Goal: Task Accomplishment & Management: Manage account settings

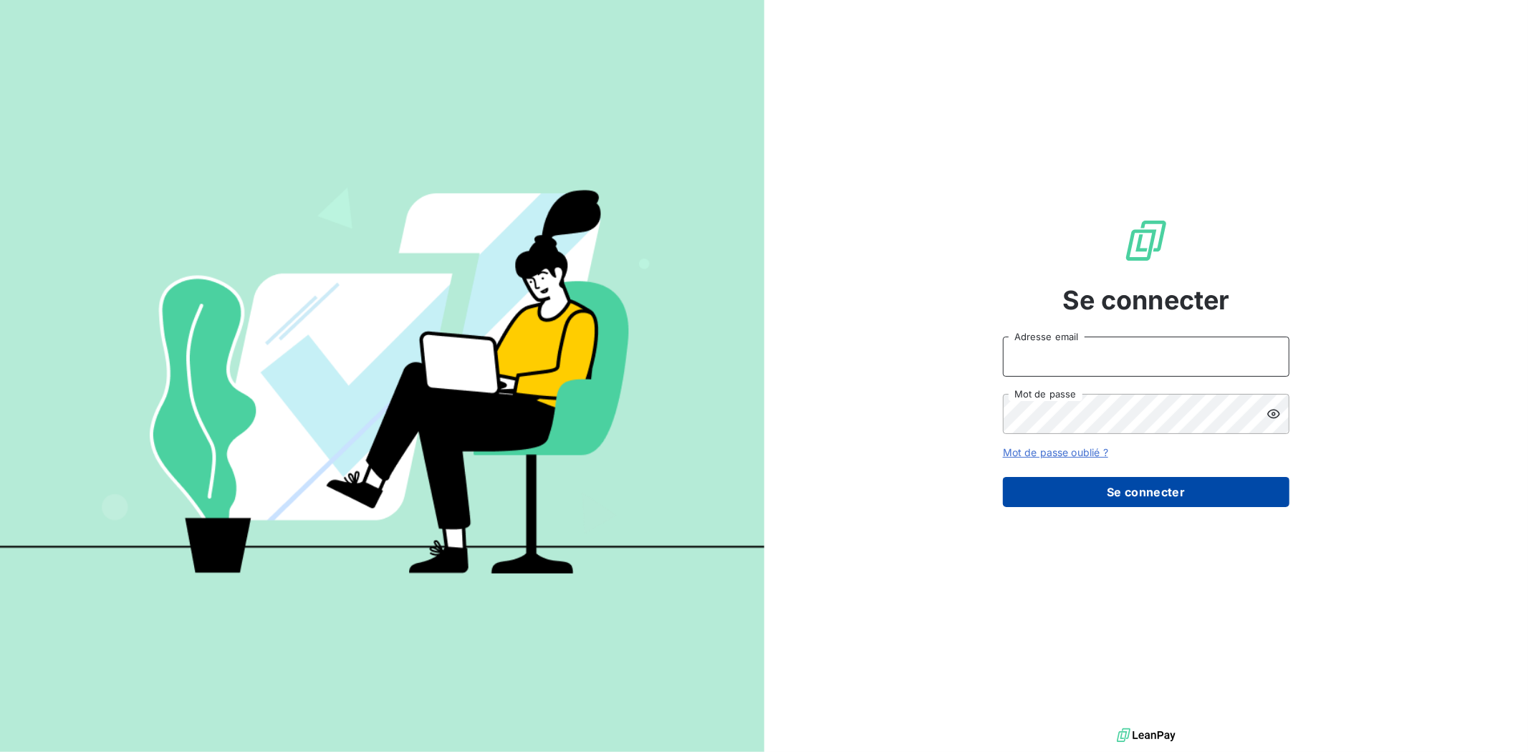
type input "[PERSON_NAME][EMAIL_ADDRESS][DOMAIN_NAME]"
click at [1150, 489] on button "Se connecter" at bounding box center [1146, 492] width 287 height 30
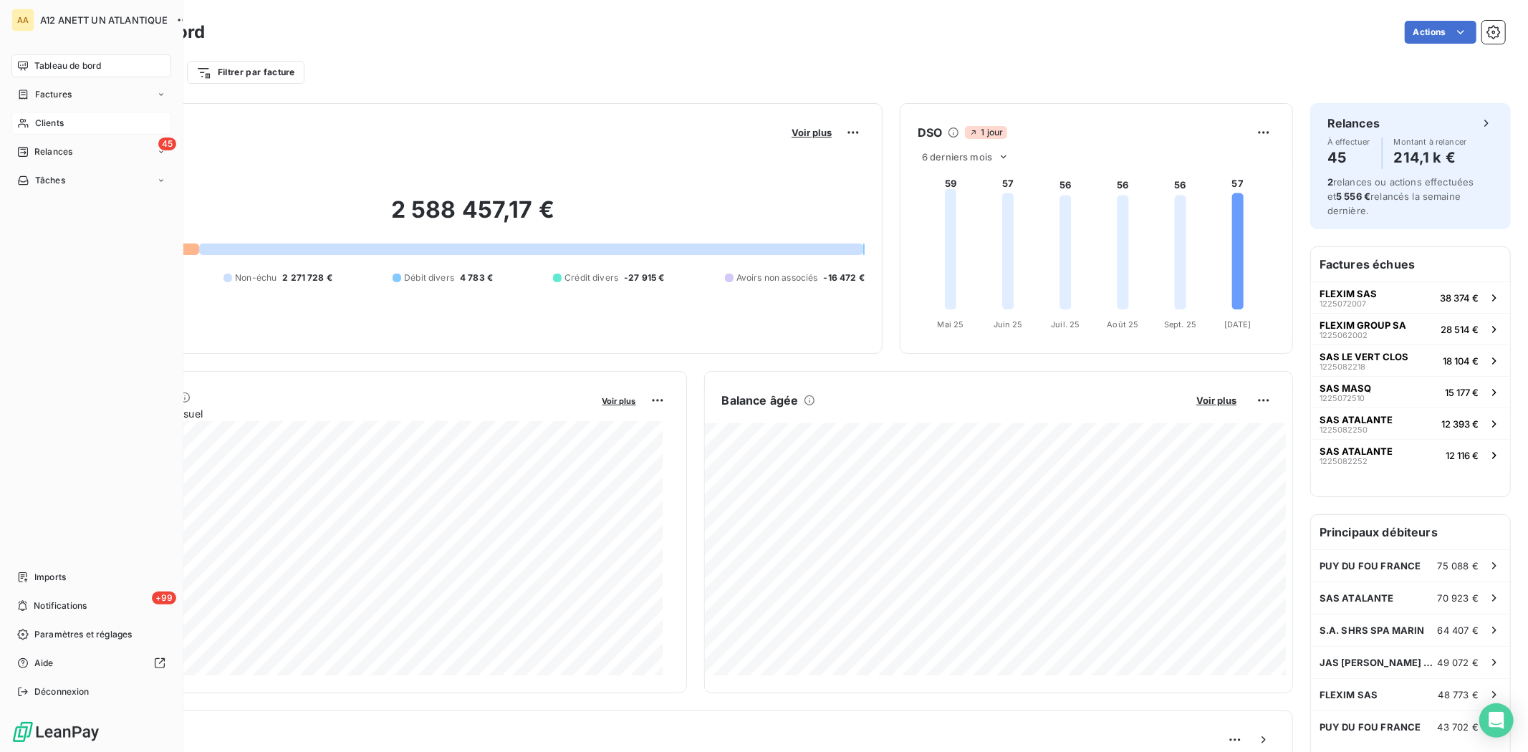
click at [64, 120] on div "Clients" at bounding box center [91, 123] width 160 height 23
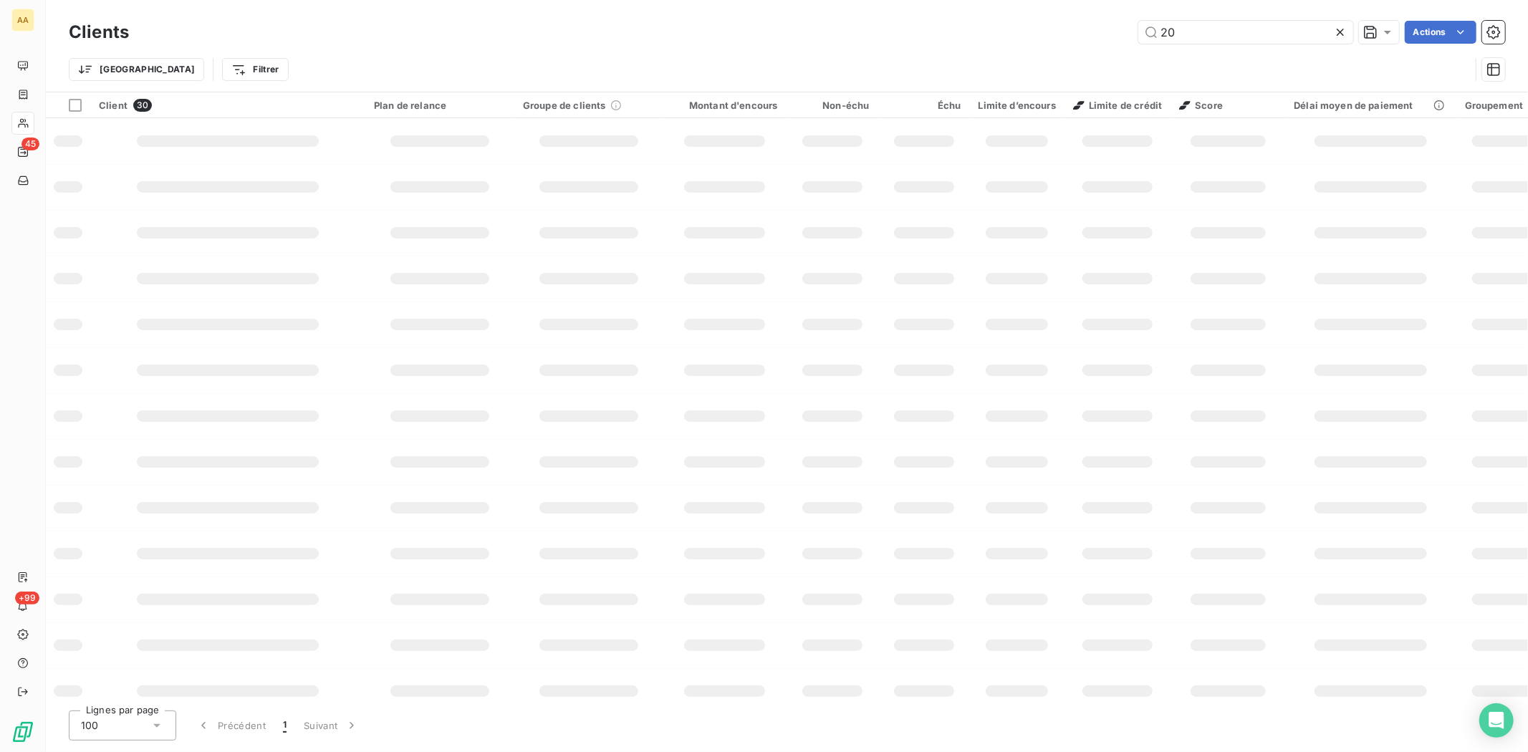
type input "2"
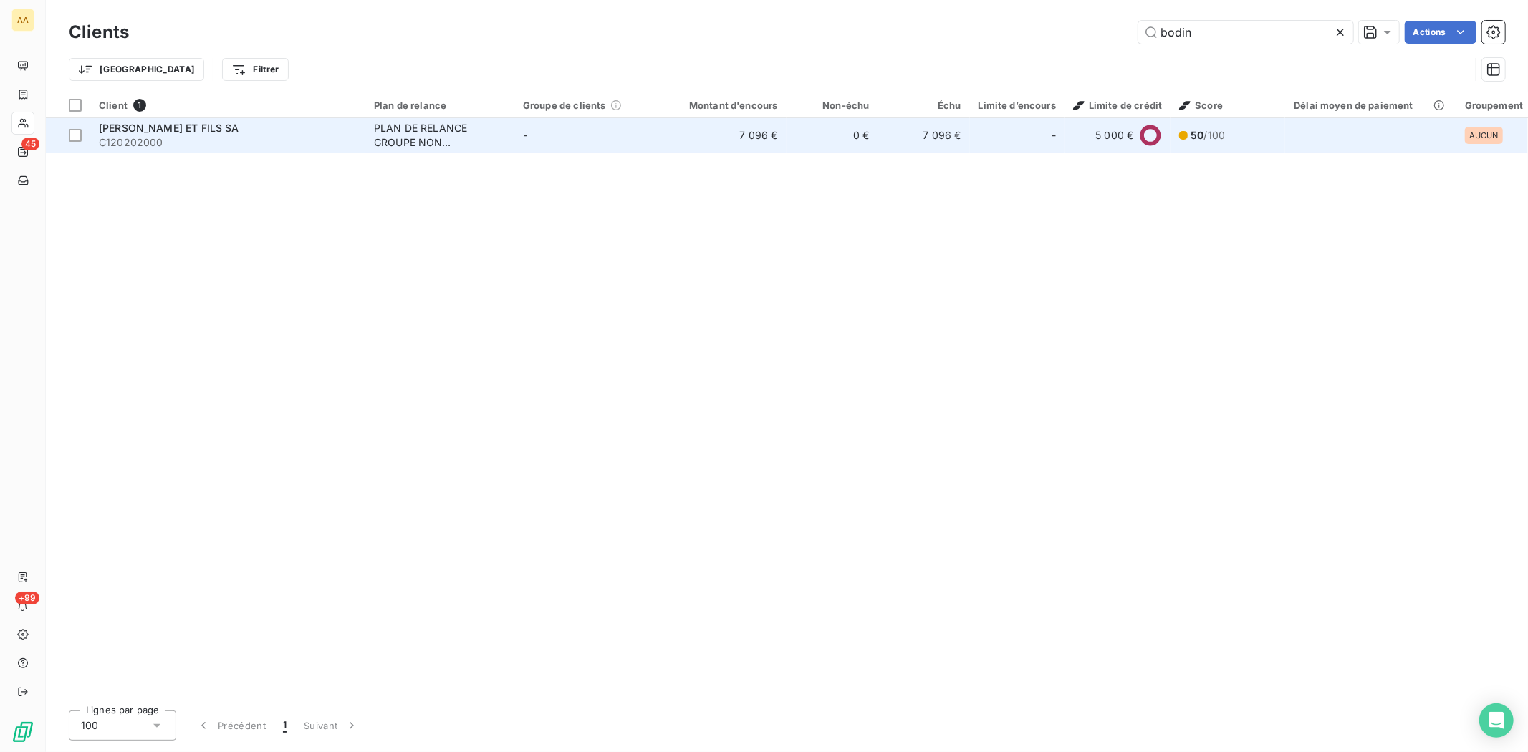
type input "bodin"
click at [132, 138] on span "C120202000" at bounding box center [228, 142] width 258 height 14
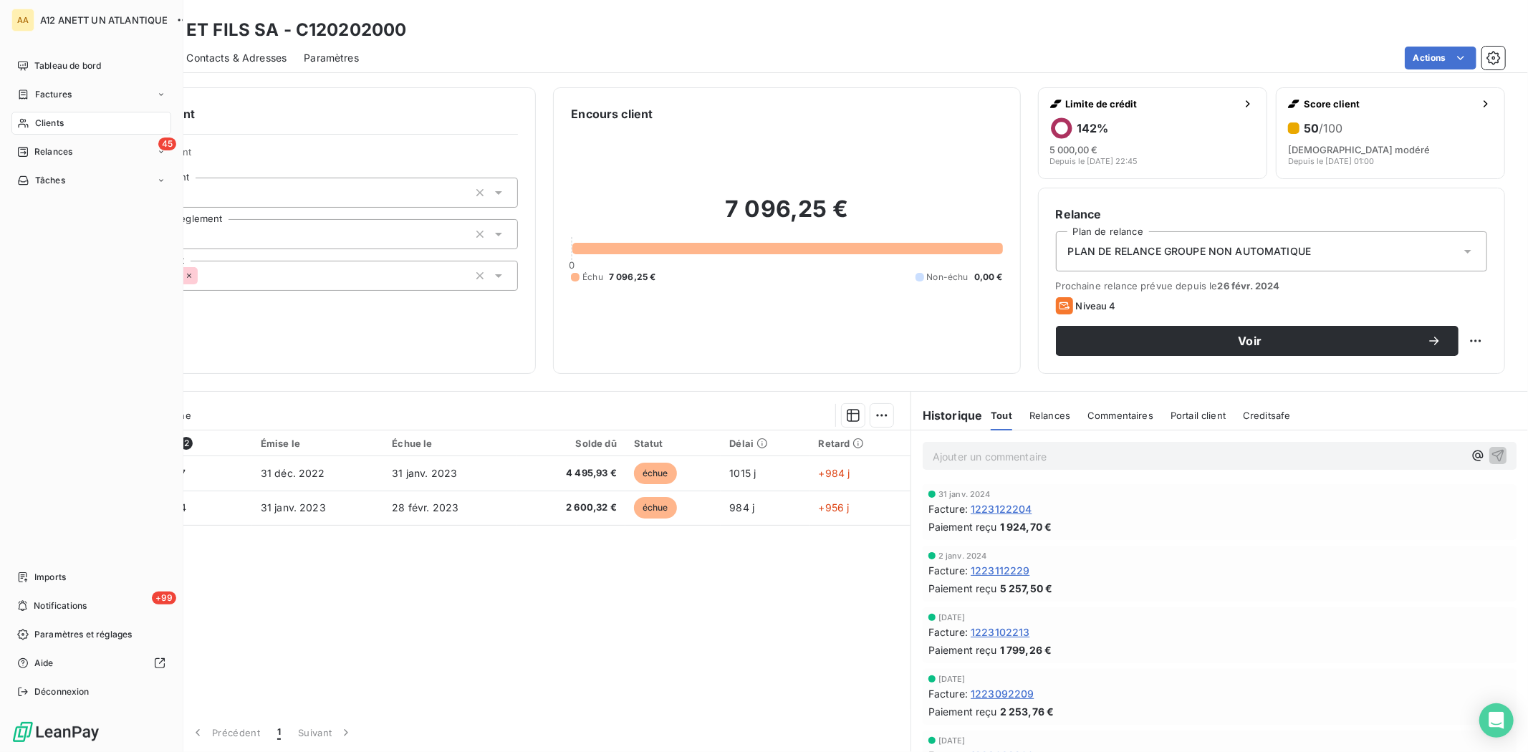
click at [50, 120] on span "Clients" at bounding box center [49, 123] width 29 height 13
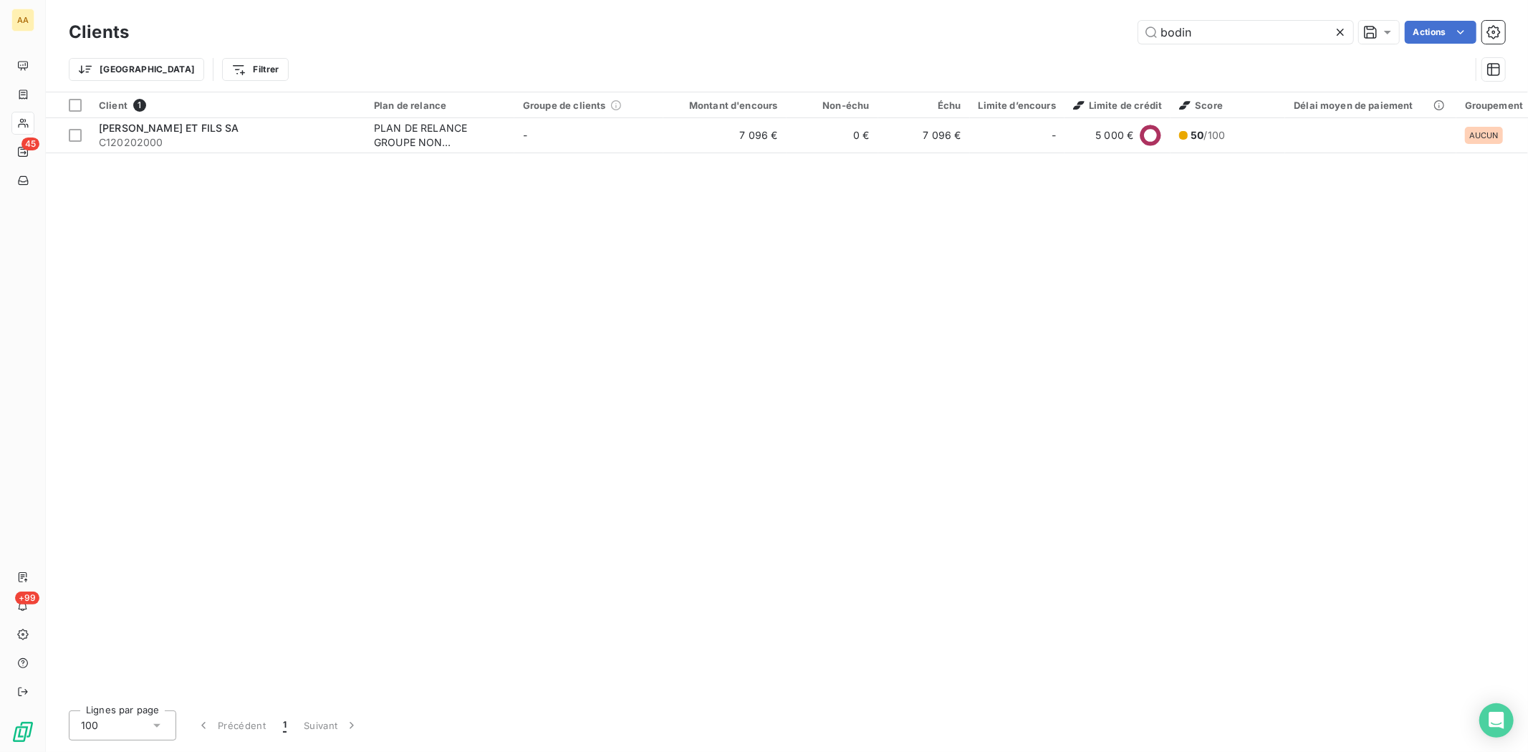
drag, startPoint x: 1209, startPoint y: 39, endPoint x: 1102, endPoint y: 39, distance: 107.5
click at [1102, 39] on div "bodin Actions" at bounding box center [825, 32] width 1359 height 23
click at [1206, 37] on input "bodin" at bounding box center [1245, 32] width 215 height 23
drag, startPoint x: 1204, startPoint y: 37, endPoint x: 1118, endPoint y: 11, distance: 90.4
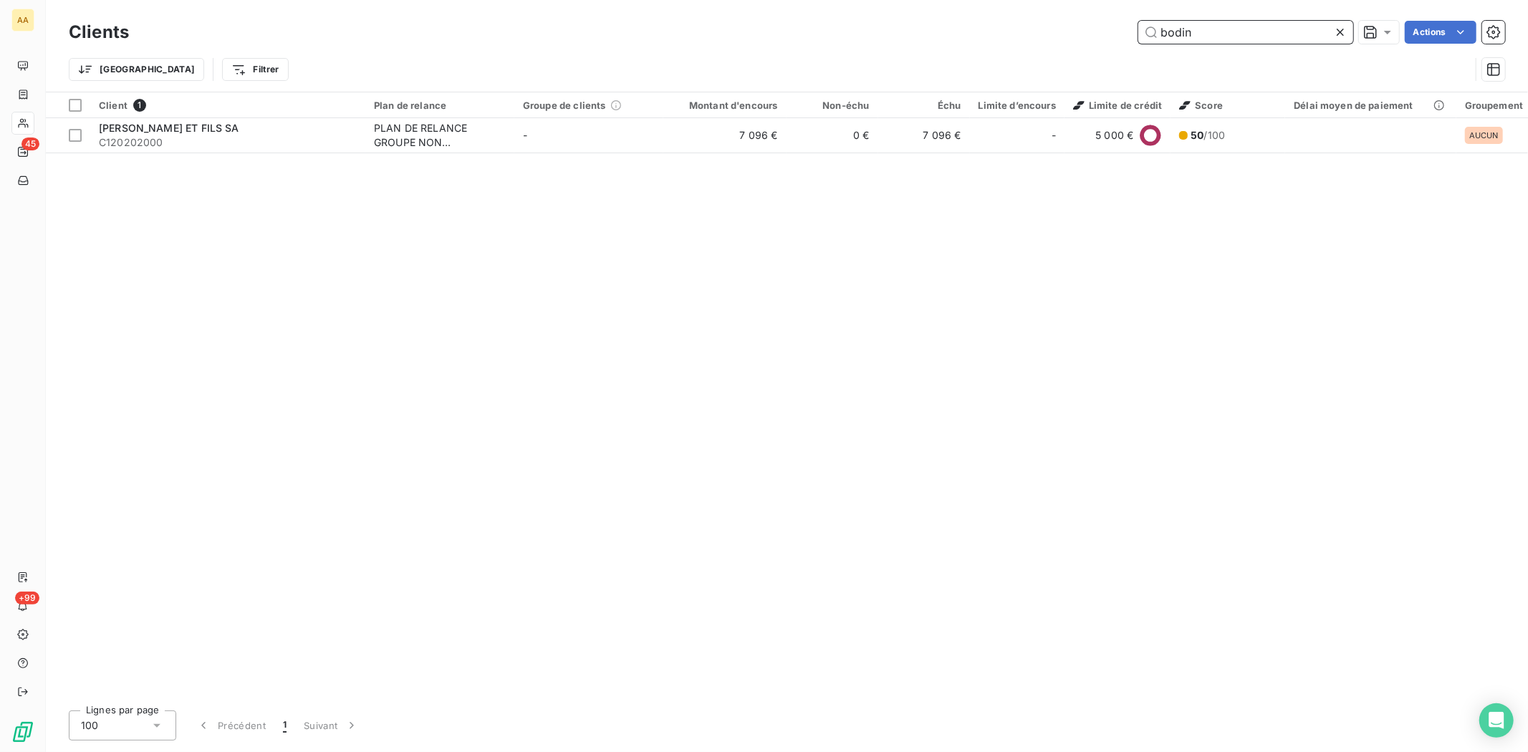
click at [1133, 32] on div "bodin Actions" at bounding box center [825, 32] width 1359 height 23
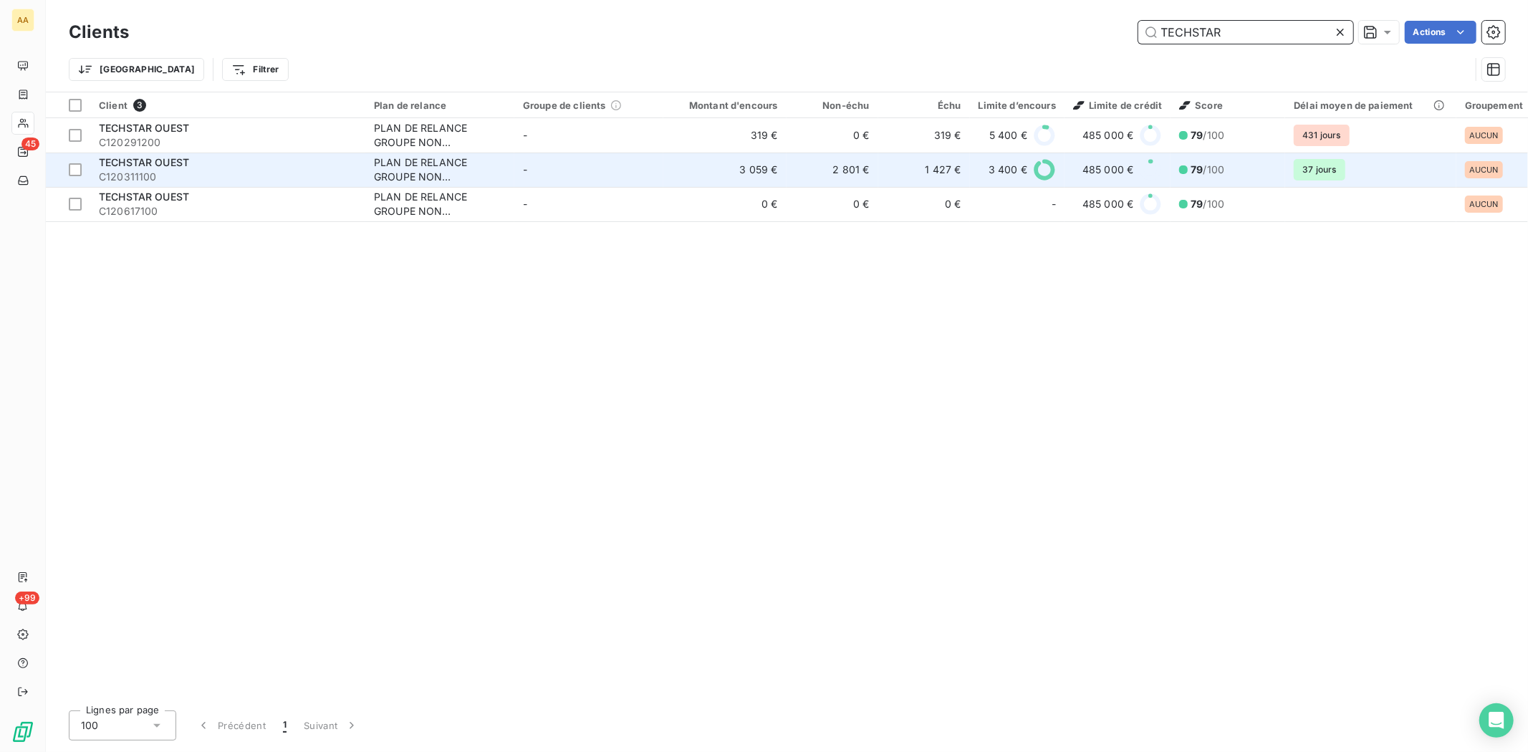
type input "TECHSTAR"
click at [133, 160] on span "TECHSTAR OUEST" at bounding box center [144, 162] width 90 height 12
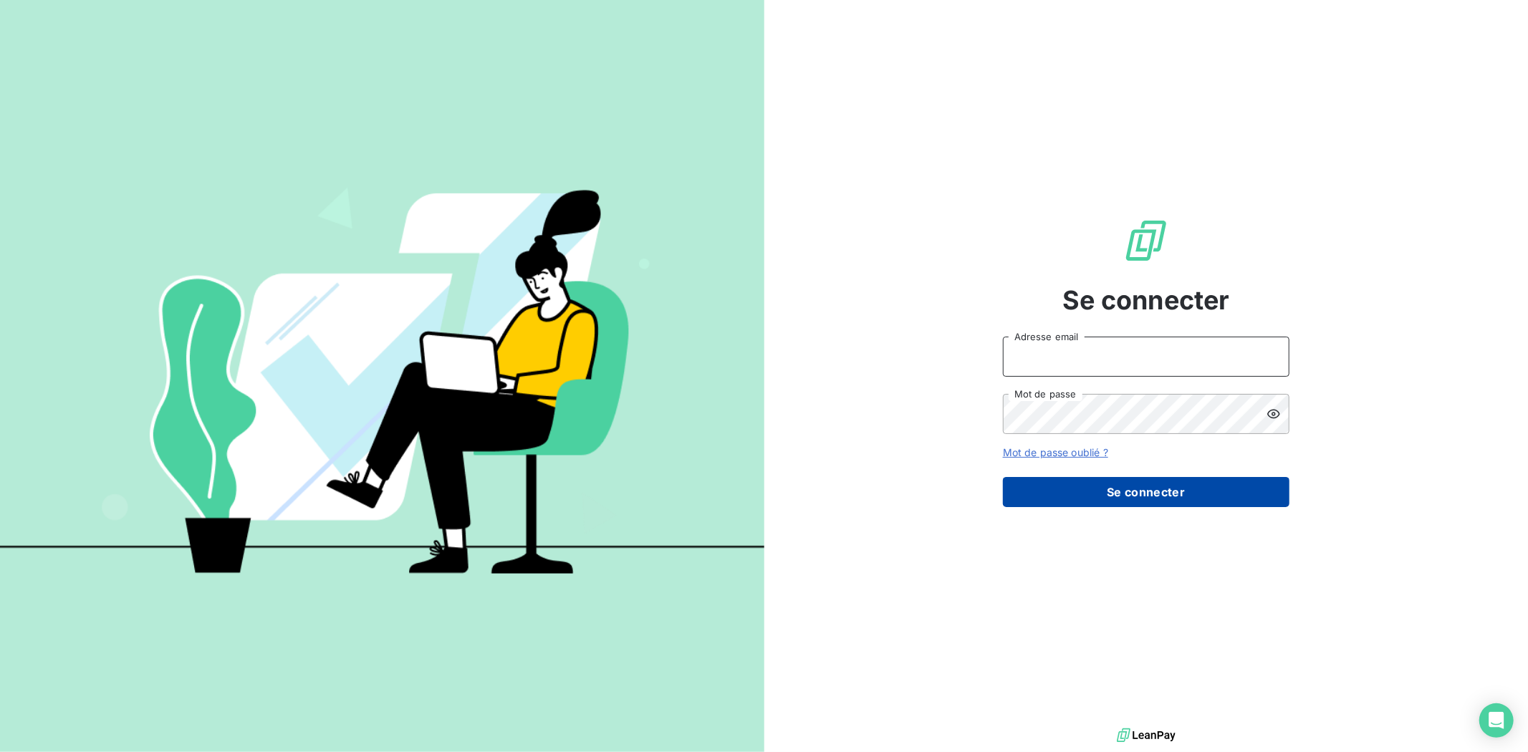
type input "[EMAIL_ADDRESS][DOMAIN_NAME]"
click at [1135, 485] on button "Se connecter" at bounding box center [1146, 492] width 287 height 30
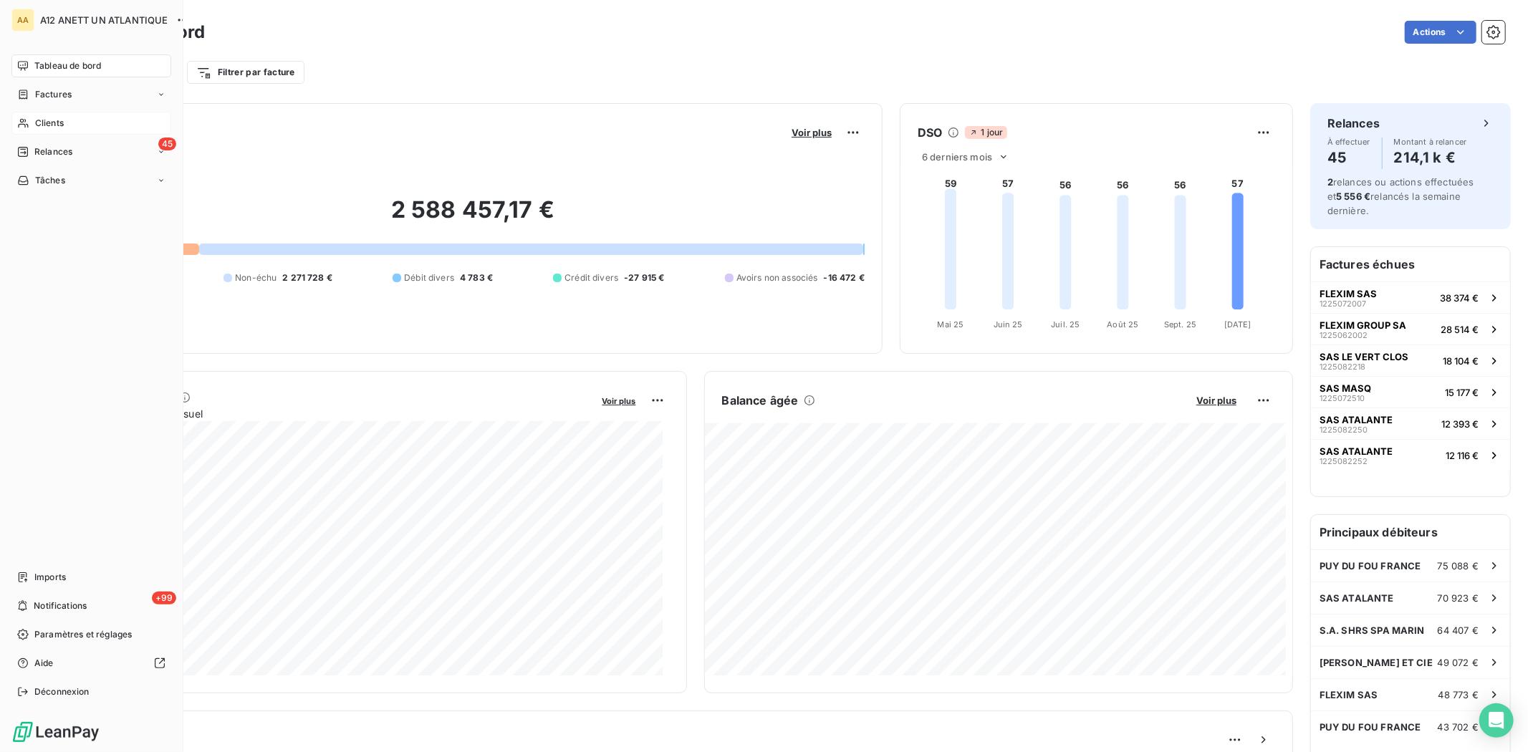
click at [46, 123] on span "Clients" at bounding box center [49, 123] width 29 height 13
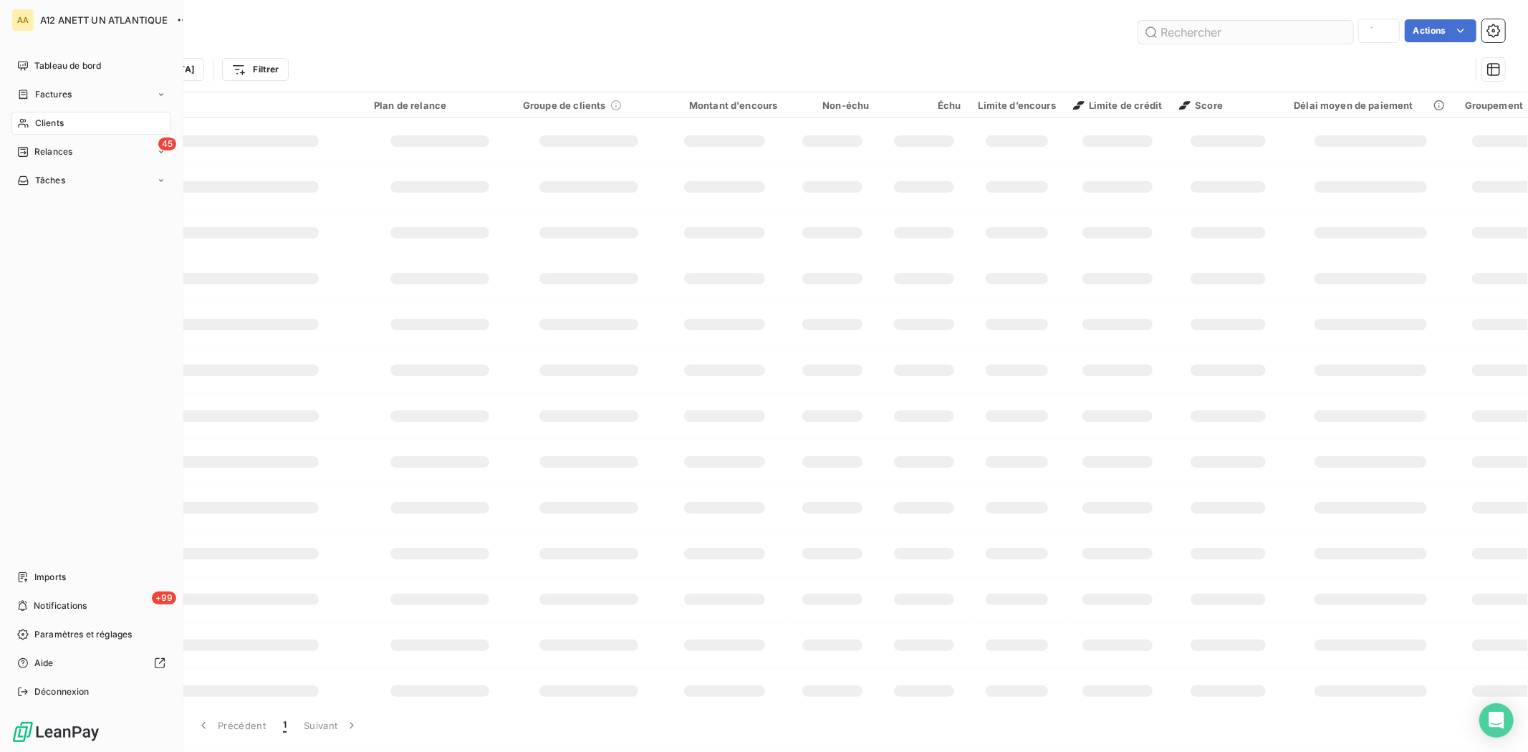
click at [1227, 26] on input "text" at bounding box center [1245, 32] width 215 height 23
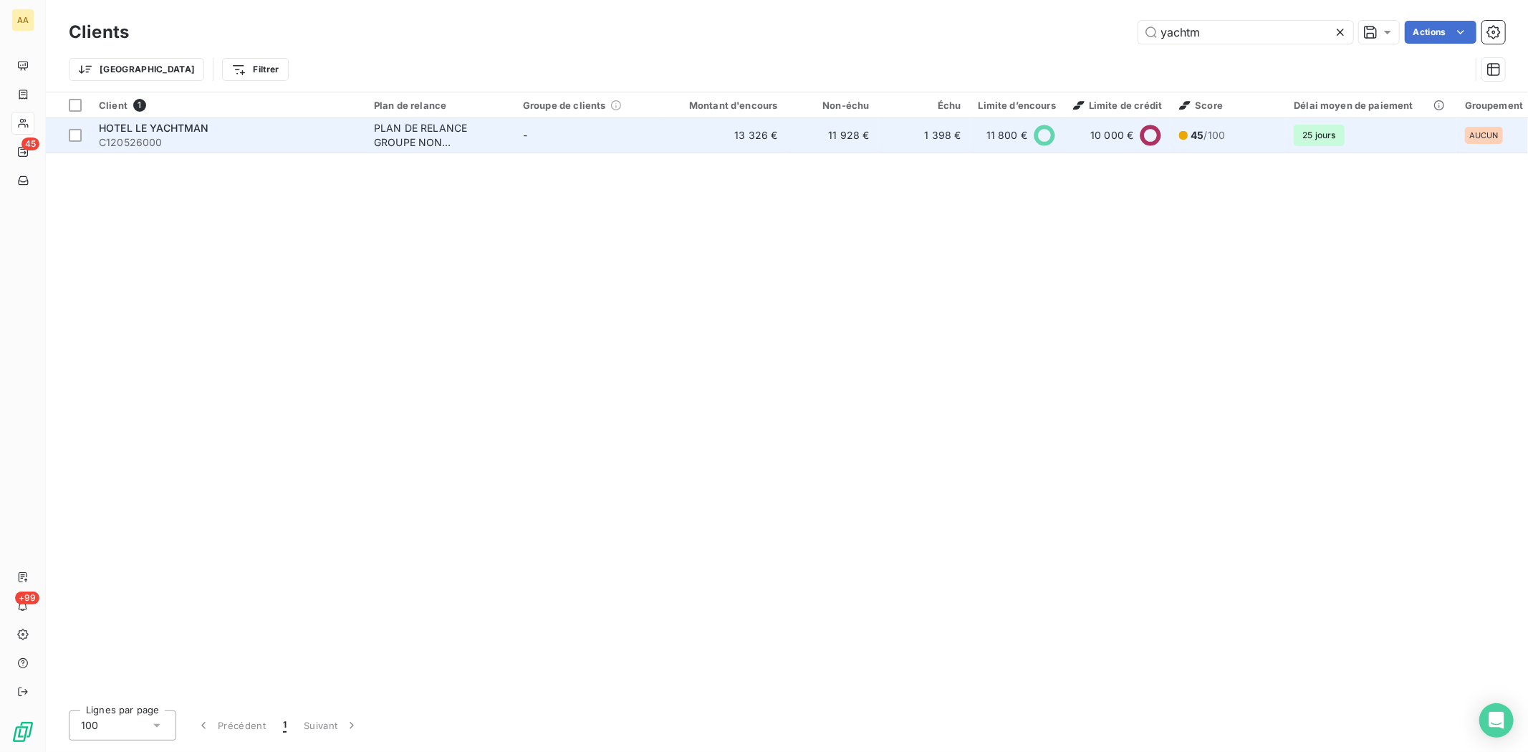
type input "yachtm"
click at [128, 140] on span "C120526000" at bounding box center [228, 142] width 258 height 14
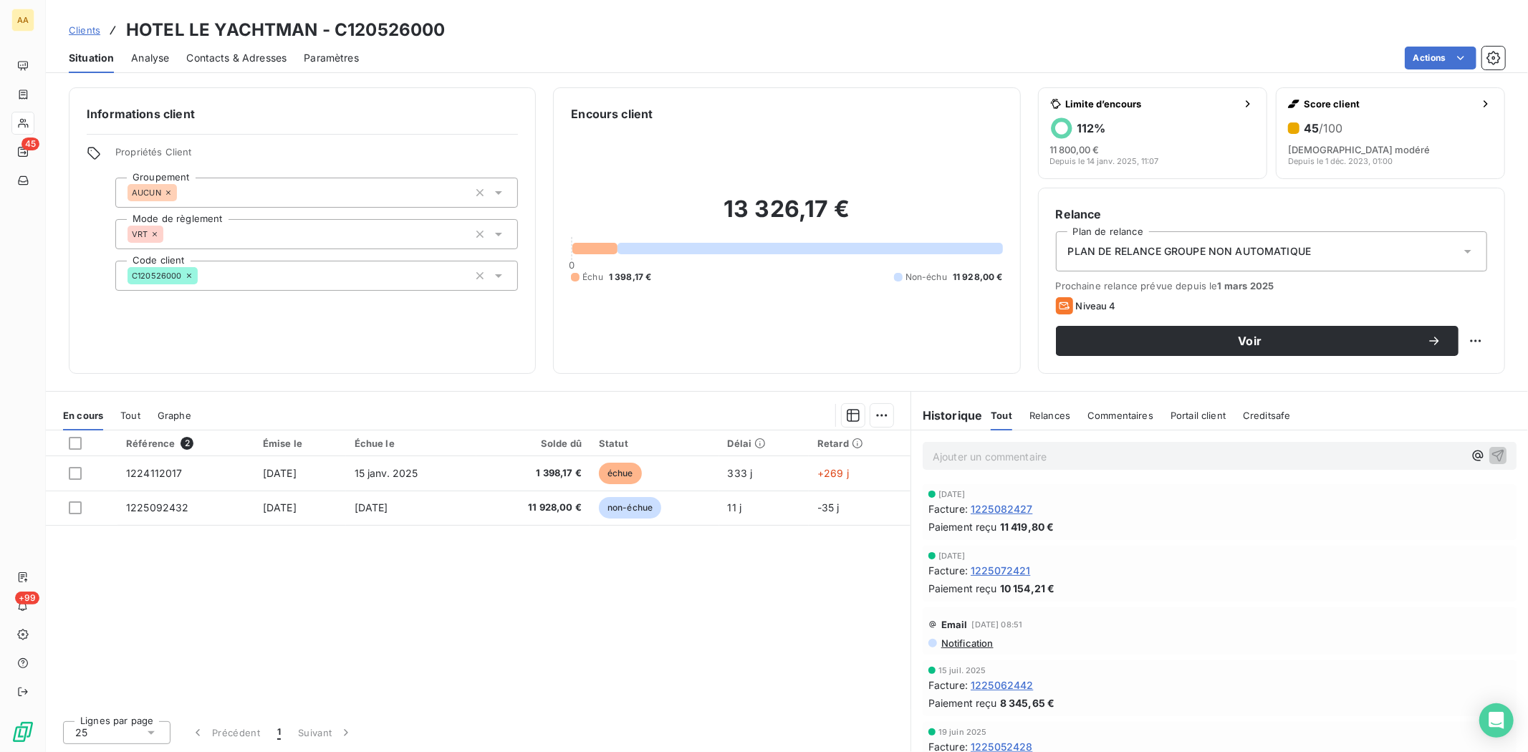
click at [254, 62] on span "Contacts & Adresses" at bounding box center [236, 58] width 100 height 14
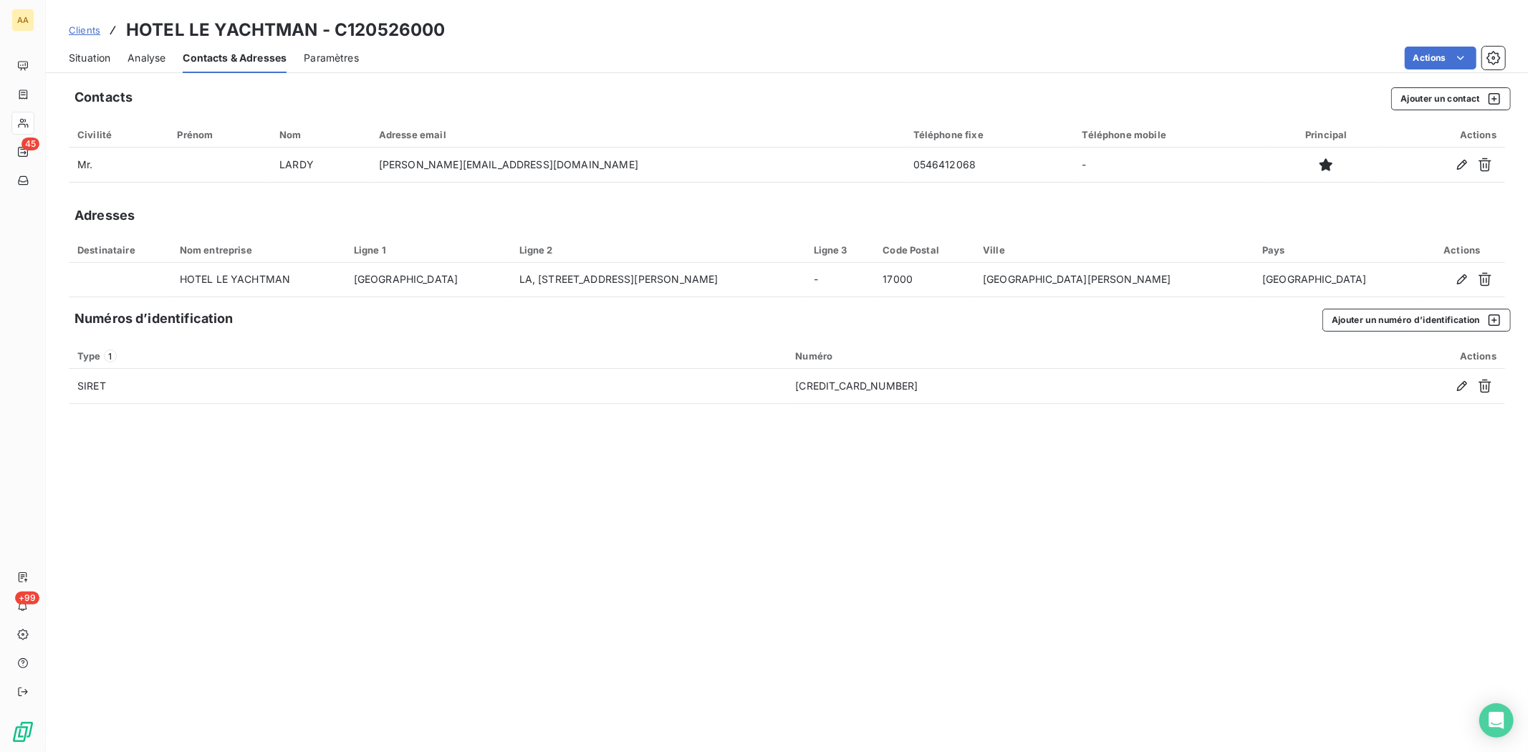
click at [87, 55] on span "Situation" at bounding box center [90, 58] width 42 height 14
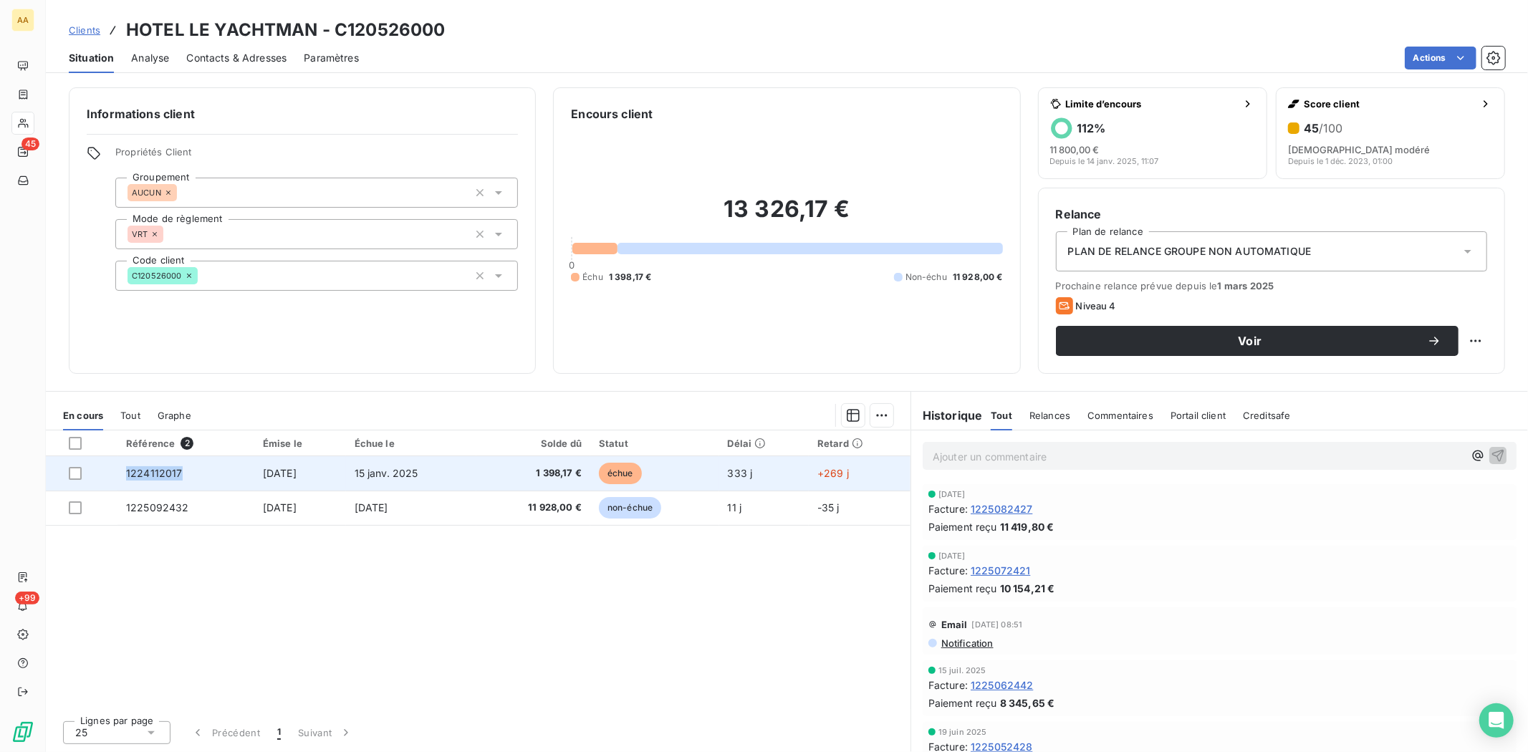
drag, startPoint x: 125, startPoint y: 471, endPoint x: 174, endPoint y: 471, distance: 49.4
click at [174, 471] on span "1224112017" at bounding box center [154, 473] width 57 height 12
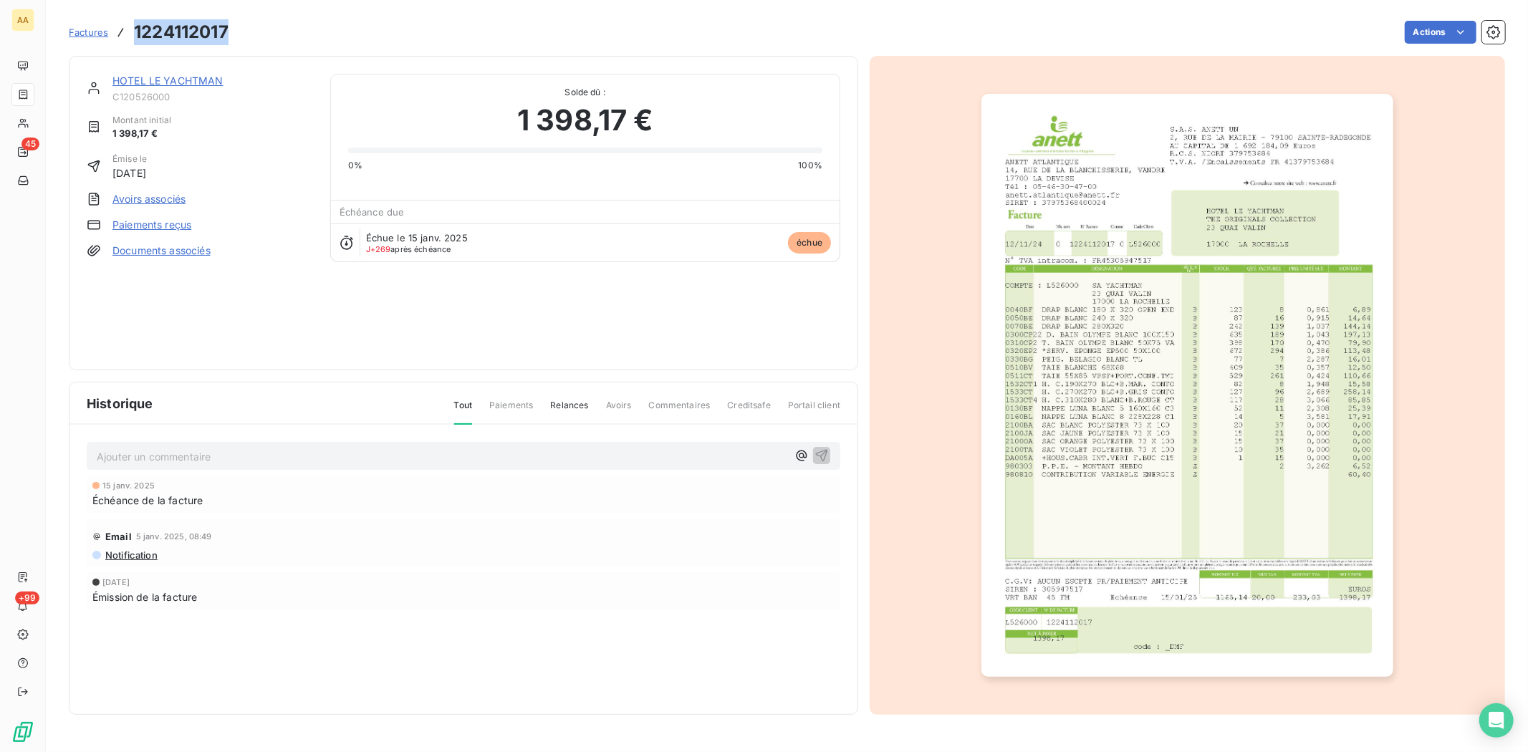
drag, startPoint x: 135, startPoint y: 29, endPoint x: 227, endPoint y: 27, distance: 92.4
click at [227, 27] on h3 "1224112017" at bounding box center [181, 32] width 95 height 26
copy h3 "1224112017"
click at [135, 84] on link "HOTEL LE YACHTMAN" at bounding box center [167, 81] width 111 height 12
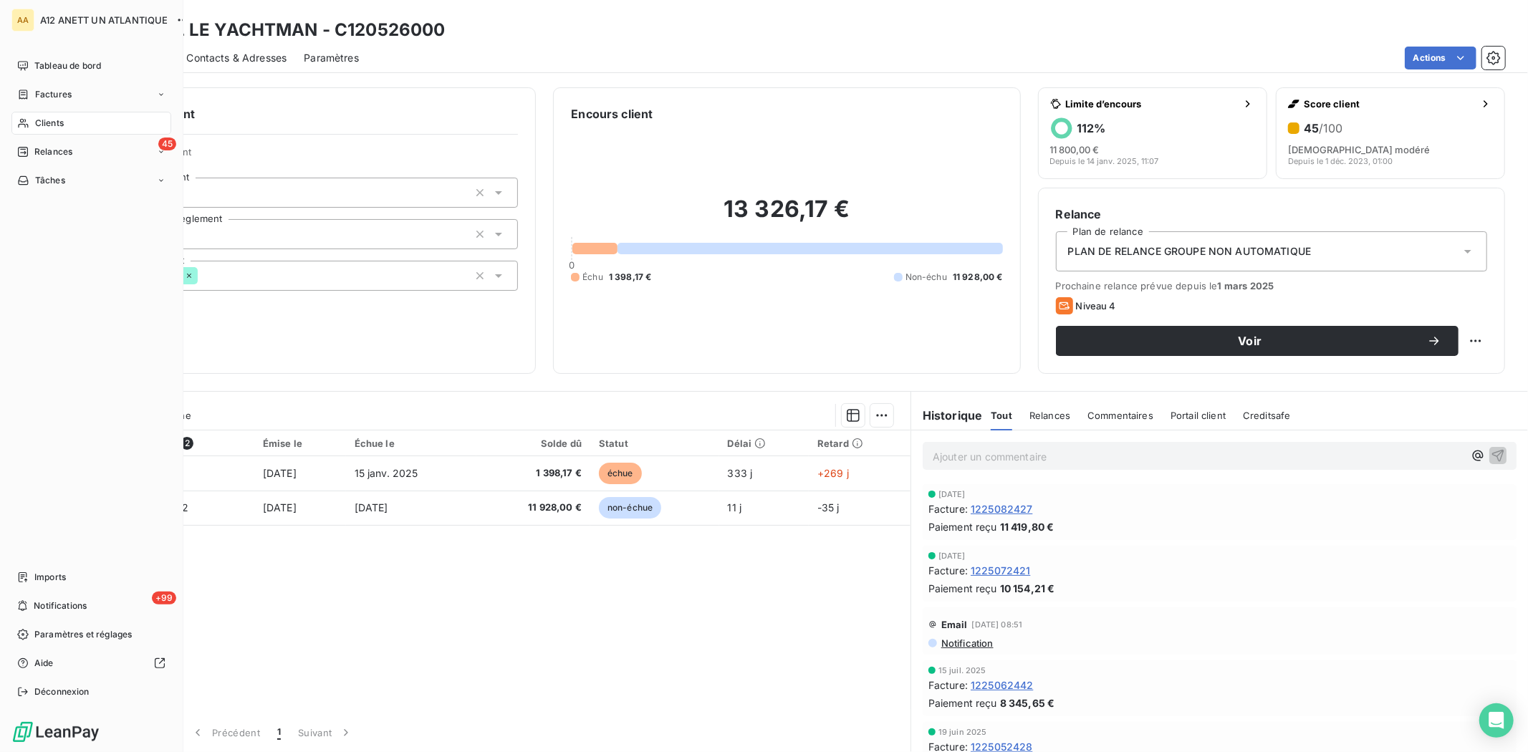
click at [44, 122] on span "Clients" at bounding box center [49, 123] width 29 height 13
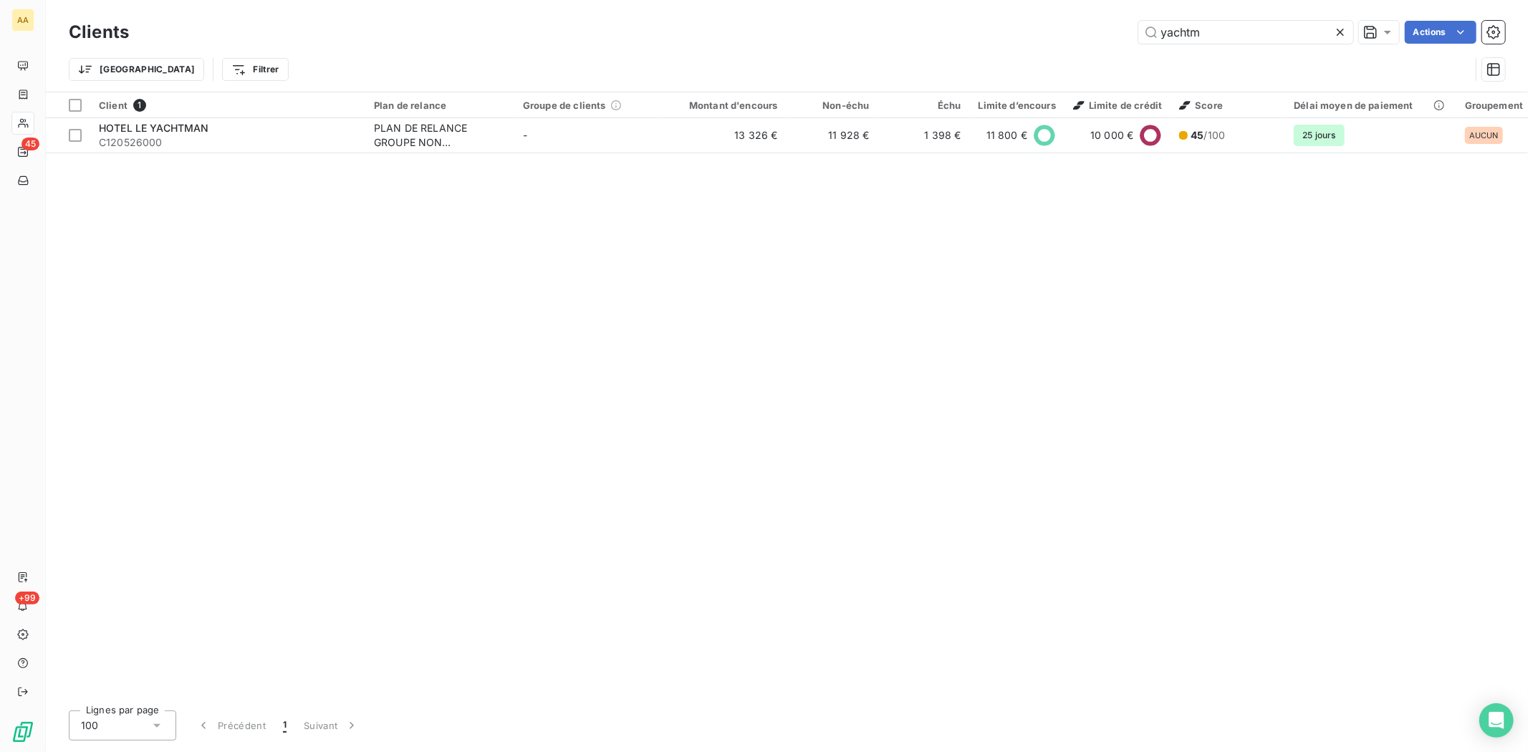
drag, startPoint x: 1208, startPoint y: 38, endPoint x: 1130, endPoint y: 25, distance: 78.4
click at [1130, 25] on div "yachtm Actions" at bounding box center [825, 32] width 1359 height 23
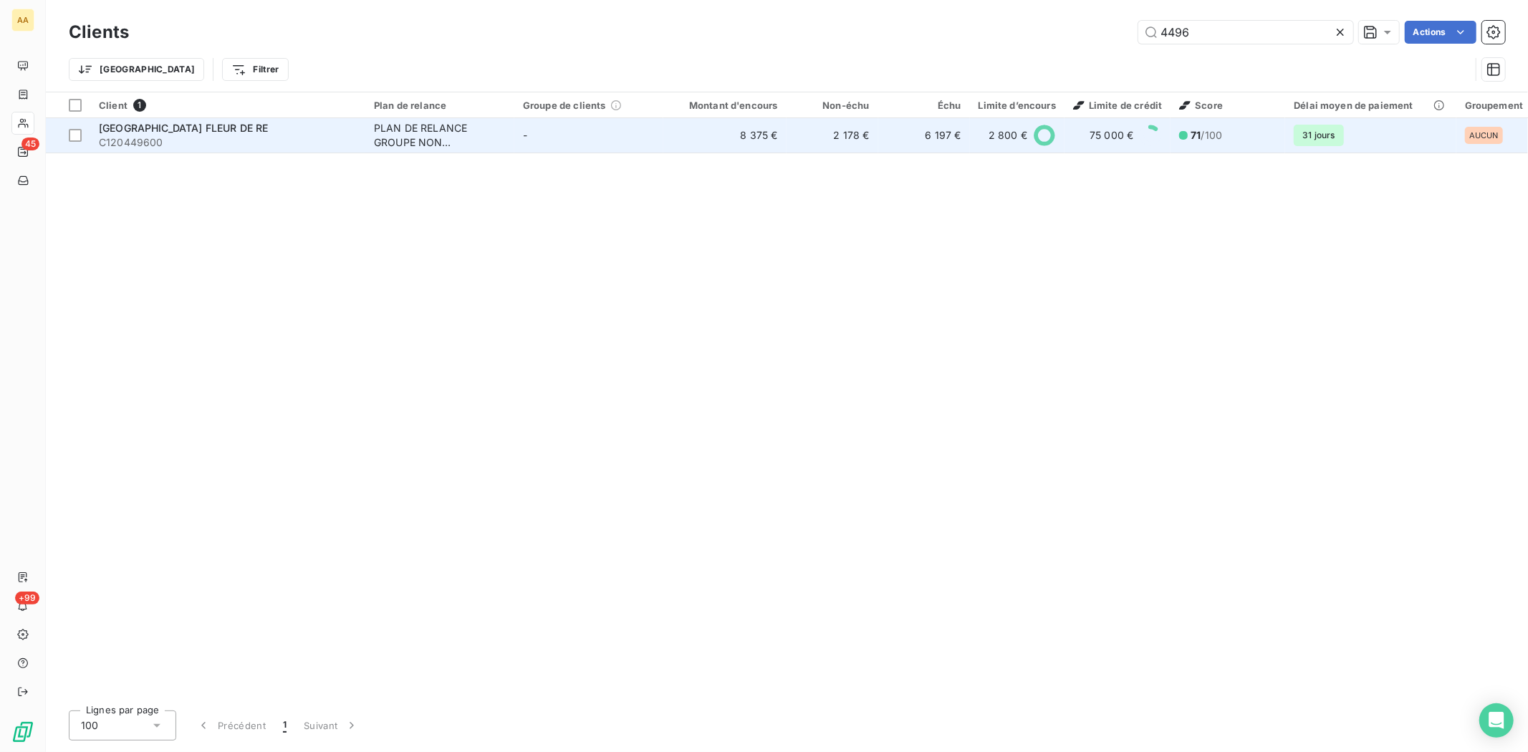
type input "4496"
click at [133, 138] on span "C120449600" at bounding box center [228, 142] width 258 height 14
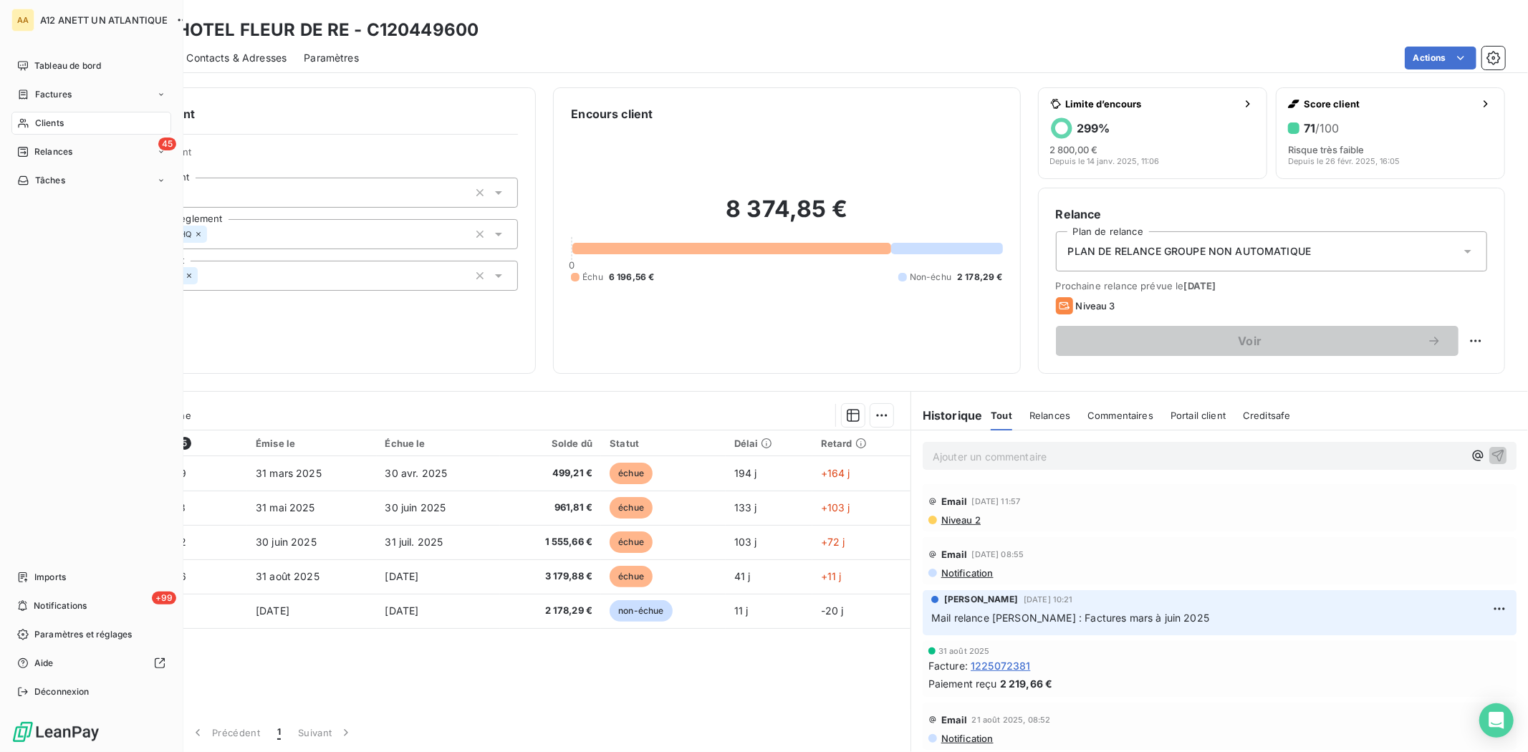
click at [46, 107] on nav "Tableau de bord Factures Clients 45 Relances Tâches" at bounding box center [91, 123] width 160 height 138
click at [53, 124] on span "Clients" at bounding box center [49, 123] width 29 height 13
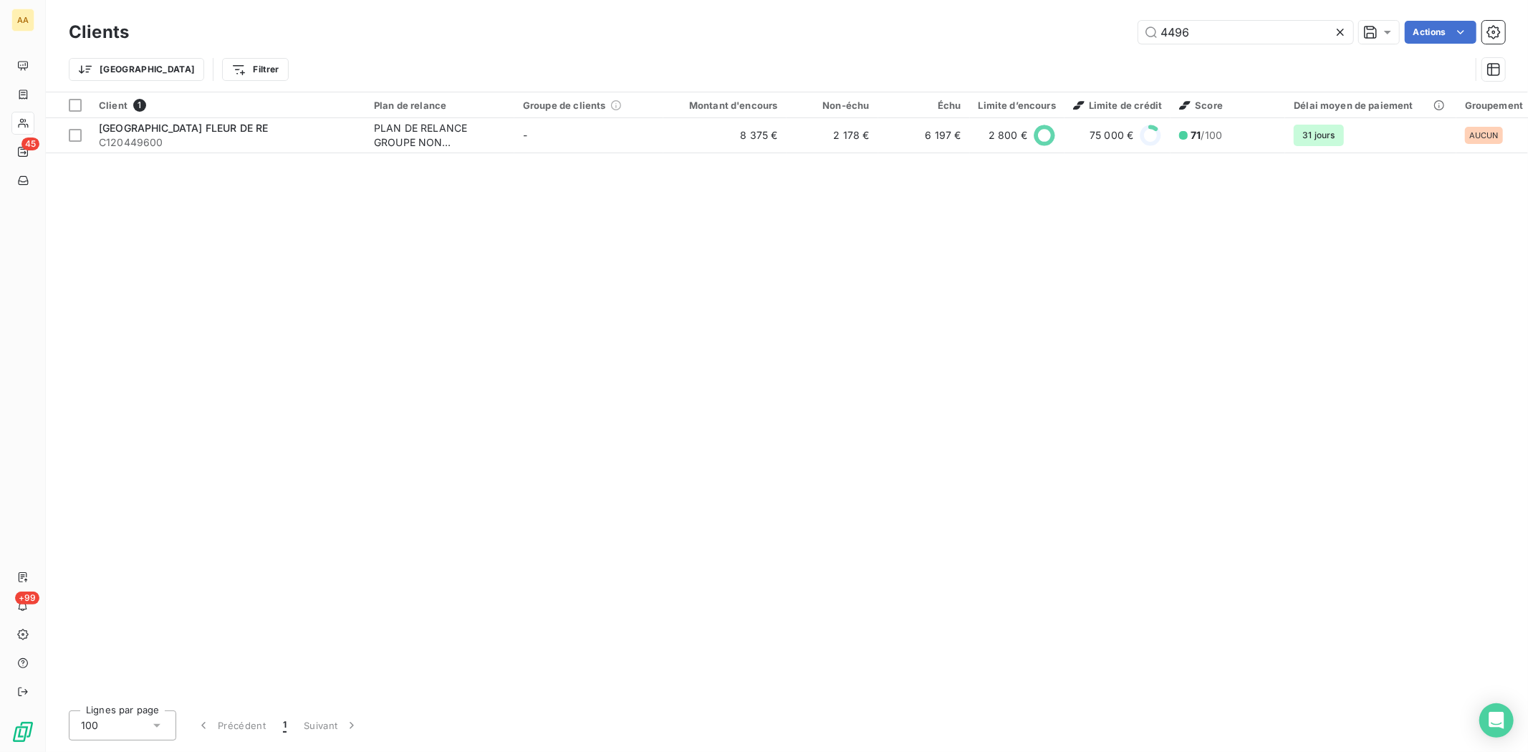
drag, startPoint x: 1198, startPoint y: 40, endPoint x: 1109, endPoint y: 37, distance: 88.9
click at [1109, 37] on div "4496 Actions" at bounding box center [825, 32] width 1359 height 23
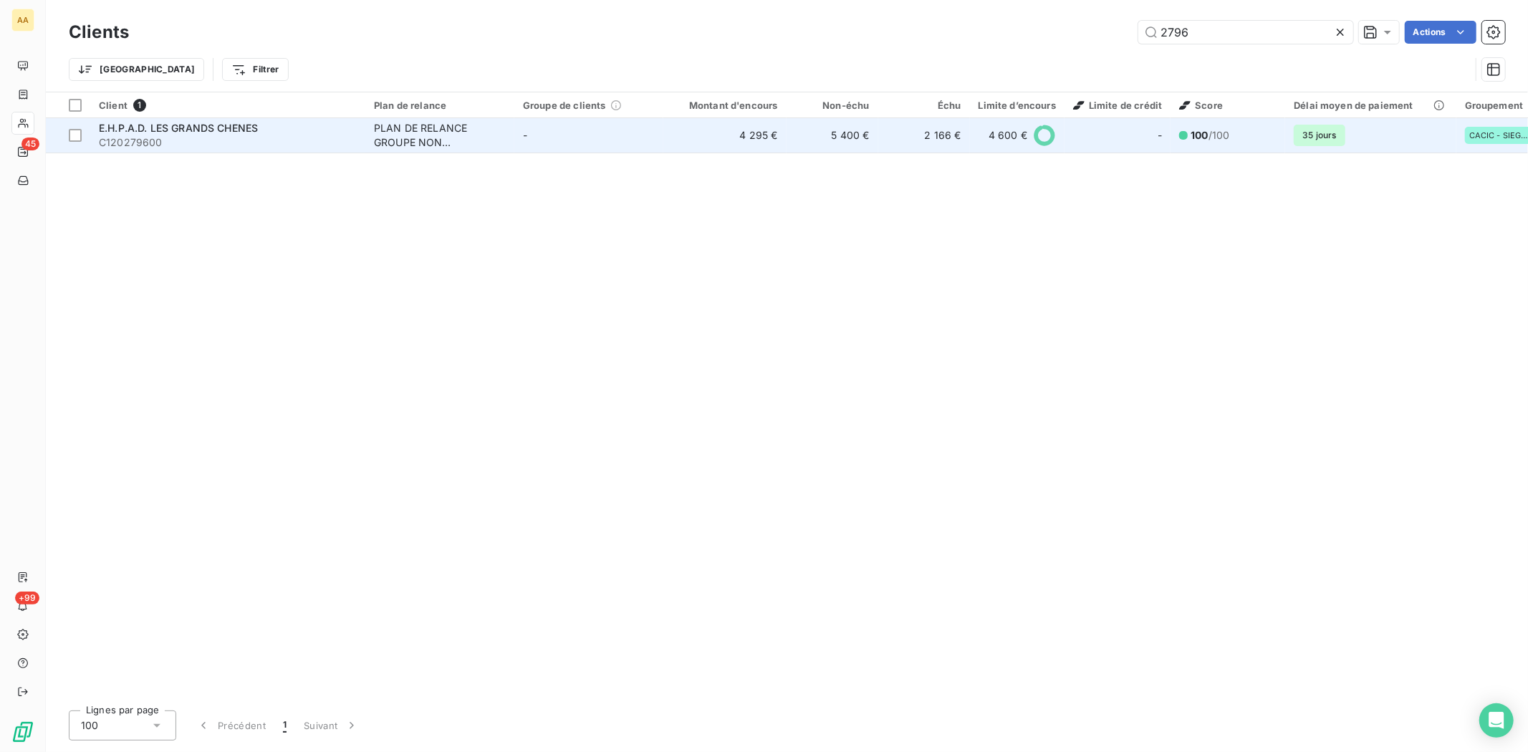
type input "2796"
click at [144, 138] on span "C120279600" at bounding box center [228, 142] width 258 height 14
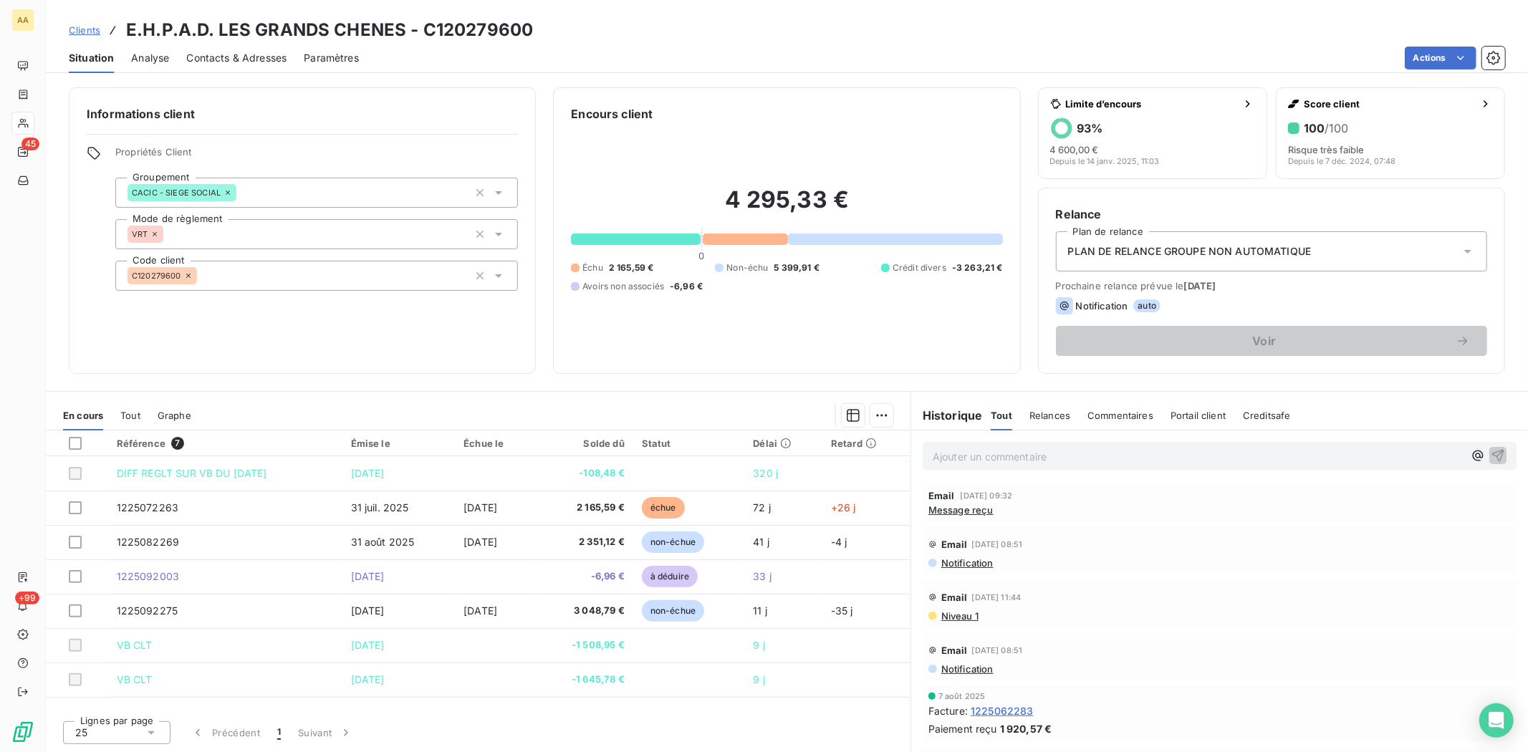
click at [252, 59] on span "Contacts & Adresses" at bounding box center [236, 58] width 100 height 14
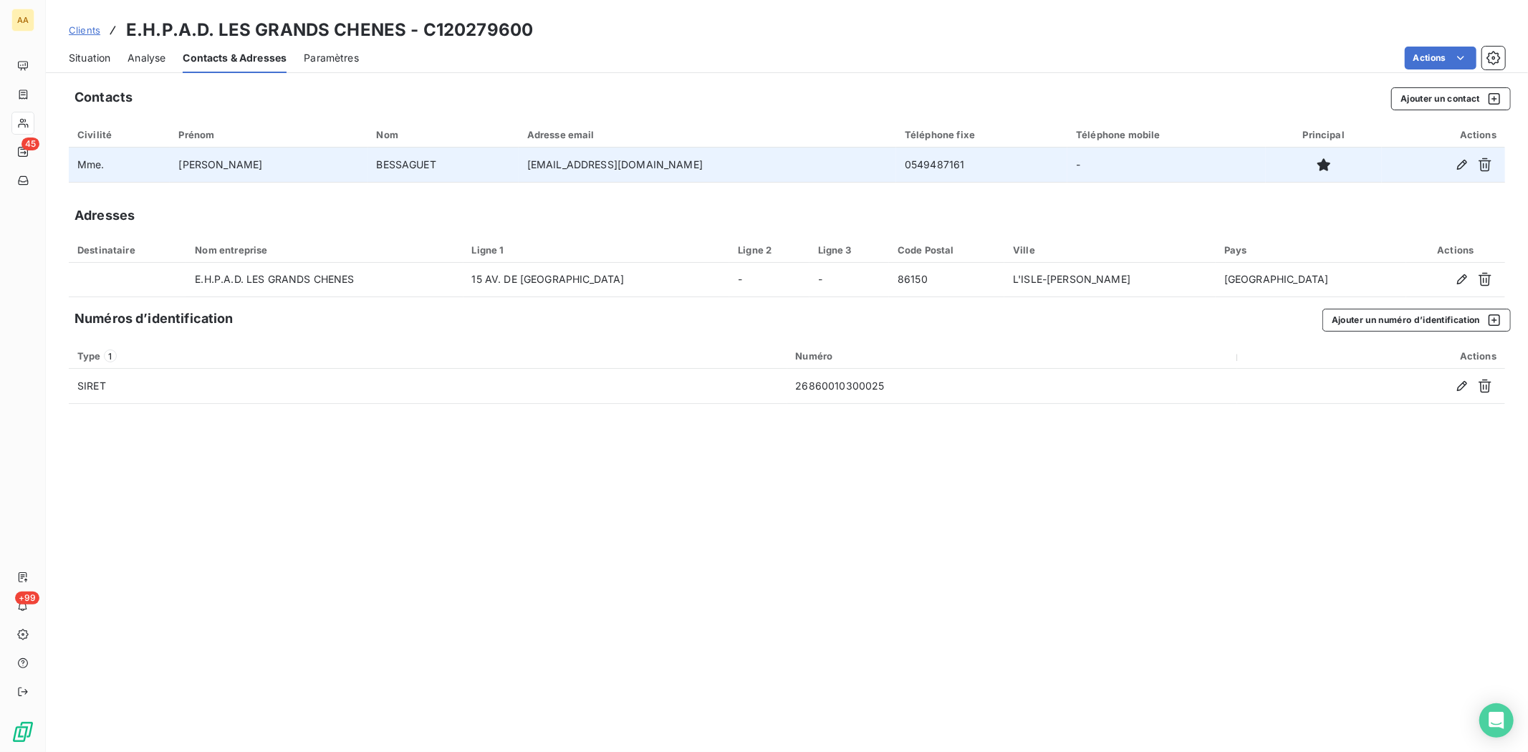
drag, startPoint x: 649, startPoint y: 166, endPoint x: 463, endPoint y: 163, distance: 186.3
click at [519, 163] on td "[EMAIL_ADDRESS][DOMAIN_NAME]" at bounding box center [708, 165] width 378 height 34
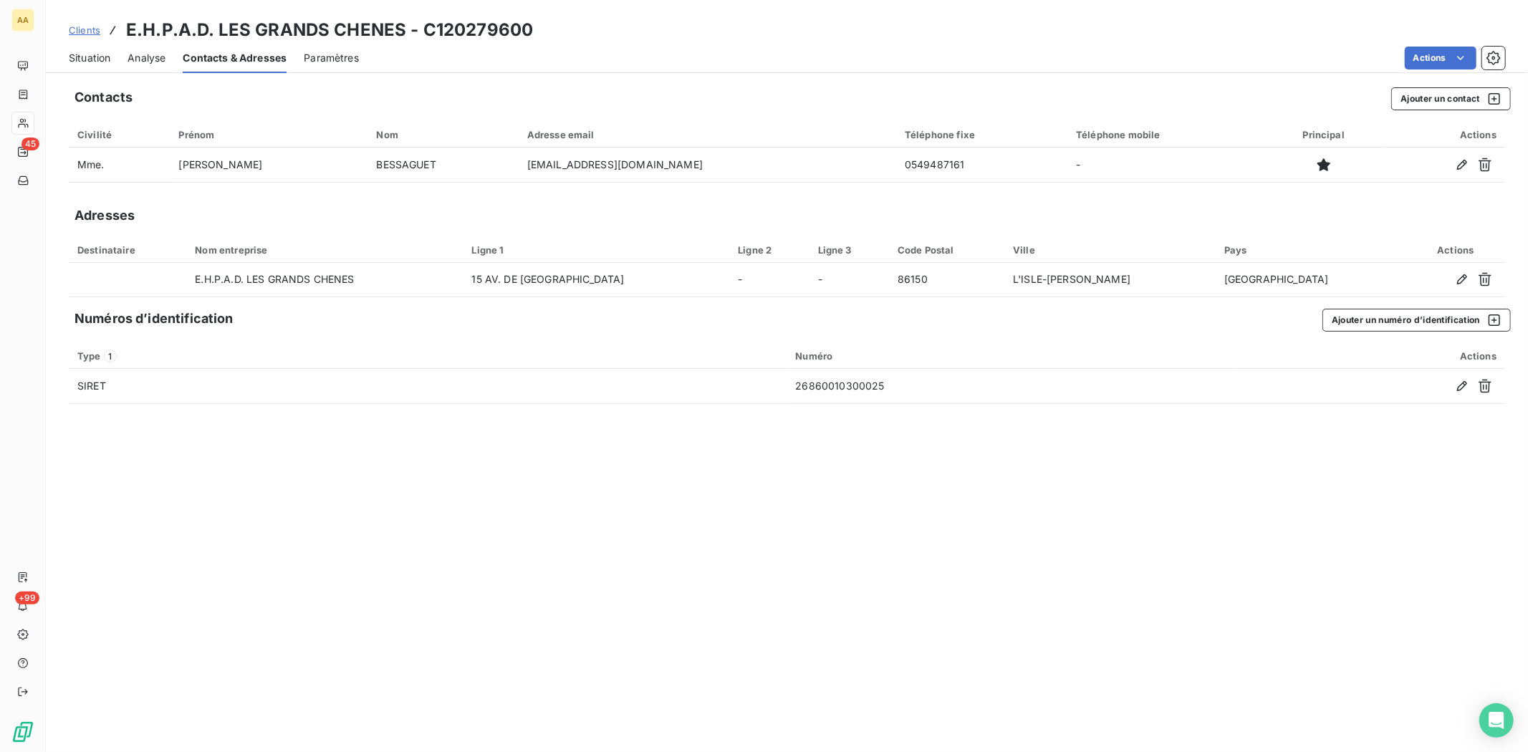
click at [87, 58] on span "Situation" at bounding box center [90, 58] width 42 height 14
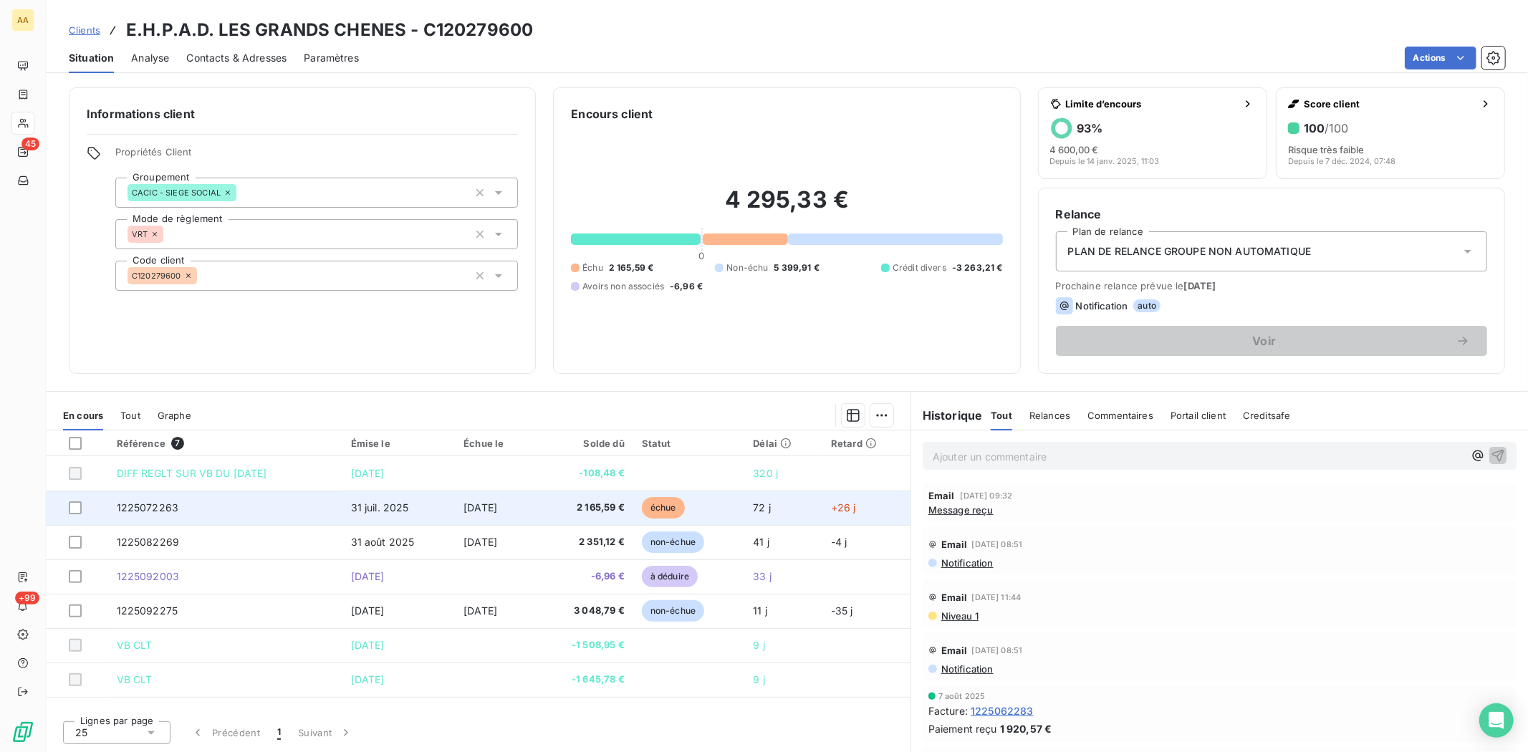
click at [148, 511] on span "1225072263" at bounding box center [148, 507] width 62 height 12
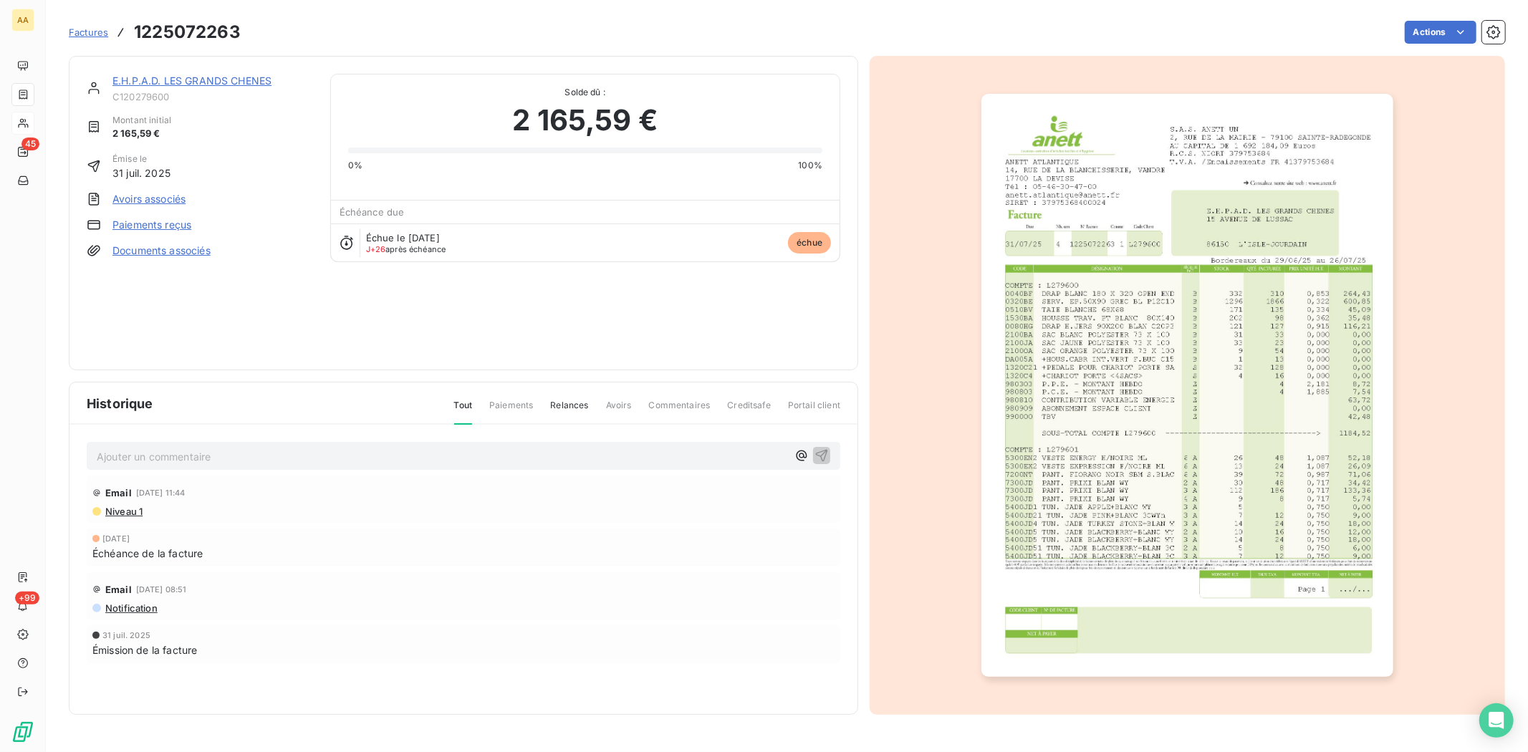
click at [1144, 373] on img "button" at bounding box center [1187, 385] width 412 height 583
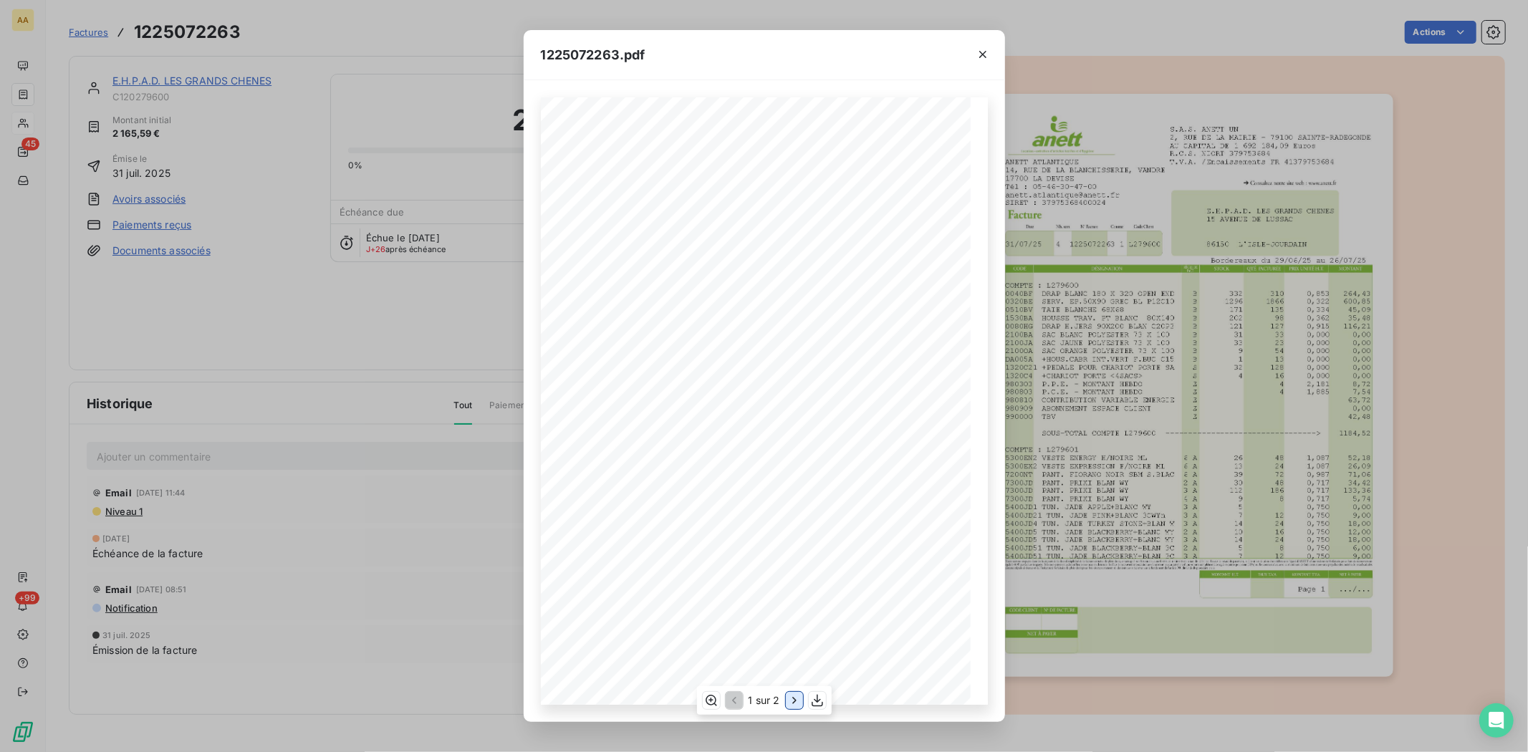
click at [794, 701] on icon "button" at bounding box center [794, 700] width 4 height 6
drag, startPoint x: 979, startPoint y: 48, endPoint x: 967, endPoint y: 49, distance: 11.5
click at [979, 48] on icon "button" at bounding box center [983, 54] width 14 height 14
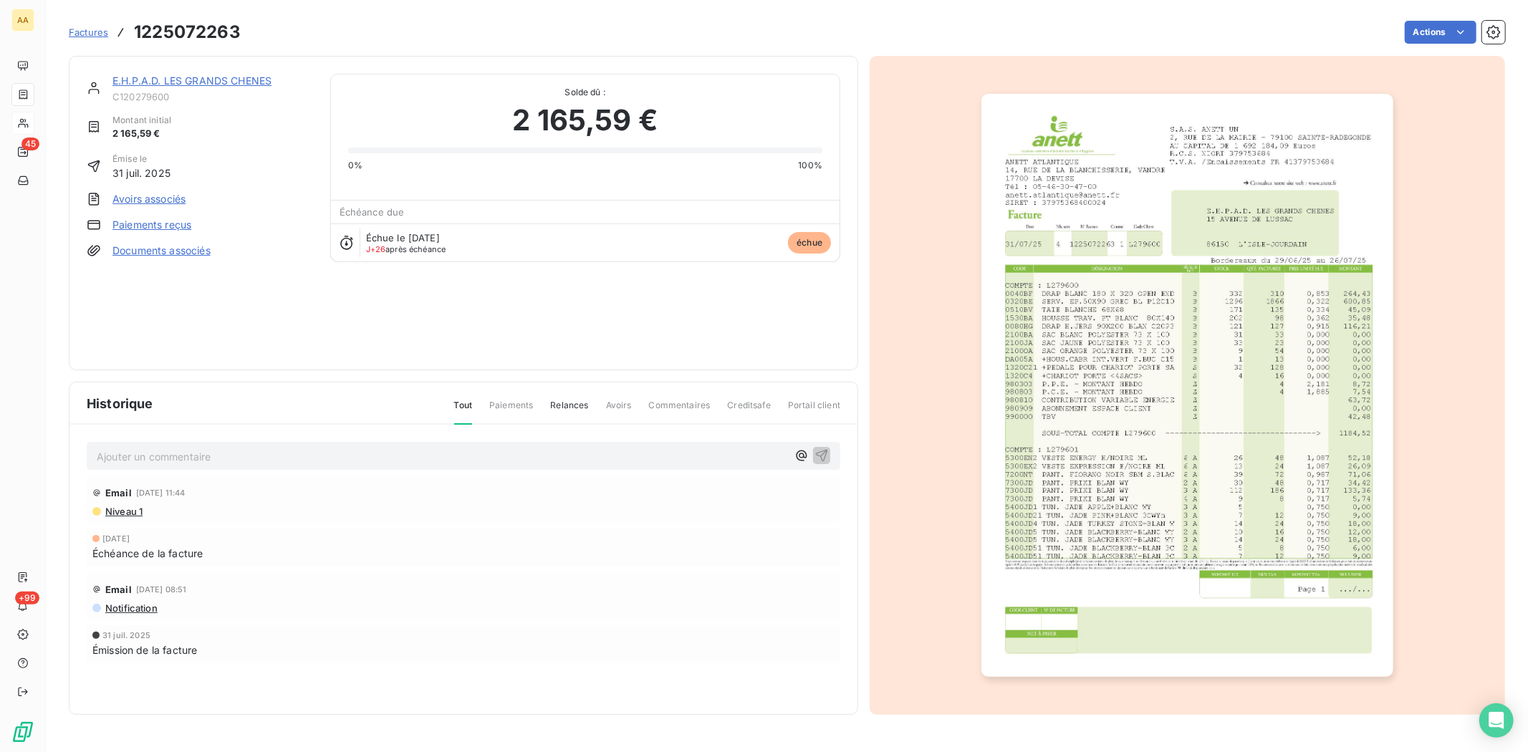
click at [89, 30] on span "Factures" at bounding box center [88, 32] width 39 height 11
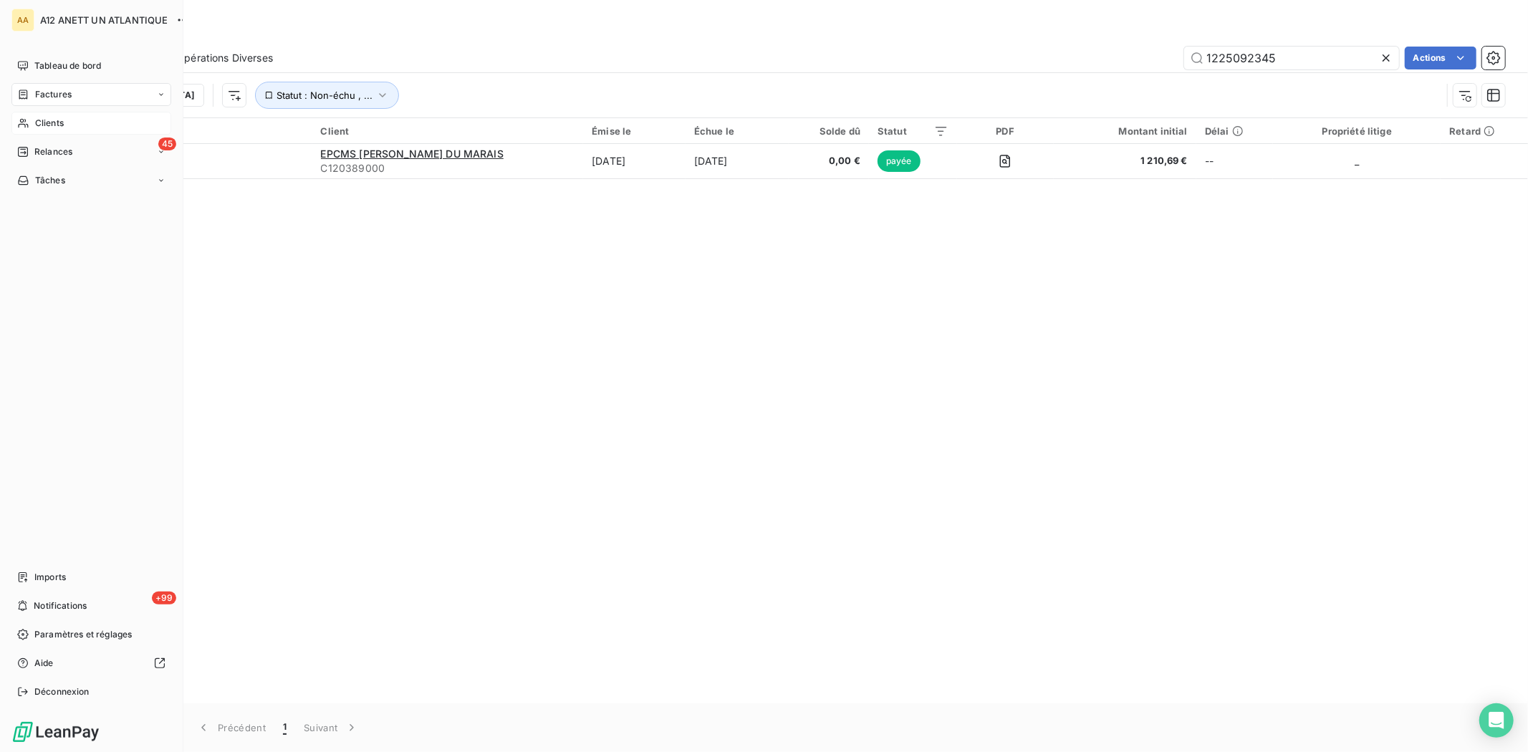
click at [48, 123] on span "Clients" at bounding box center [49, 123] width 29 height 13
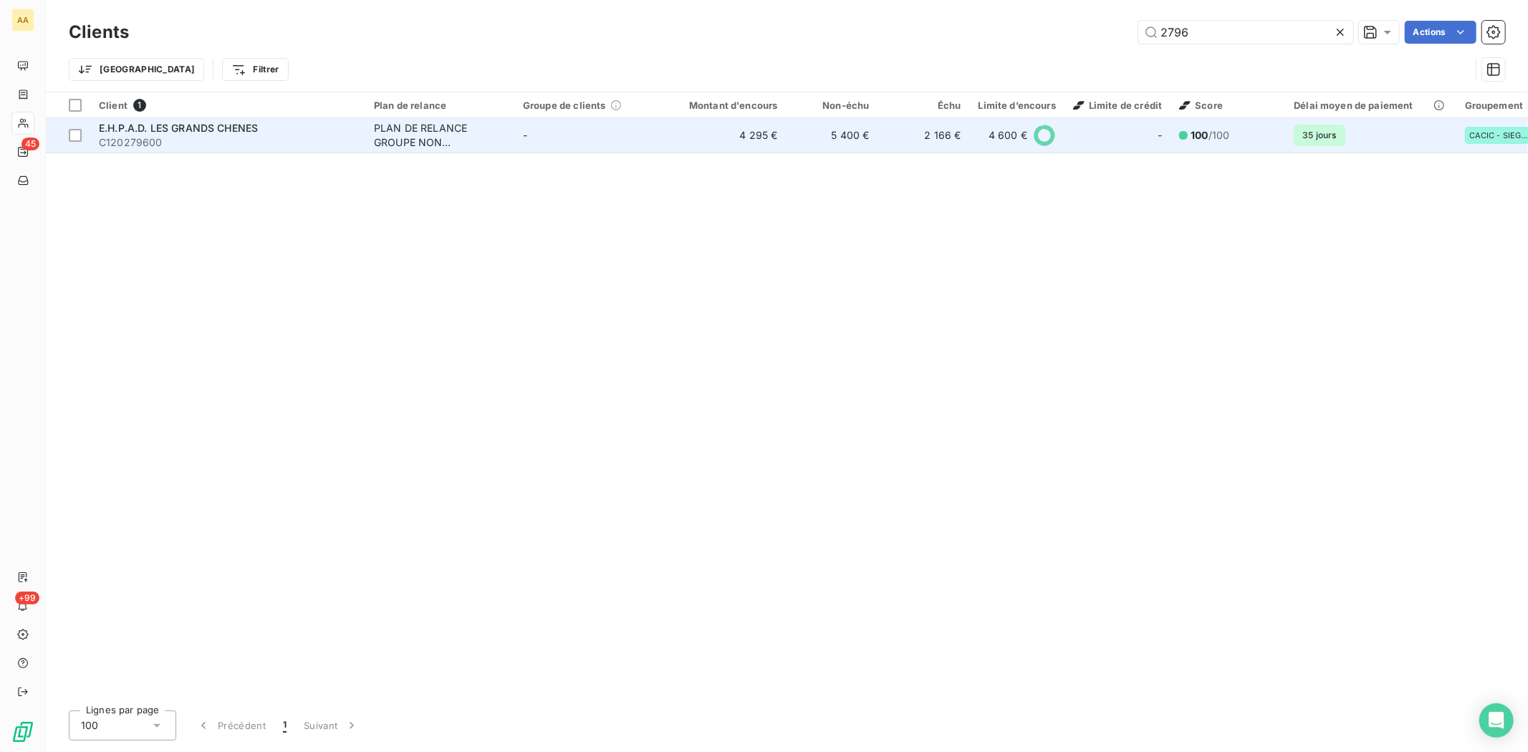
click at [133, 135] on span "C120279600" at bounding box center [228, 142] width 258 height 14
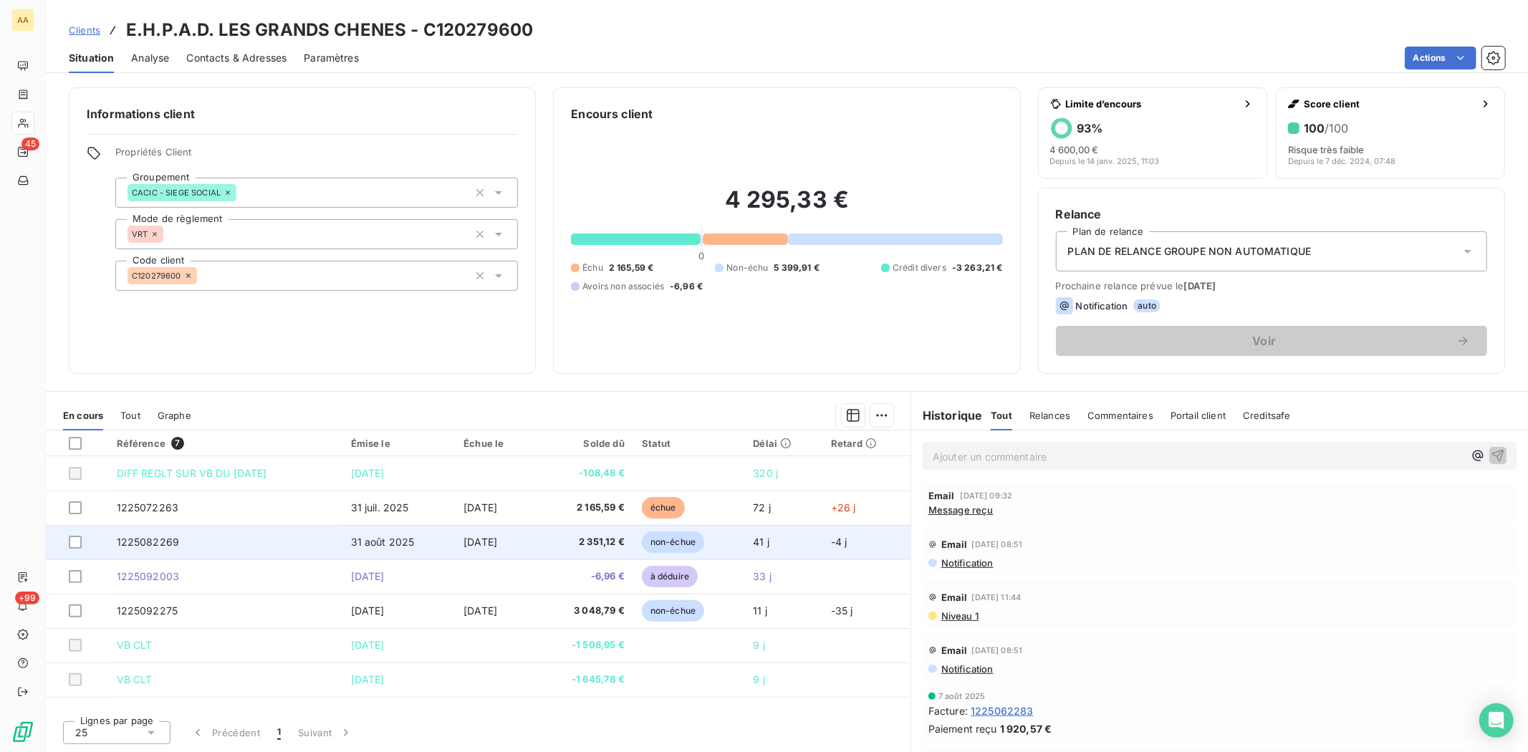
click at [138, 539] on span "1225082269" at bounding box center [148, 542] width 63 height 12
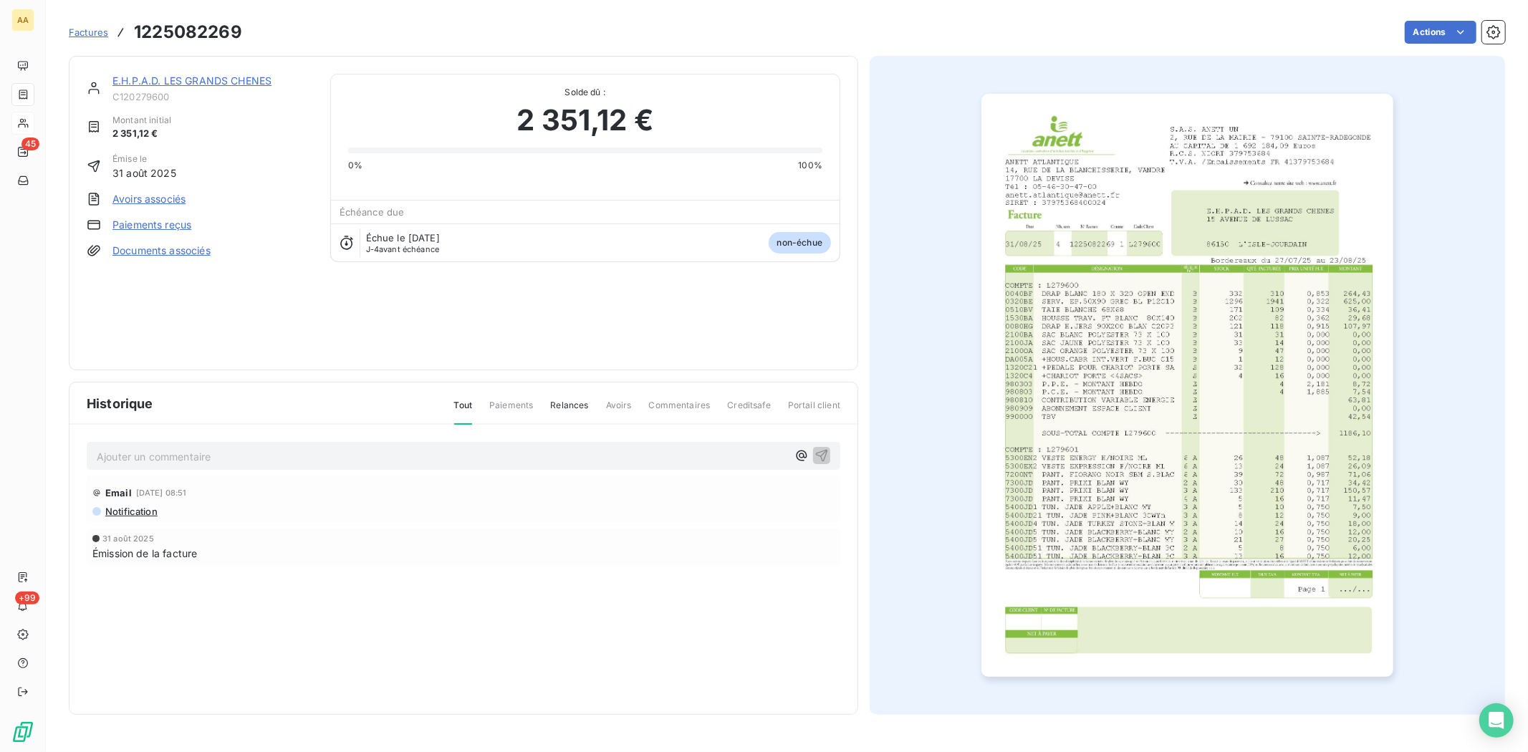
click at [1231, 476] on img "button" at bounding box center [1187, 385] width 412 height 583
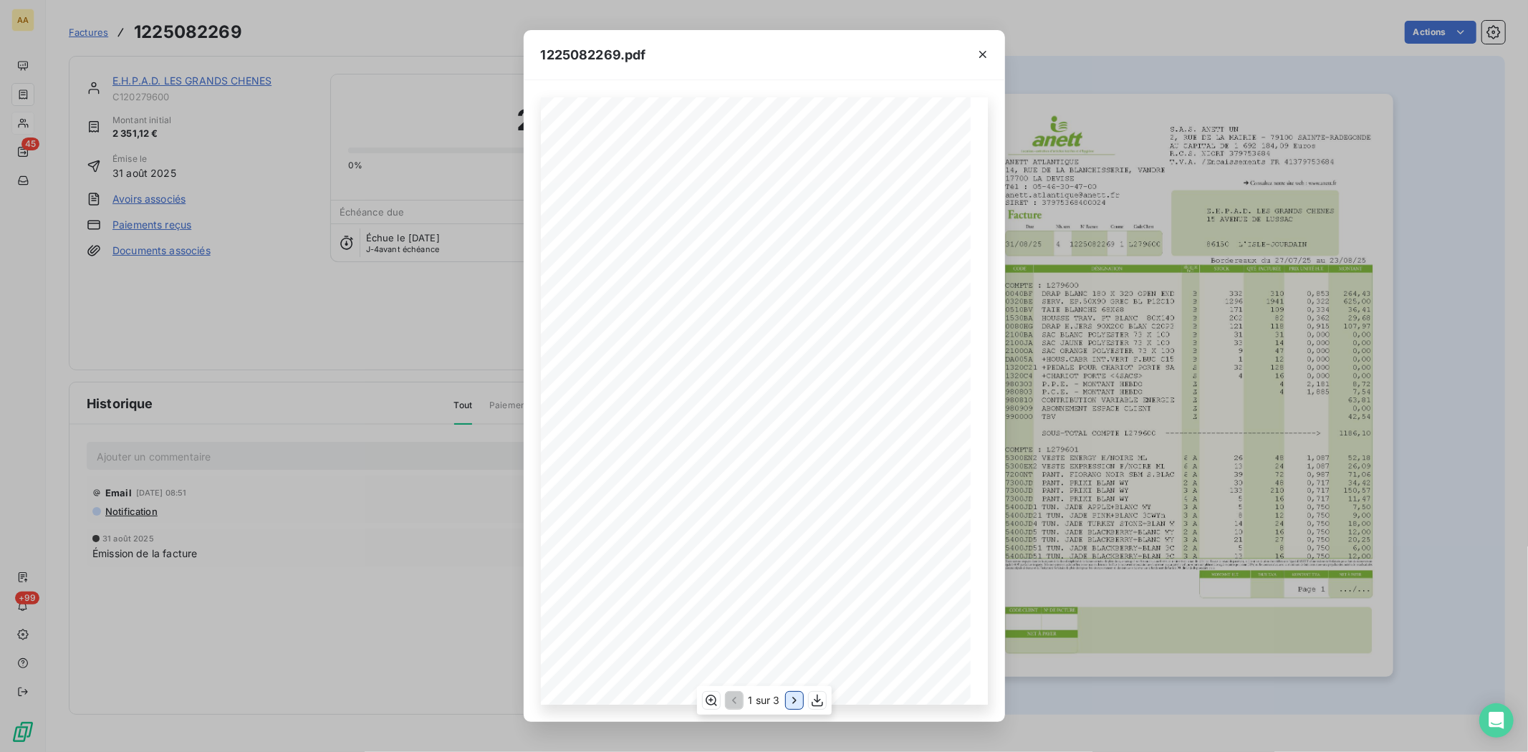
click at [792, 702] on icon "button" at bounding box center [794, 700] width 14 height 14
click at [792, 702] on icon "button" at bounding box center [795, 700] width 14 height 14
click at [734, 698] on icon "button" at bounding box center [733, 700] width 14 height 14
click at [788, 702] on icon "button" at bounding box center [795, 700] width 14 height 14
click at [131, 91] on div "**********" at bounding box center [764, 376] width 1528 height 752
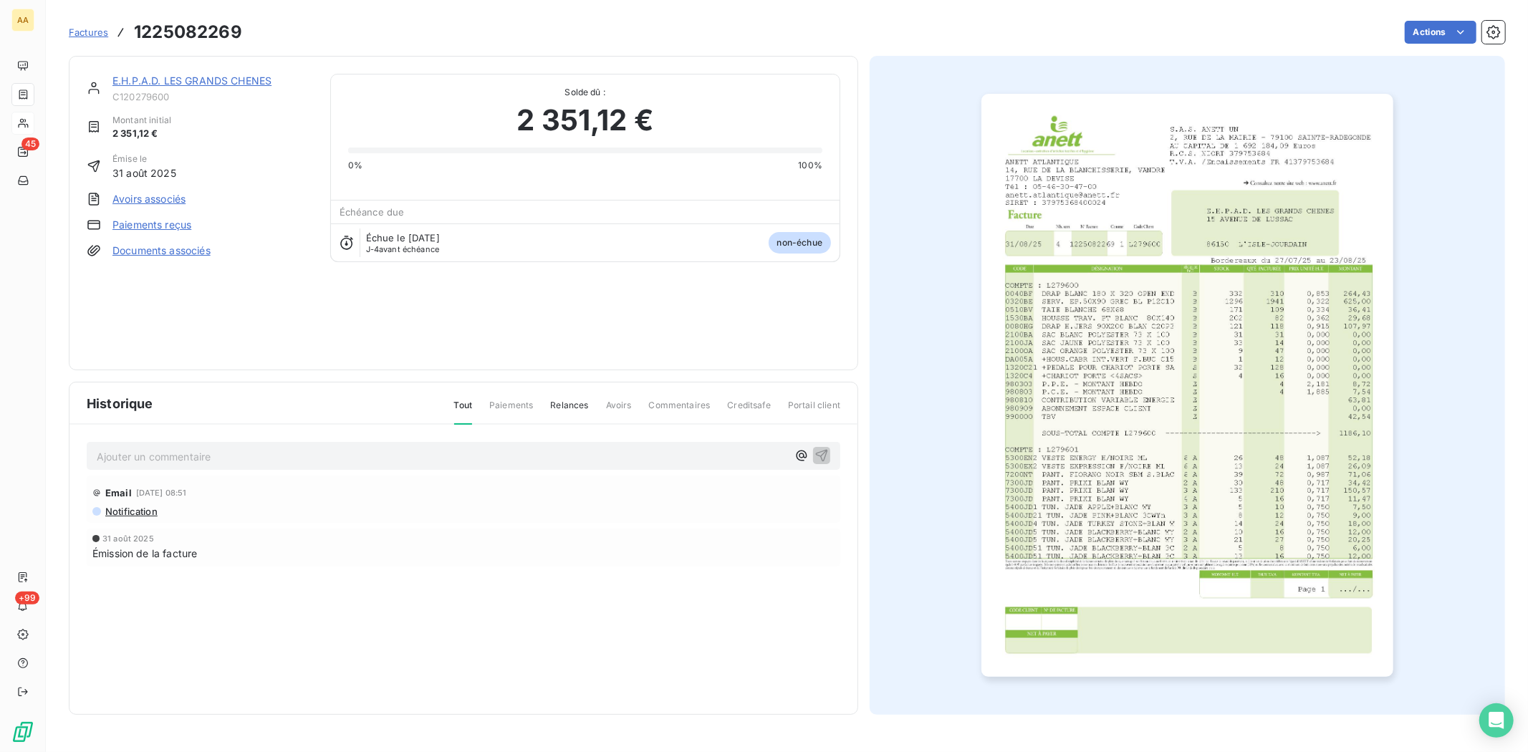
click at [140, 203] on link "Avoirs associés" at bounding box center [148, 199] width 73 height 14
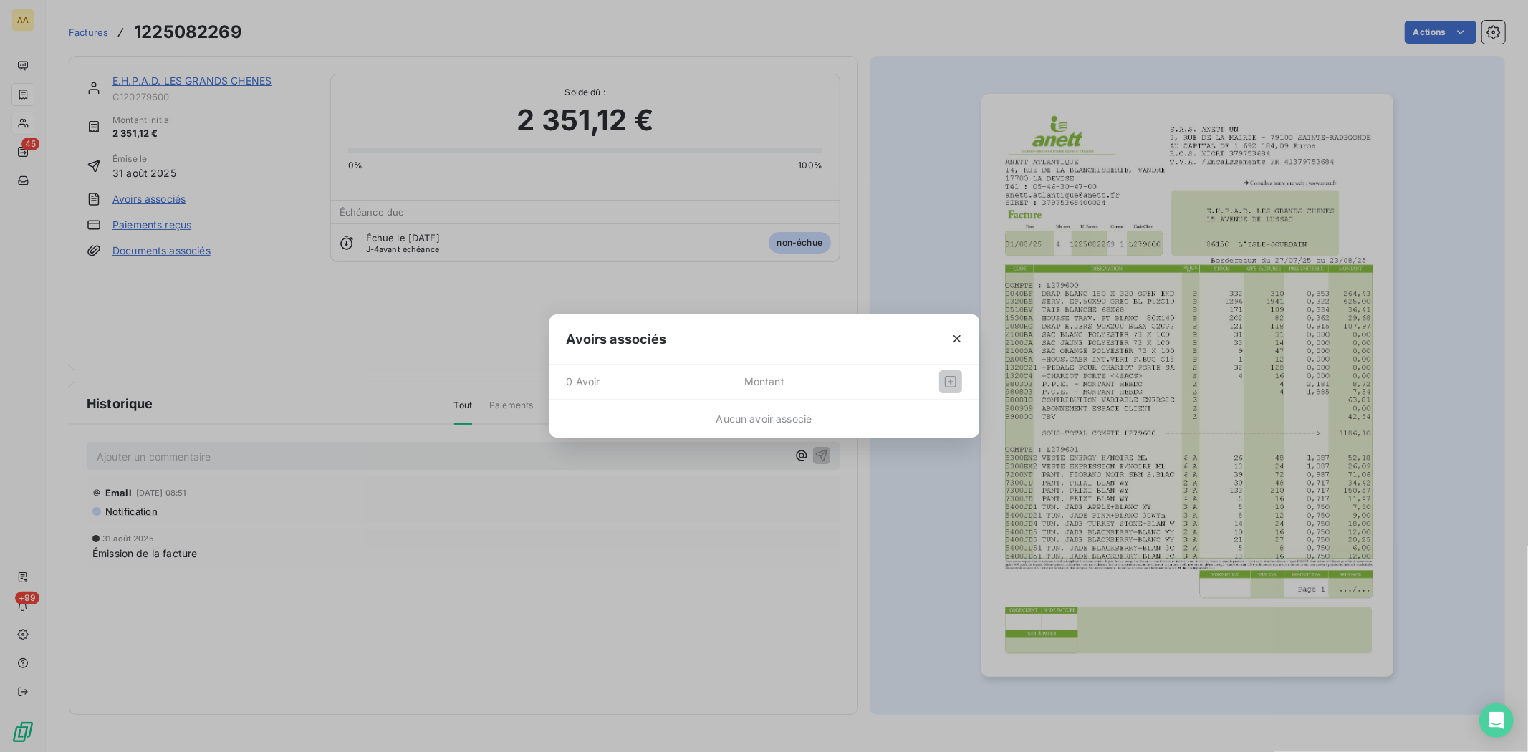
click at [142, 77] on div "Avoirs associés 0 Avoir Montant Aucun avoir associé" at bounding box center [764, 376] width 1528 height 752
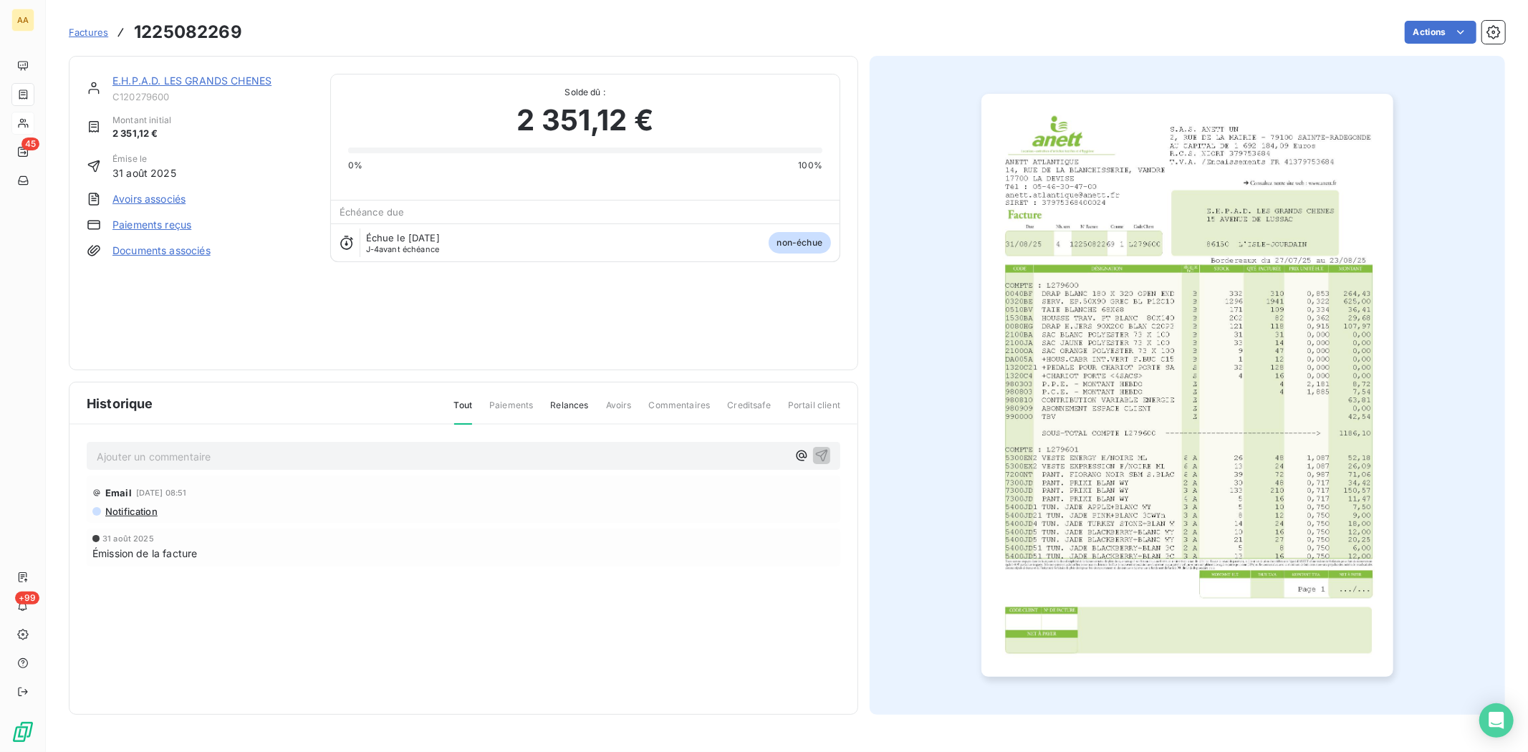
click at [140, 76] on link "E.H.P.A.D. LES GRANDS CHENES" at bounding box center [191, 81] width 159 height 12
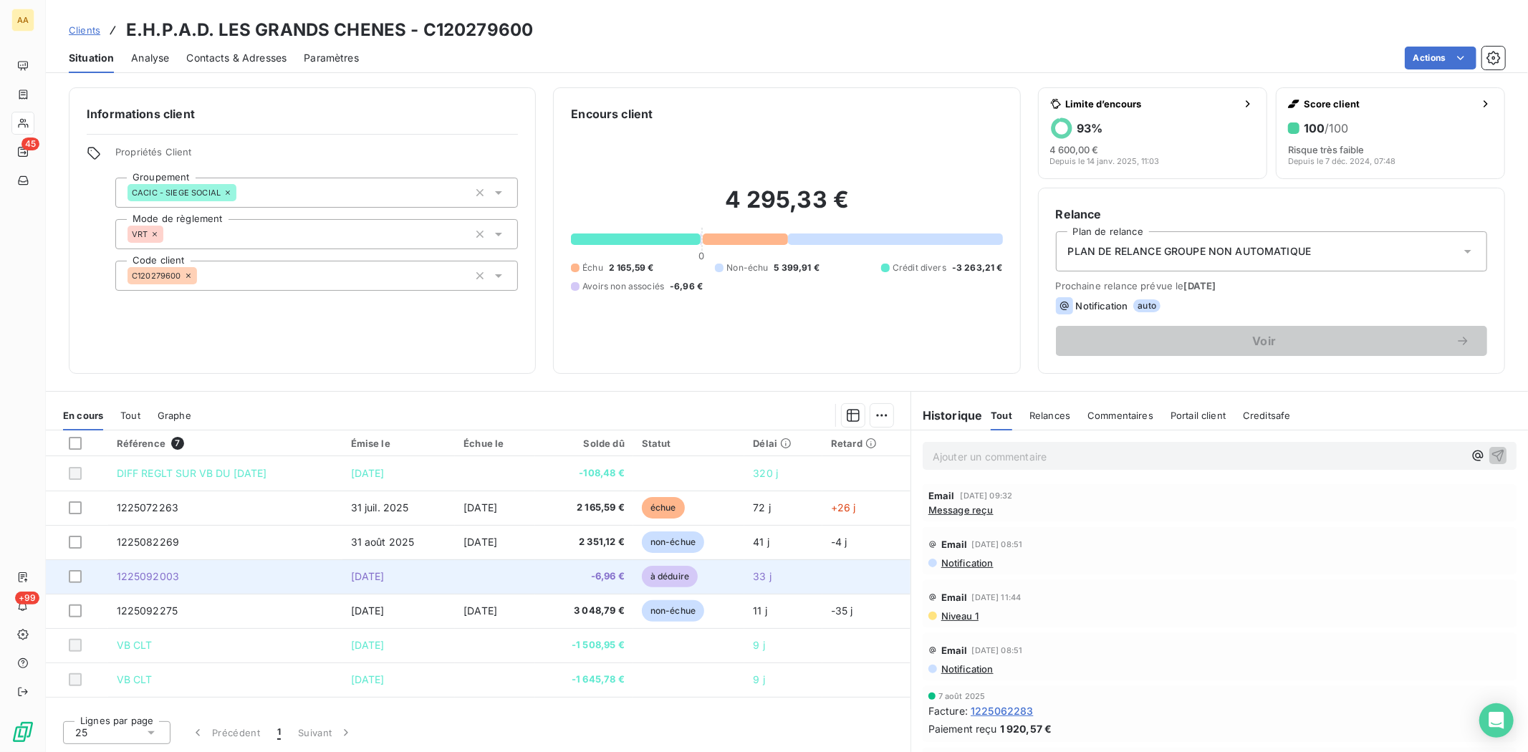
click at [142, 577] on span "1225092003" at bounding box center [148, 576] width 63 height 12
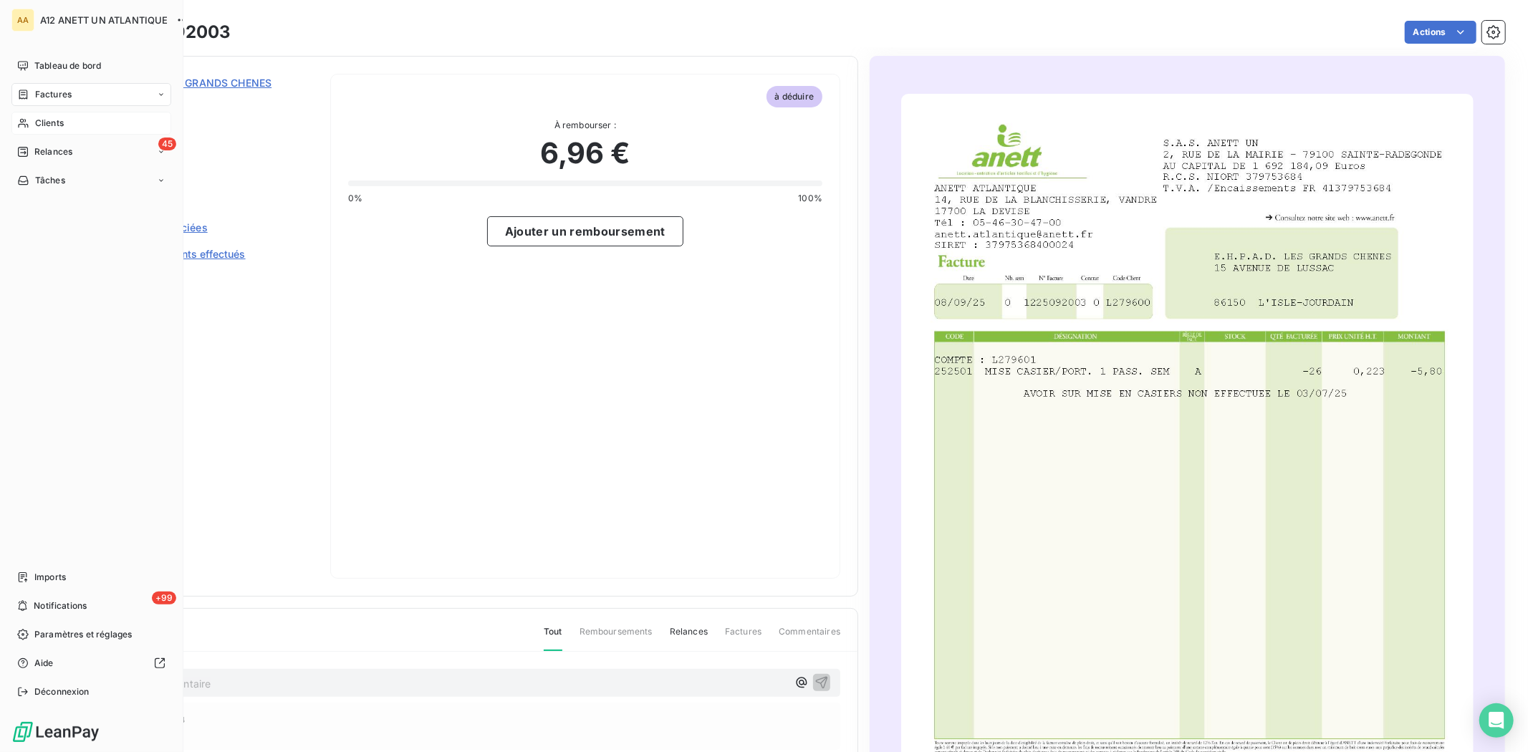
click at [51, 125] on span "Clients" at bounding box center [49, 123] width 29 height 13
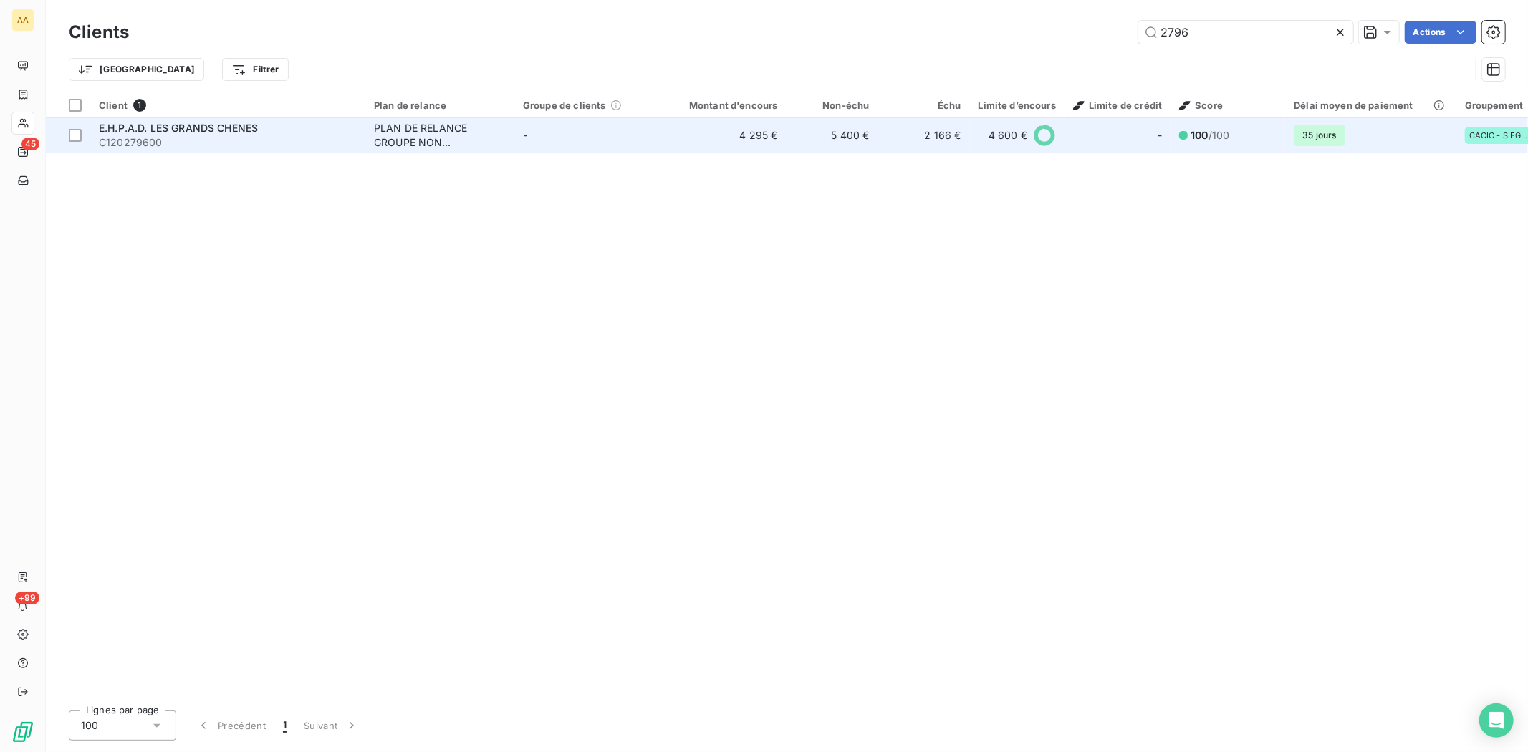
click at [116, 142] on span "C120279600" at bounding box center [228, 142] width 258 height 14
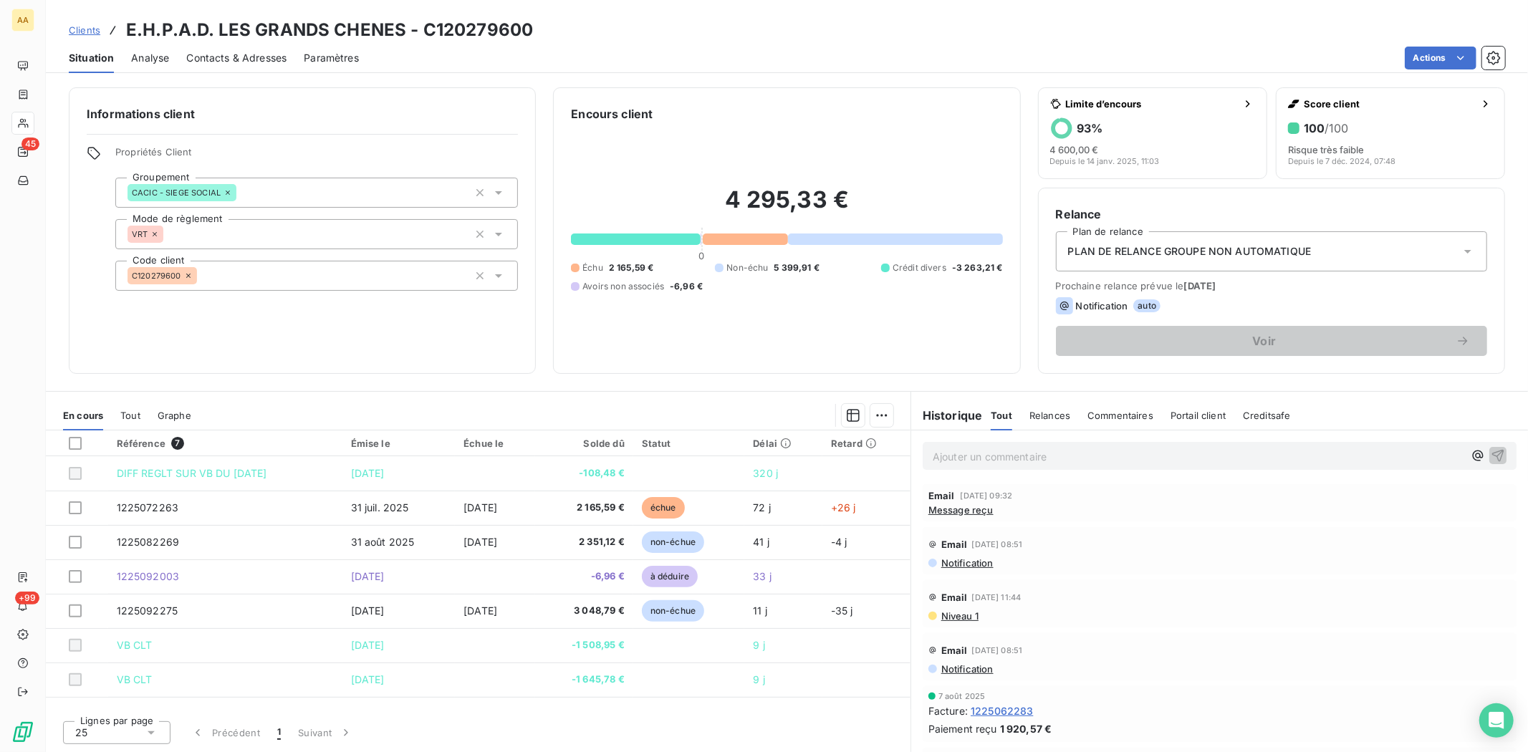
click at [241, 56] on span "Contacts & Adresses" at bounding box center [236, 58] width 100 height 14
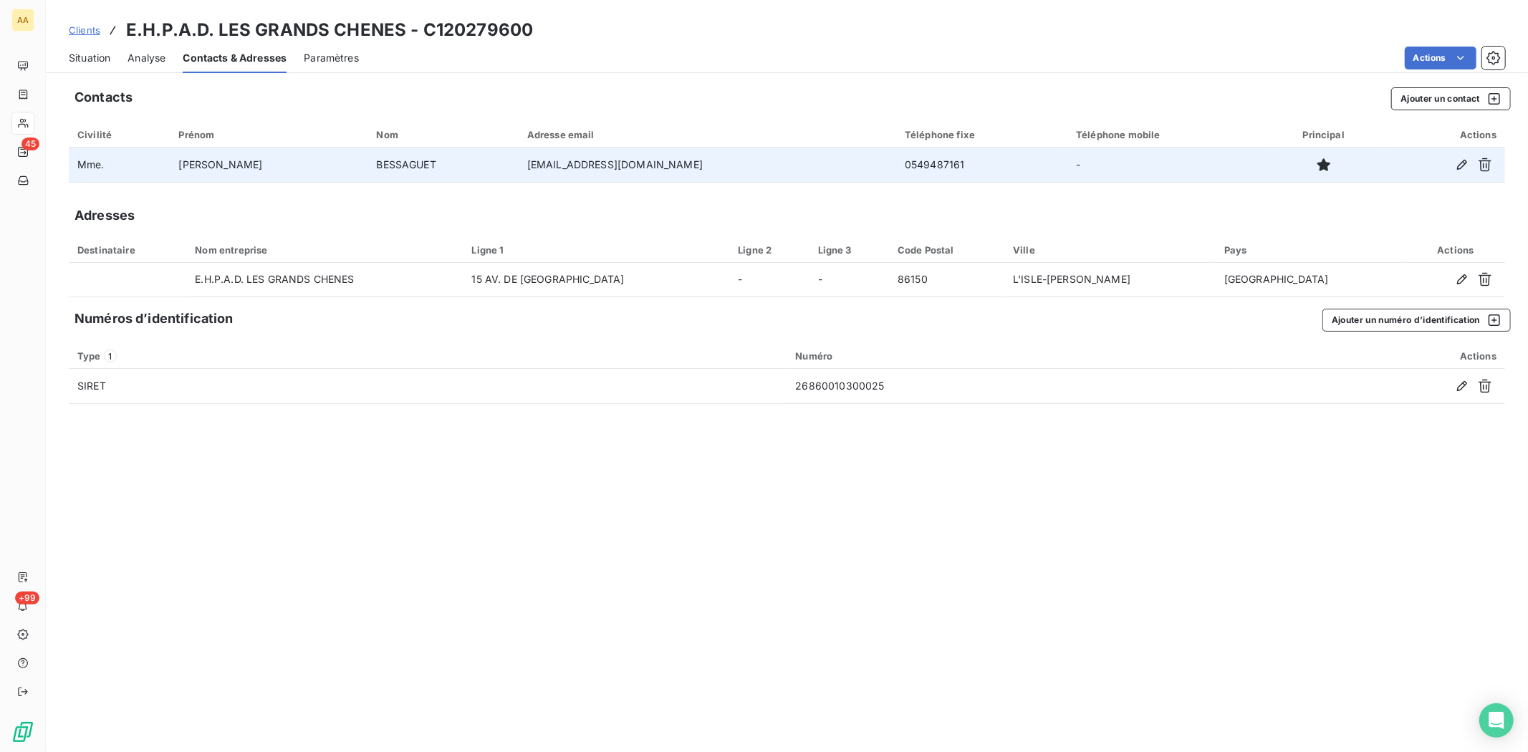
click at [519, 166] on td "[EMAIL_ADDRESS][DOMAIN_NAME]" at bounding box center [708, 165] width 378 height 34
drag, startPoint x: 467, startPoint y: 165, endPoint x: 650, endPoint y: 165, distance: 183.4
click at [650, 165] on td "[EMAIL_ADDRESS][DOMAIN_NAME]" at bounding box center [708, 165] width 378 height 34
copy td "[EMAIL_ADDRESS][DOMAIN_NAME]"
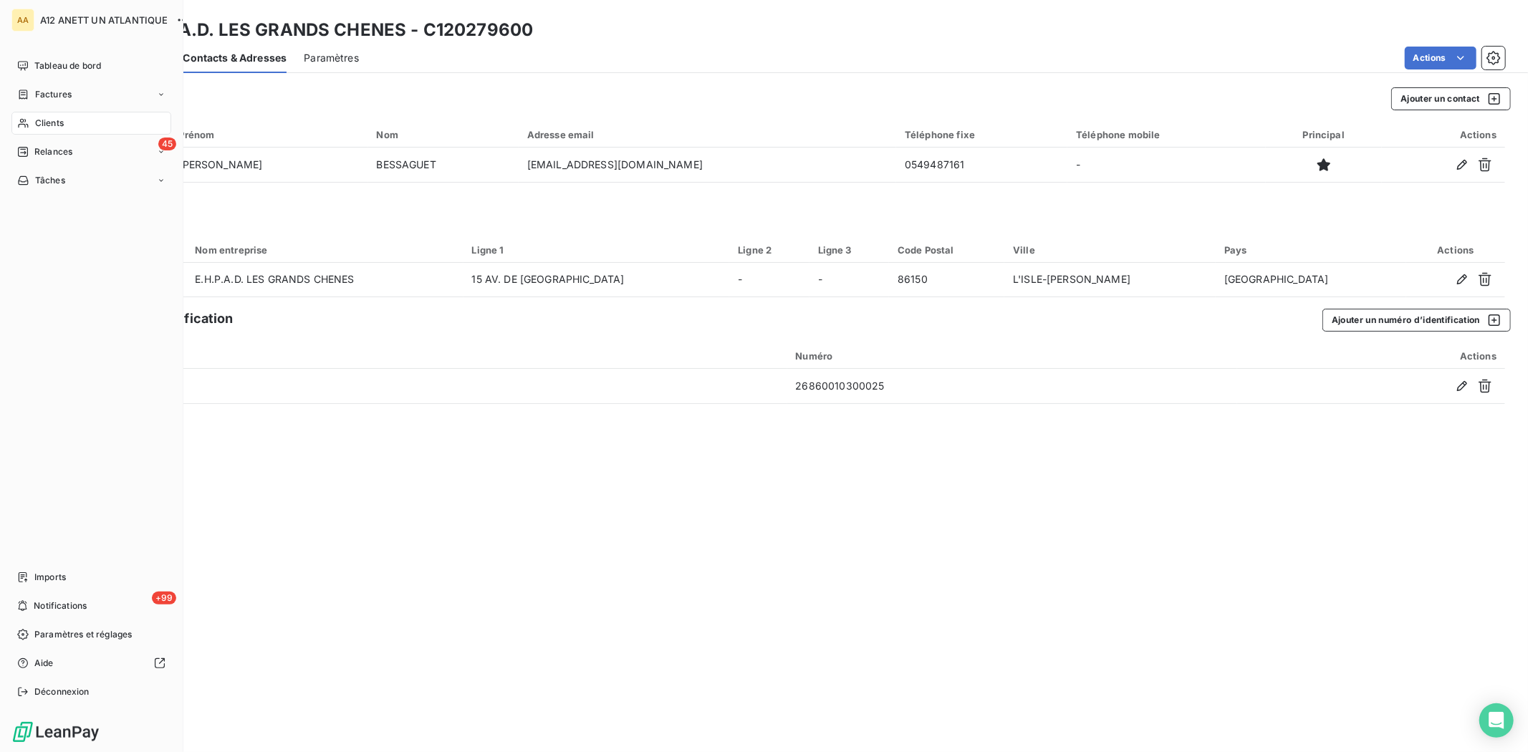
click at [51, 120] on span "Clients" at bounding box center [49, 123] width 29 height 13
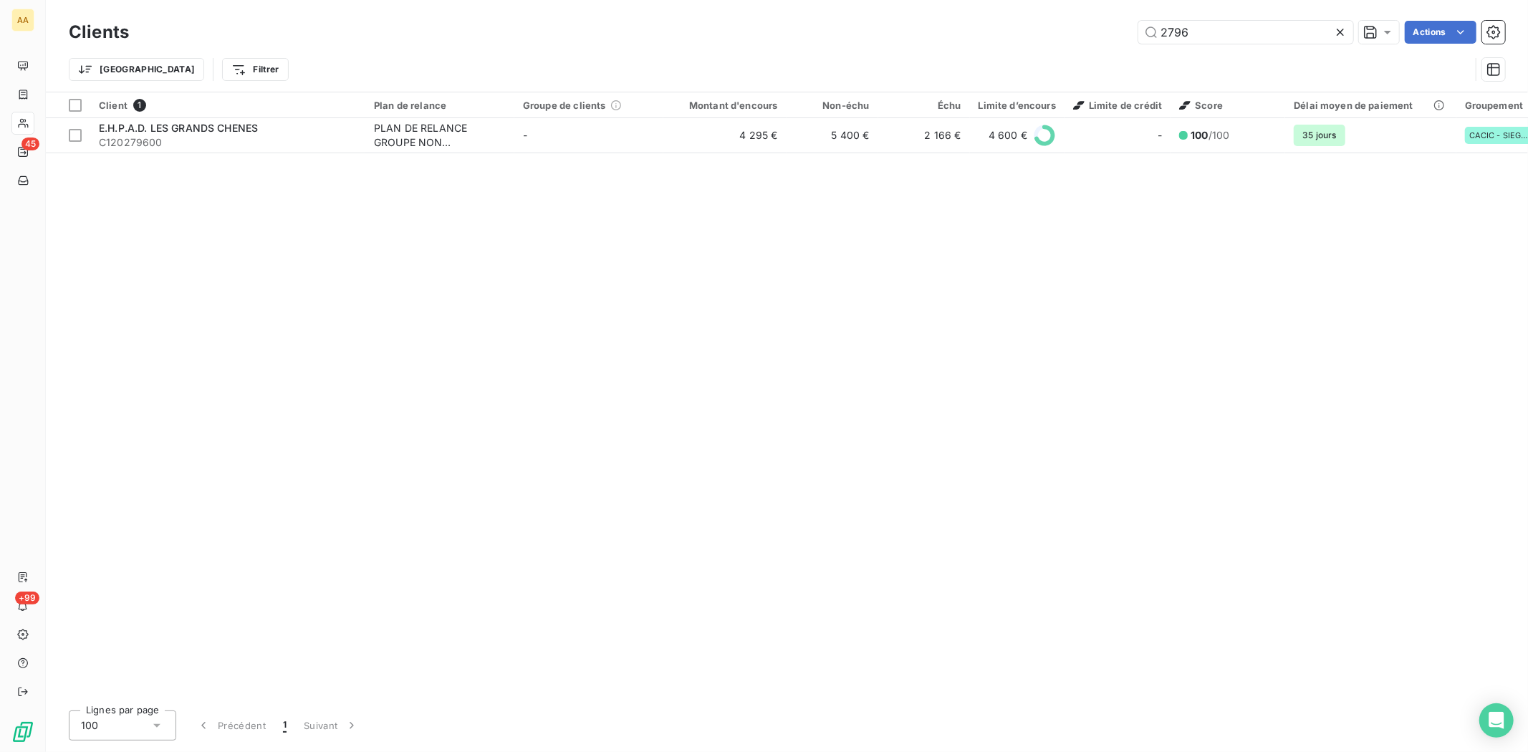
drag, startPoint x: 1257, startPoint y: 31, endPoint x: 1065, endPoint y: 44, distance: 192.4
click at [1069, 44] on div "Clients 2796 Actions" at bounding box center [787, 32] width 1436 height 30
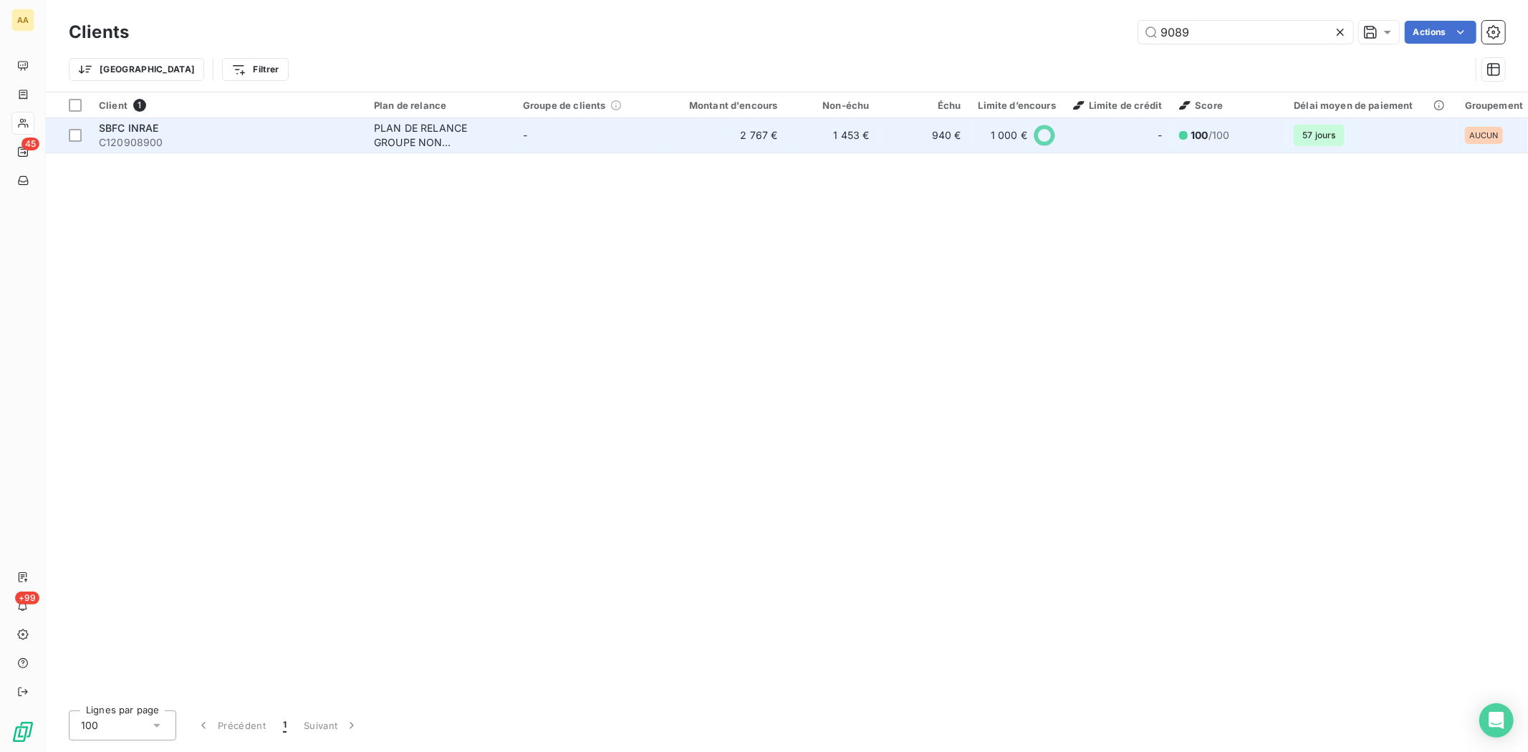
type input "9089"
click at [138, 143] on span "C120908900" at bounding box center [228, 142] width 258 height 14
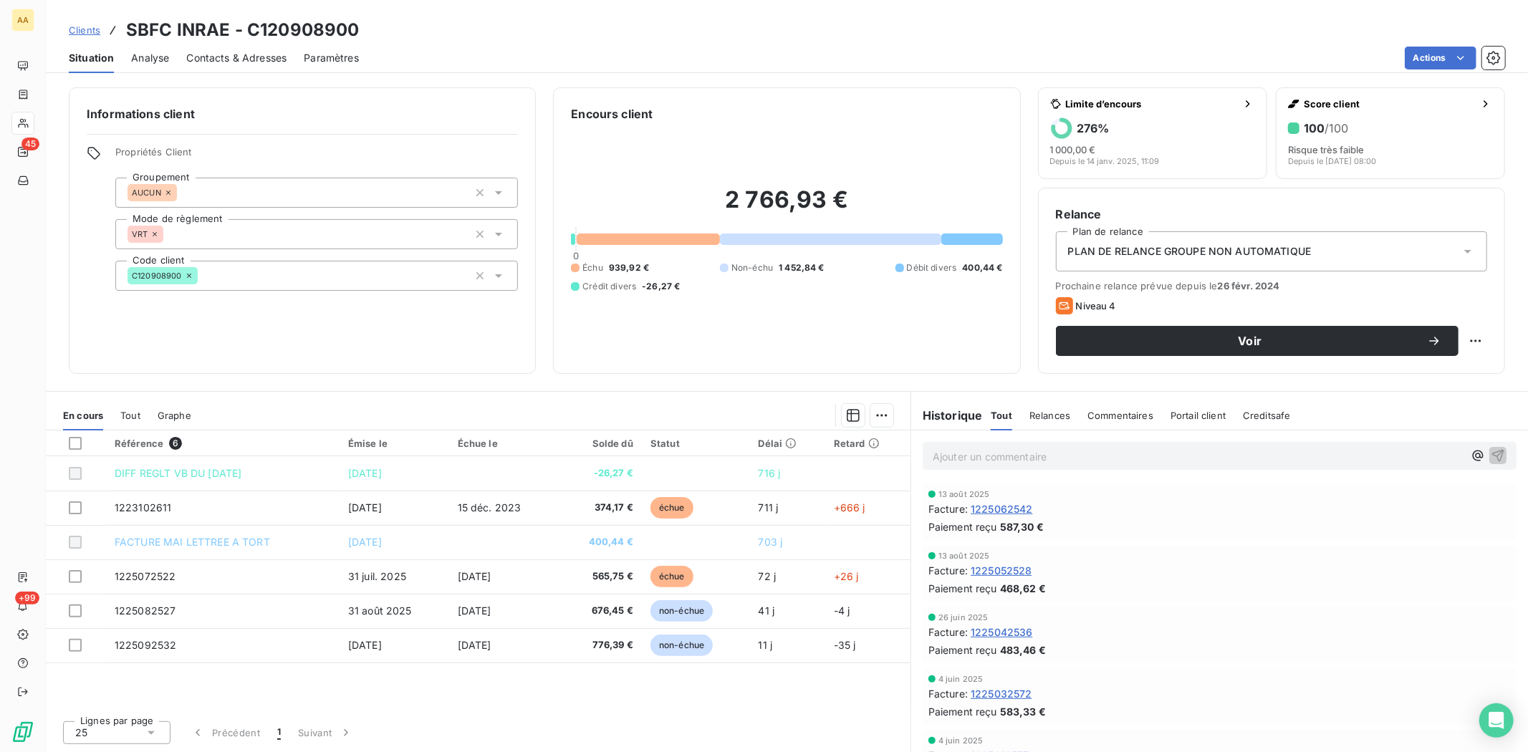
click at [226, 59] on span "Contacts & Adresses" at bounding box center [236, 58] width 100 height 14
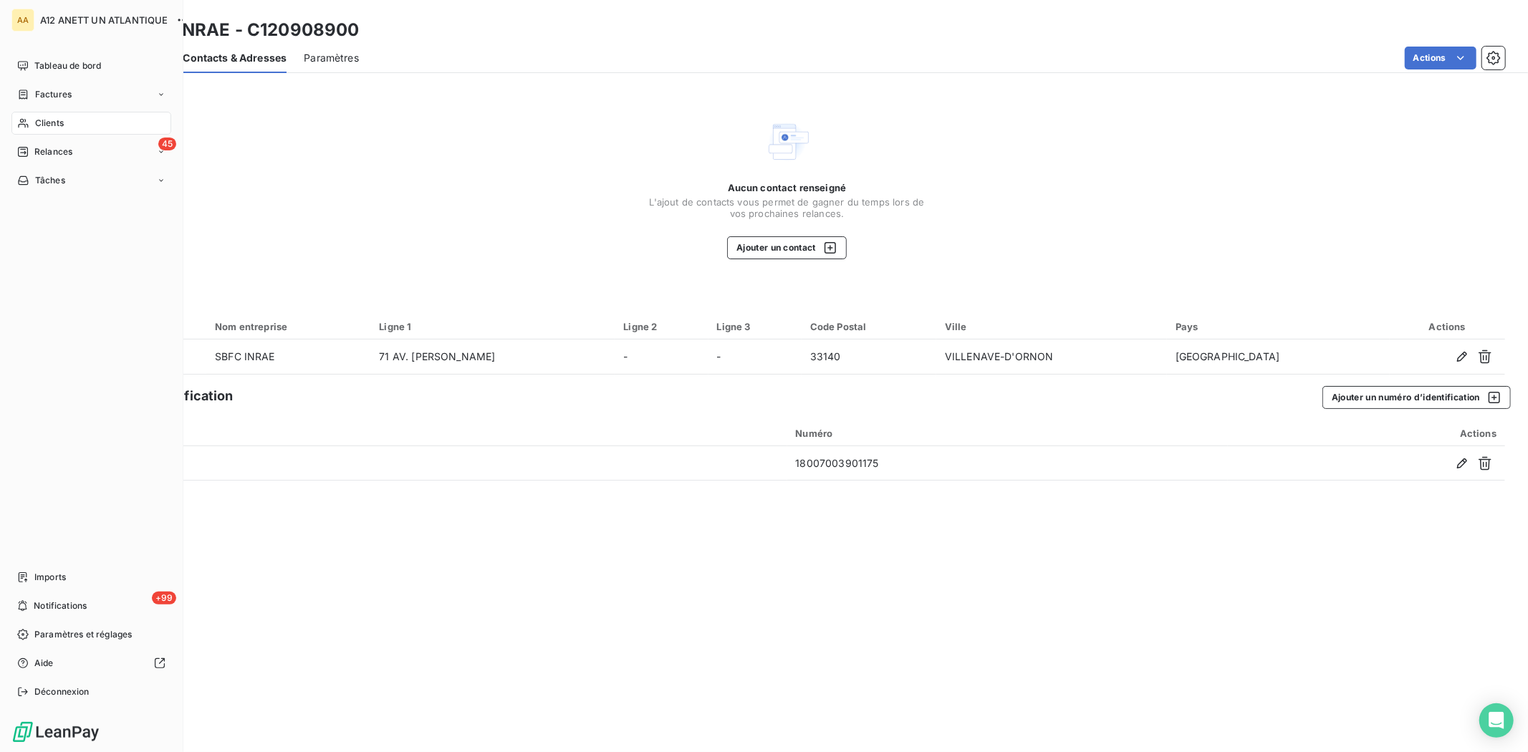
click at [41, 124] on span "Clients" at bounding box center [49, 123] width 29 height 13
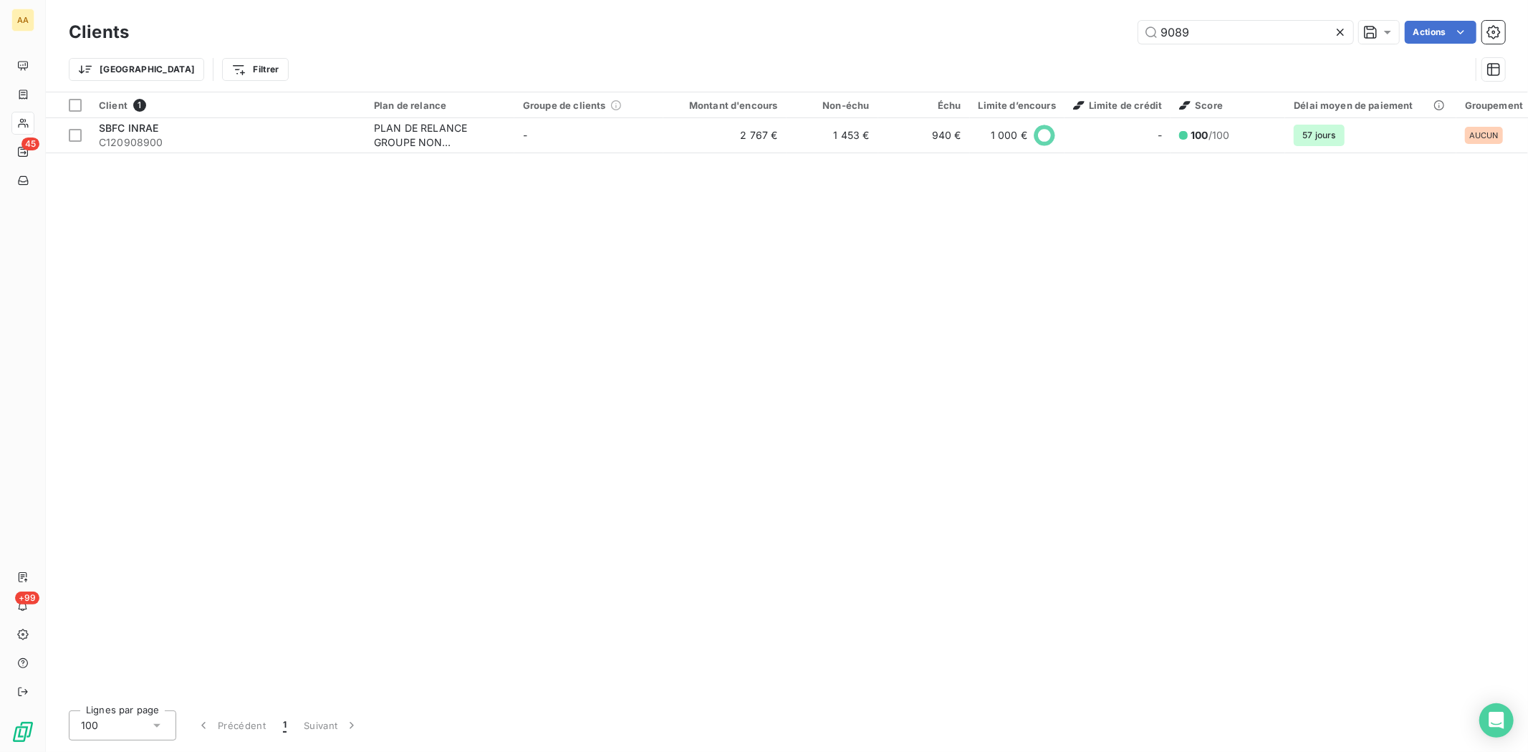
drag, startPoint x: 1201, startPoint y: 29, endPoint x: 1110, endPoint y: 24, distance: 90.4
click at [1110, 24] on div "9089 Actions" at bounding box center [825, 32] width 1359 height 23
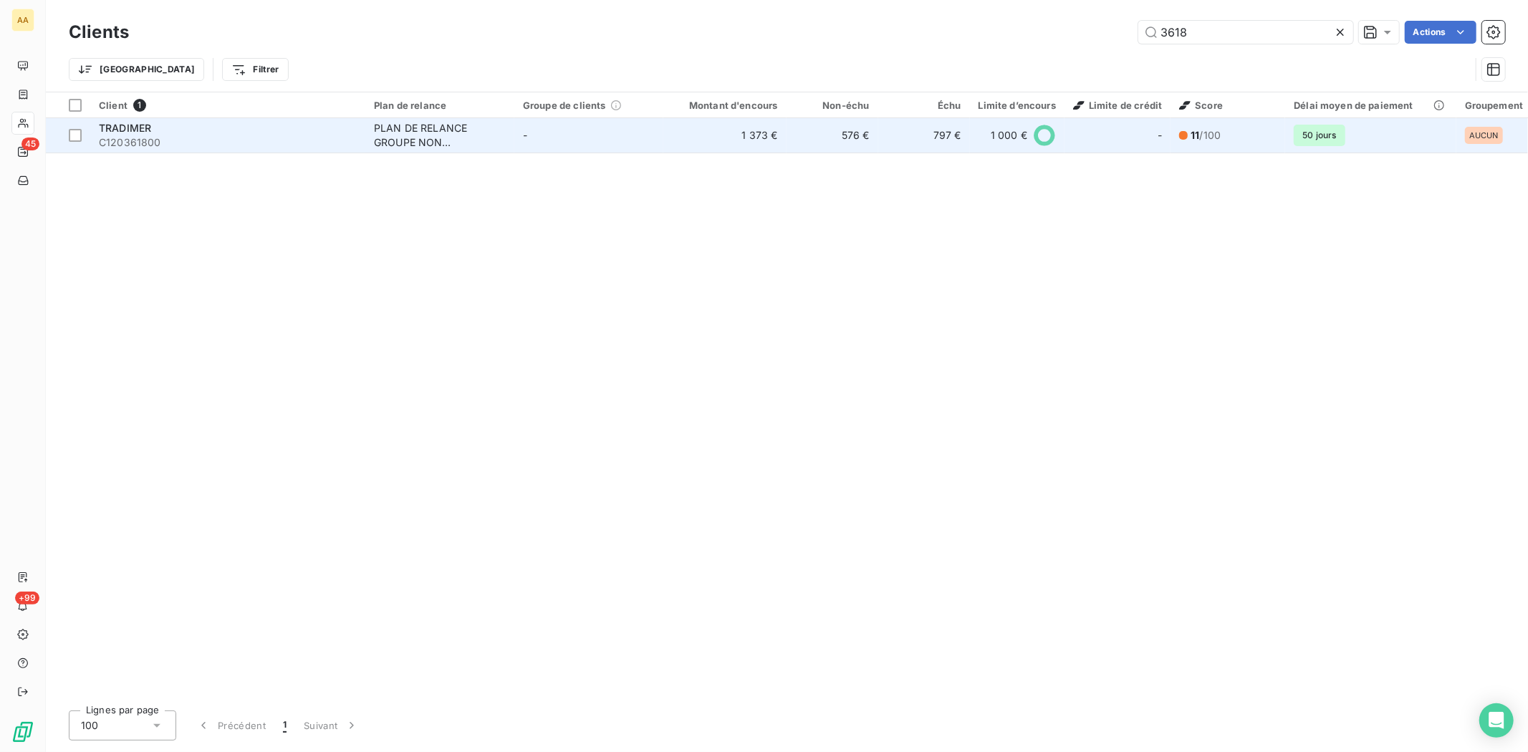
type input "3618"
click at [138, 138] on span "C120361800" at bounding box center [228, 142] width 258 height 14
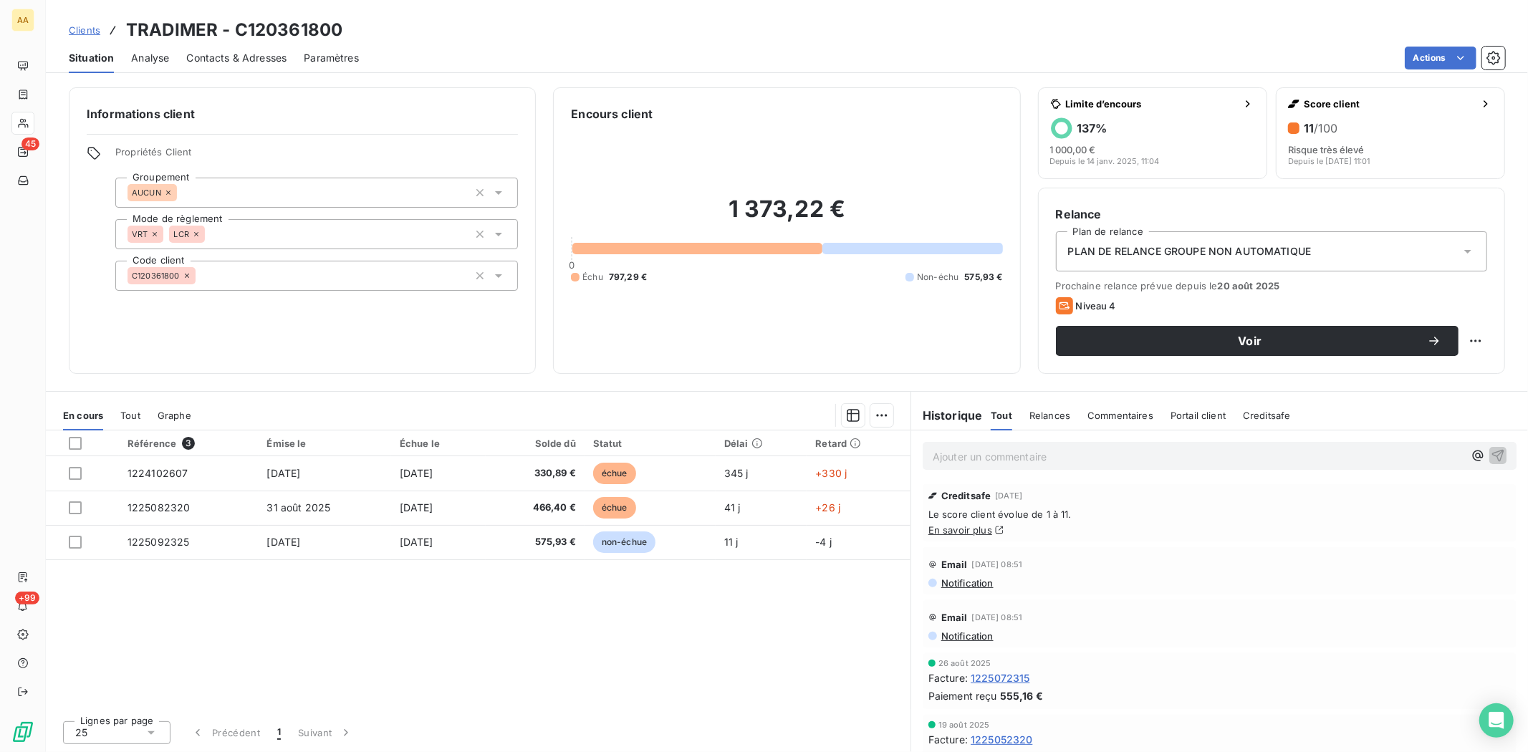
click at [248, 60] on span "Contacts & Adresses" at bounding box center [236, 58] width 100 height 14
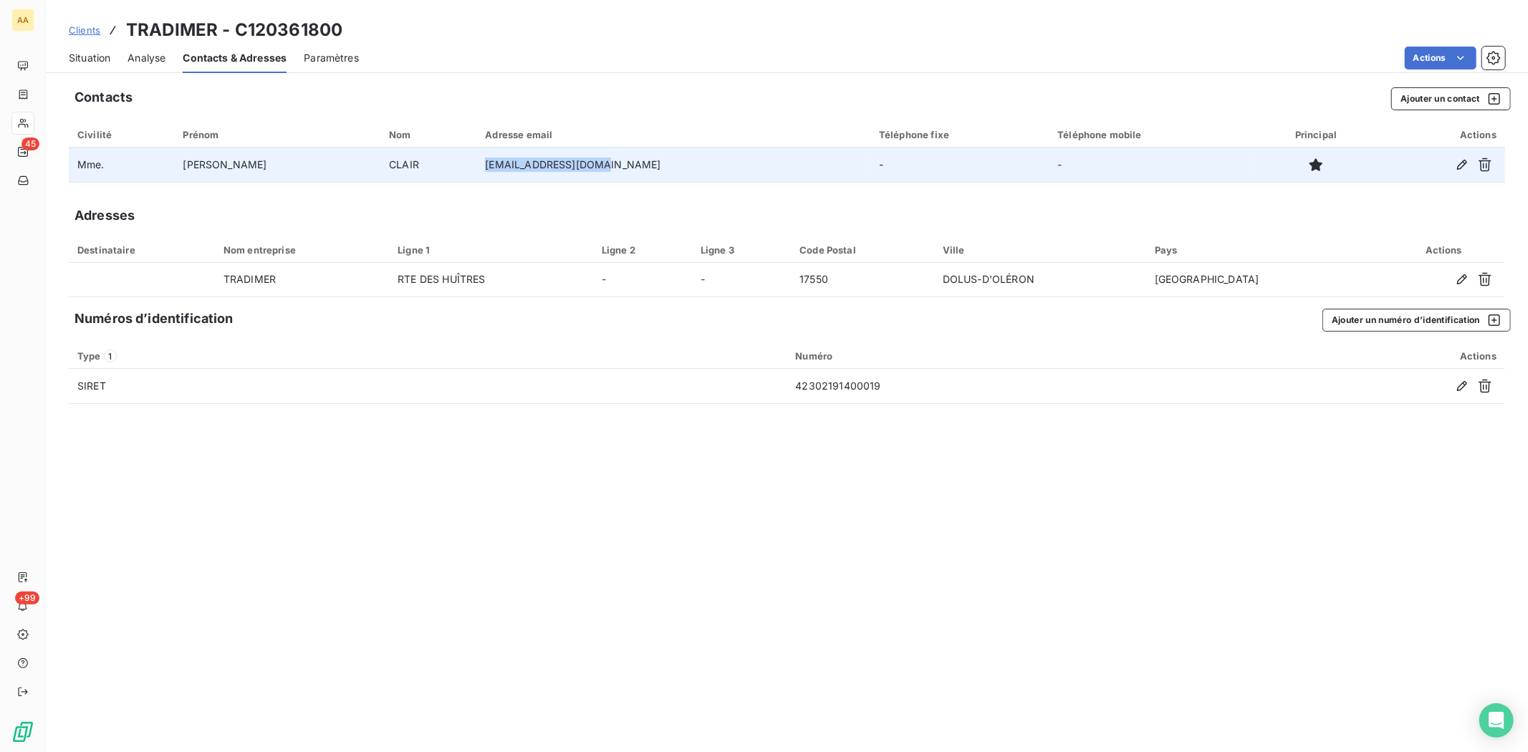
drag, startPoint x: 573, startPoint y: 163, endPoint x: 458, endPoint y: 170, distance: 114.8
click at [476, 170] on td "[EMAIL_ADDRESS][DOMAIN_NAME]" at bounding box center [673, 165] width 394 height 34
copy td "[EMAIL_ADDRESS][DOMAIN_NAME]"
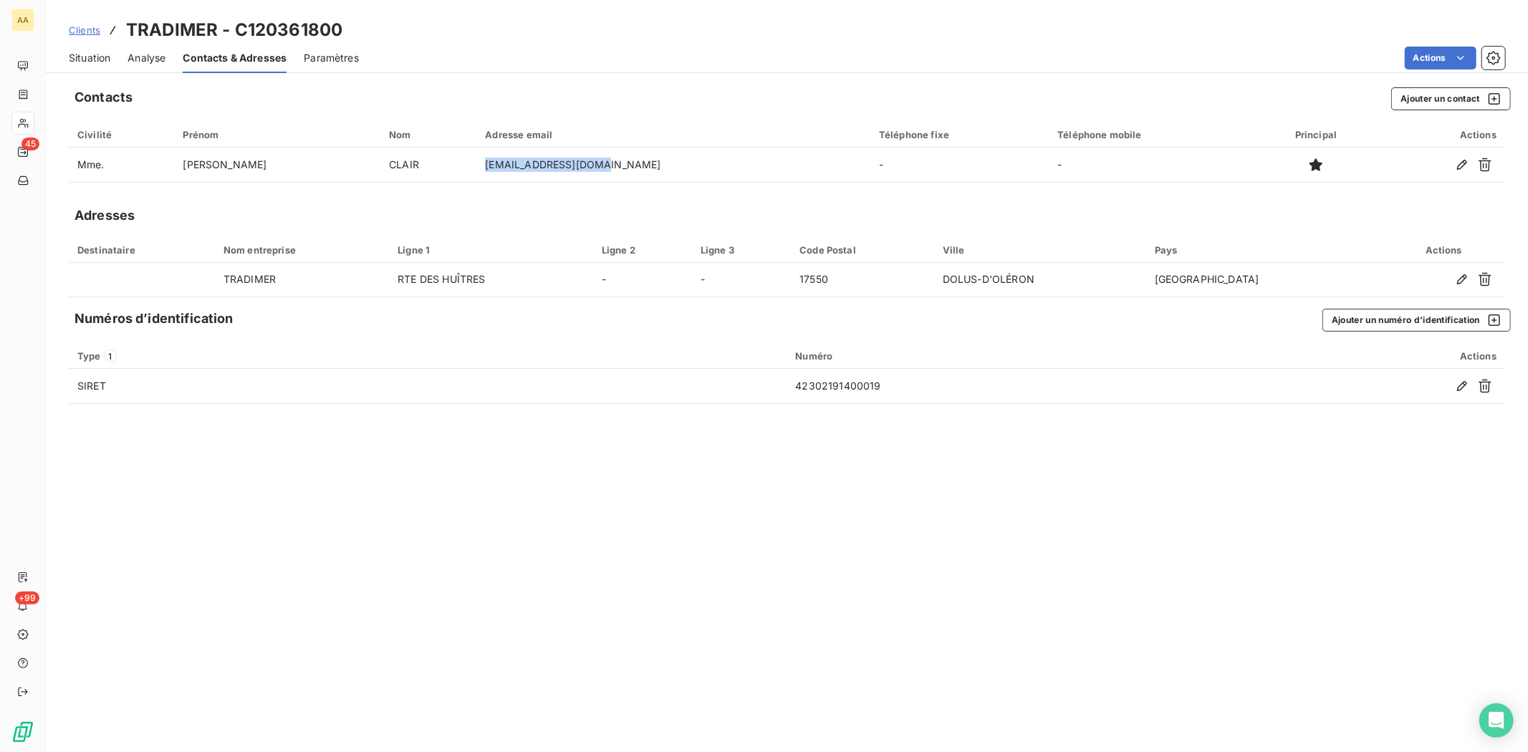
click at [94, 55] on span "Situation" at bounding box center [90, 58] width 42 height 14
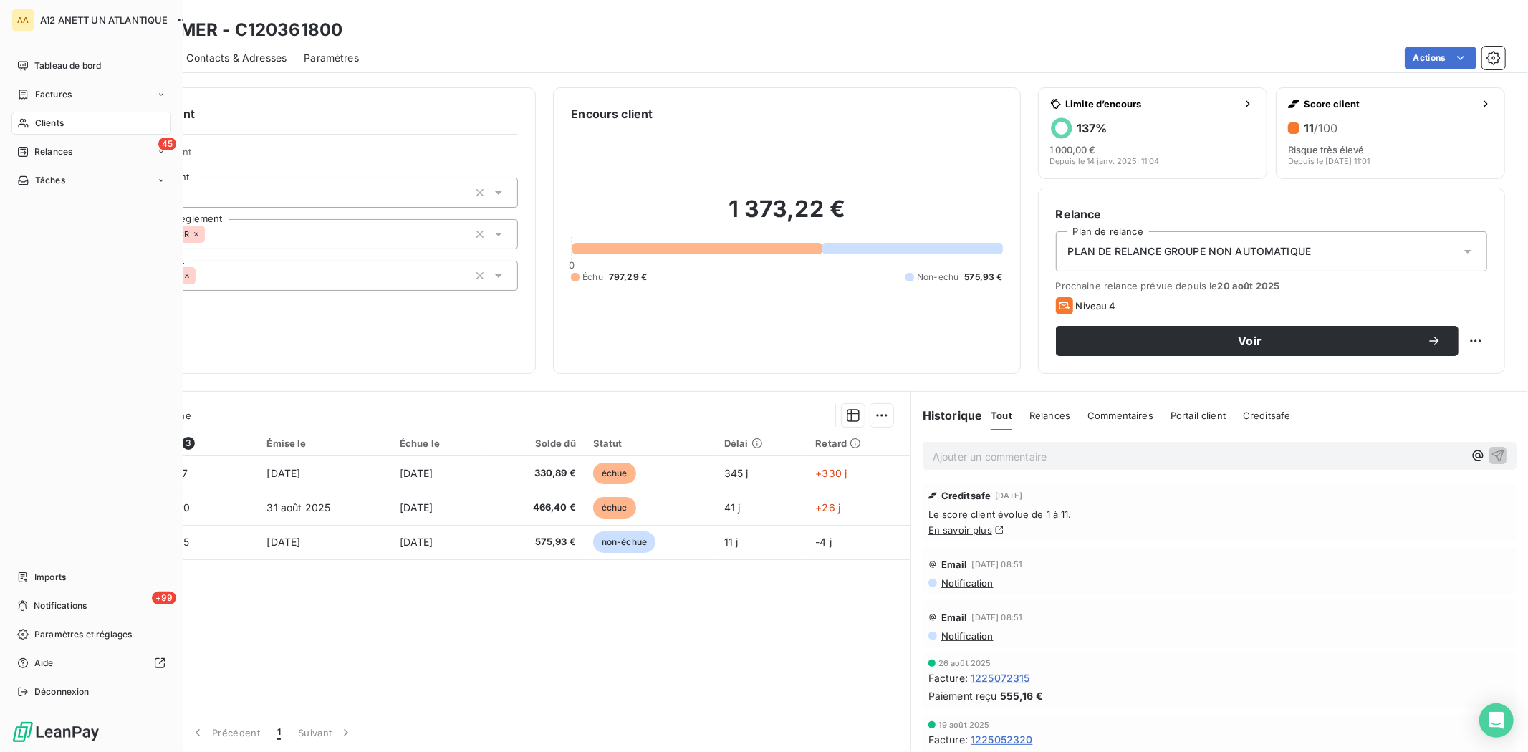
click at [39, 122] on span "Clients" at bounding box center [49, 123] width 29 height 13
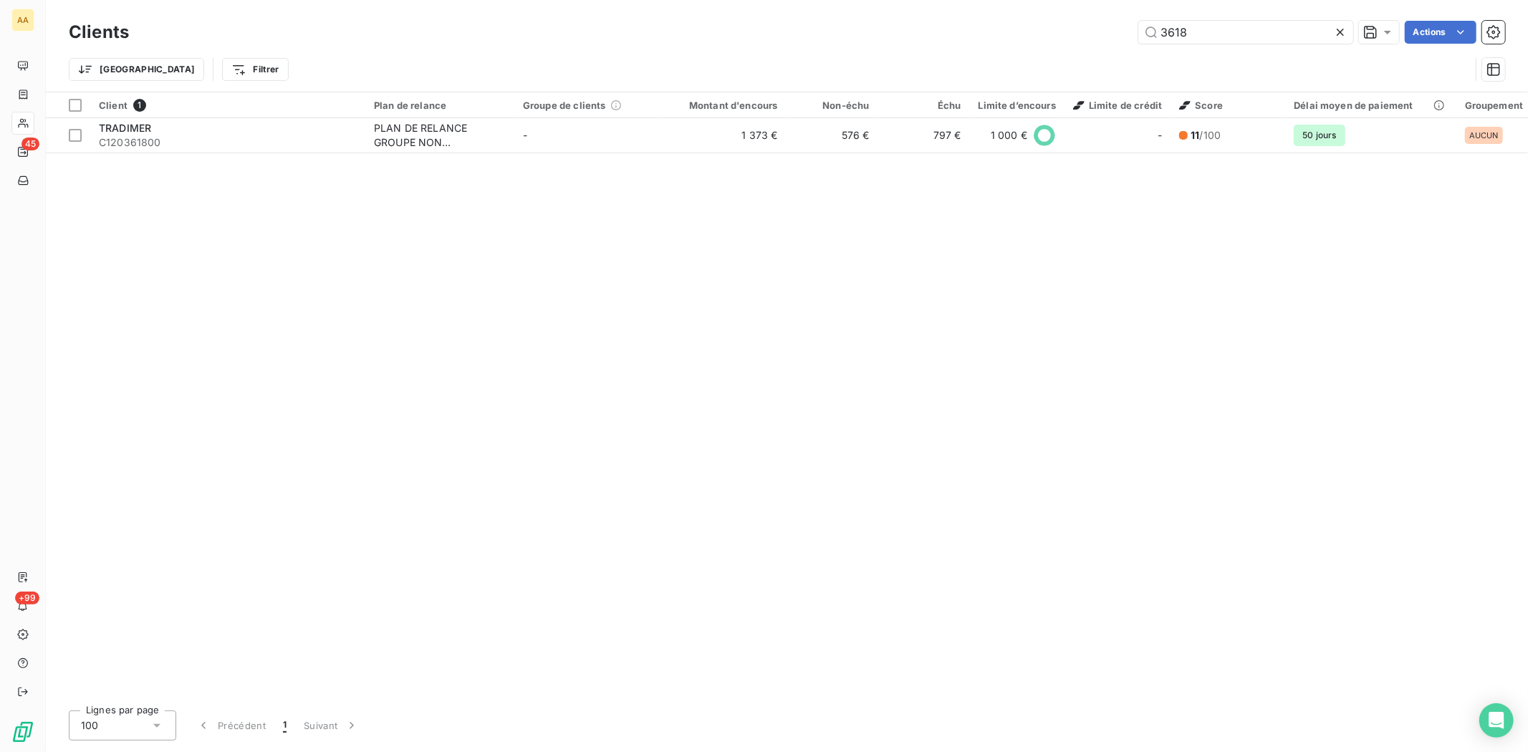
drag, startPoint x: 1204, startPoint y: 36, endPoint x: 1126, endPoint y: 17, distance: 80.3
click at [1126, 17] on div "Clients 3618 Actions" at bounding box center [787, 32] width 1436 height 30
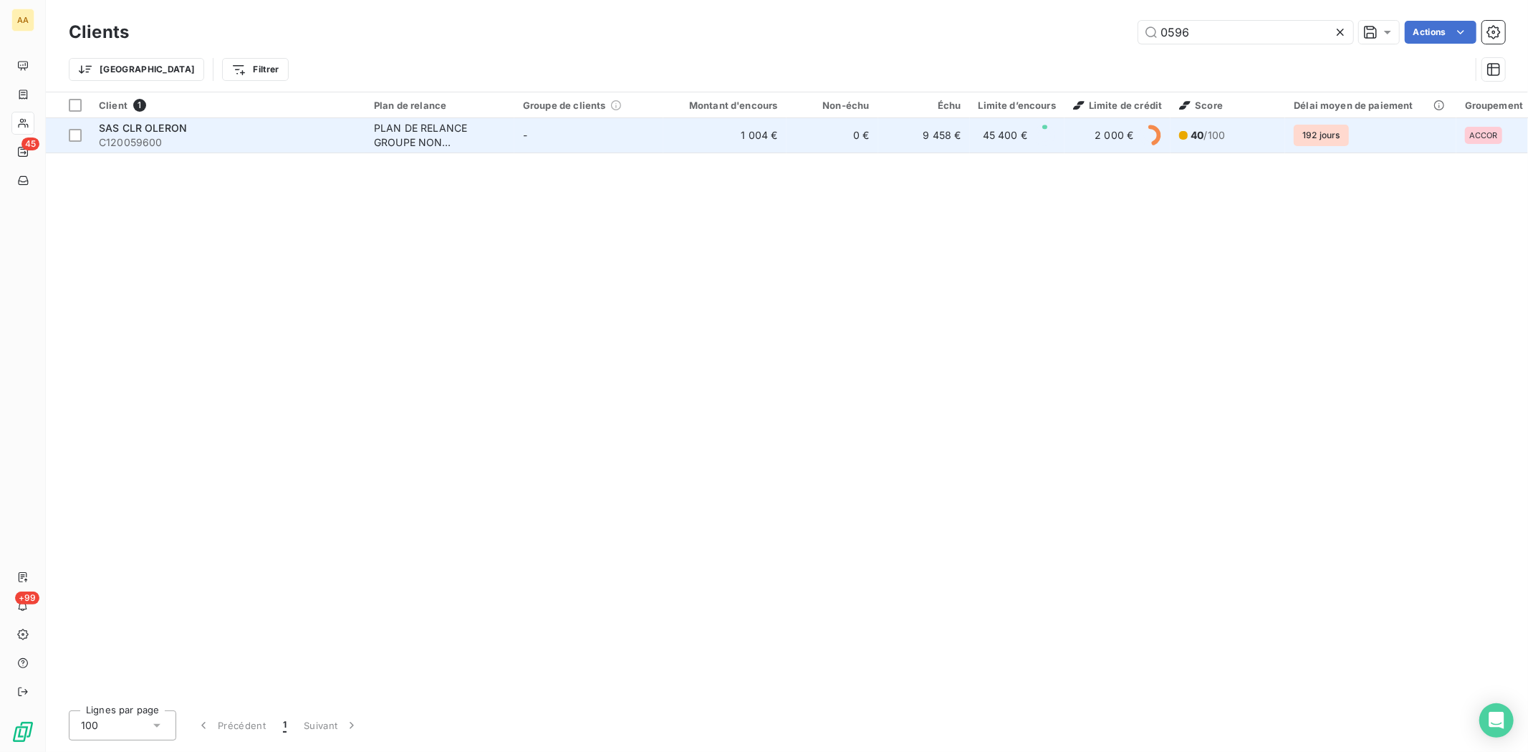
type input "0596"
click at [155, 143] on span "C120059600" at bounding box center [228, 142] width 258 height 14
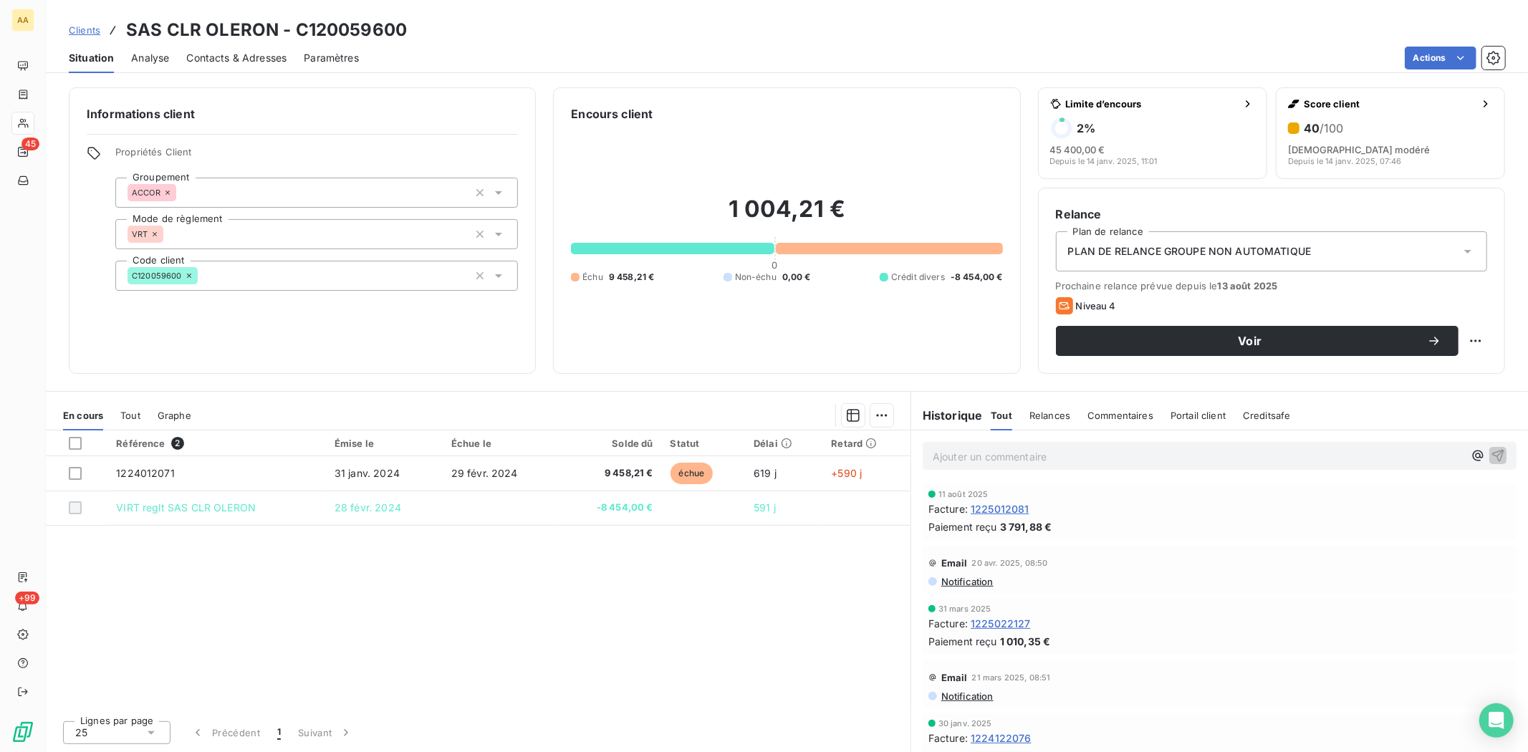
click at [264, 570] on div "Référence 2 Émise le Échue le Solde dû Statut Délai Retard 1224012071 31 janv. …" at bounding box center [478, 570] width 865 height 279
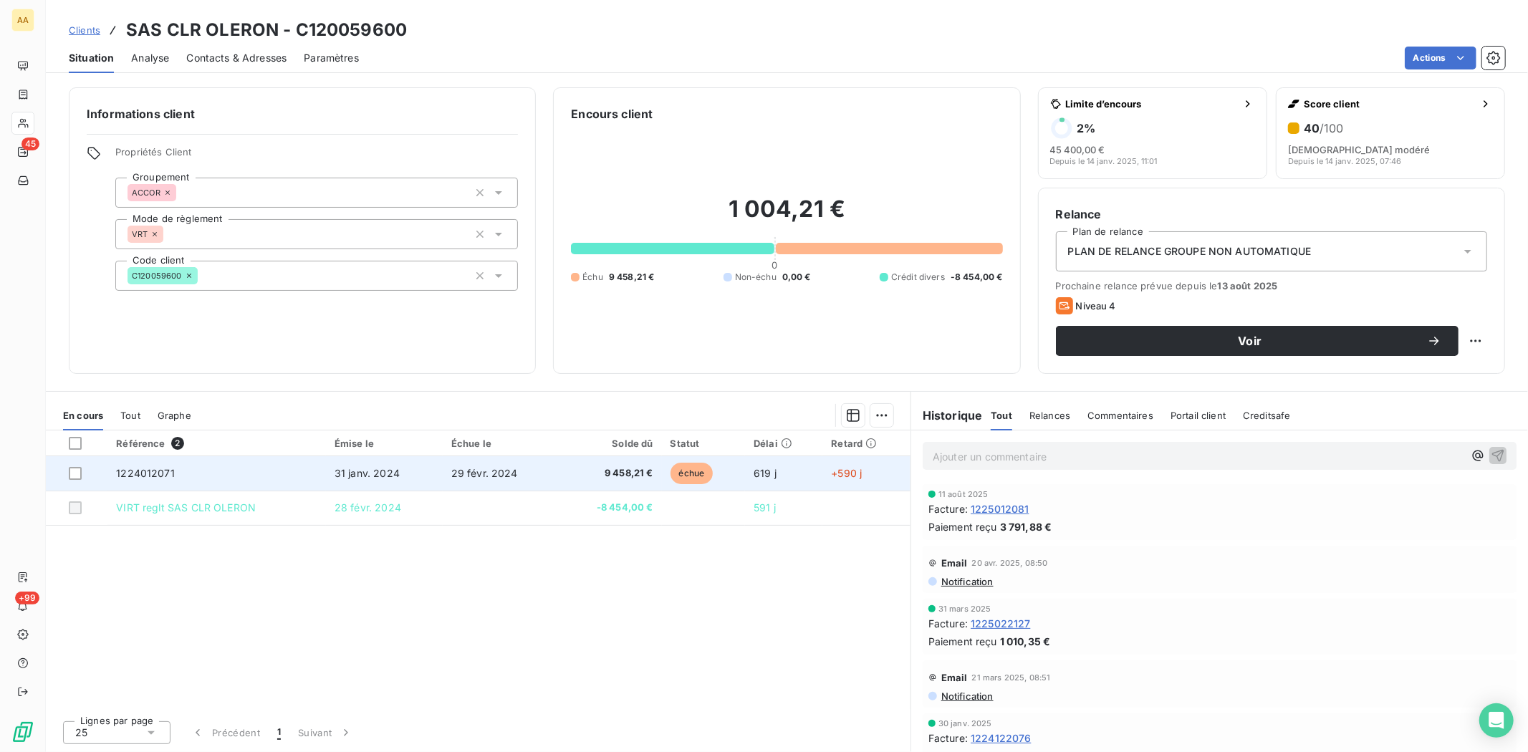
click at [145, 470] on span "1224012071" at bounding box center [145, 473] width 59 height 12
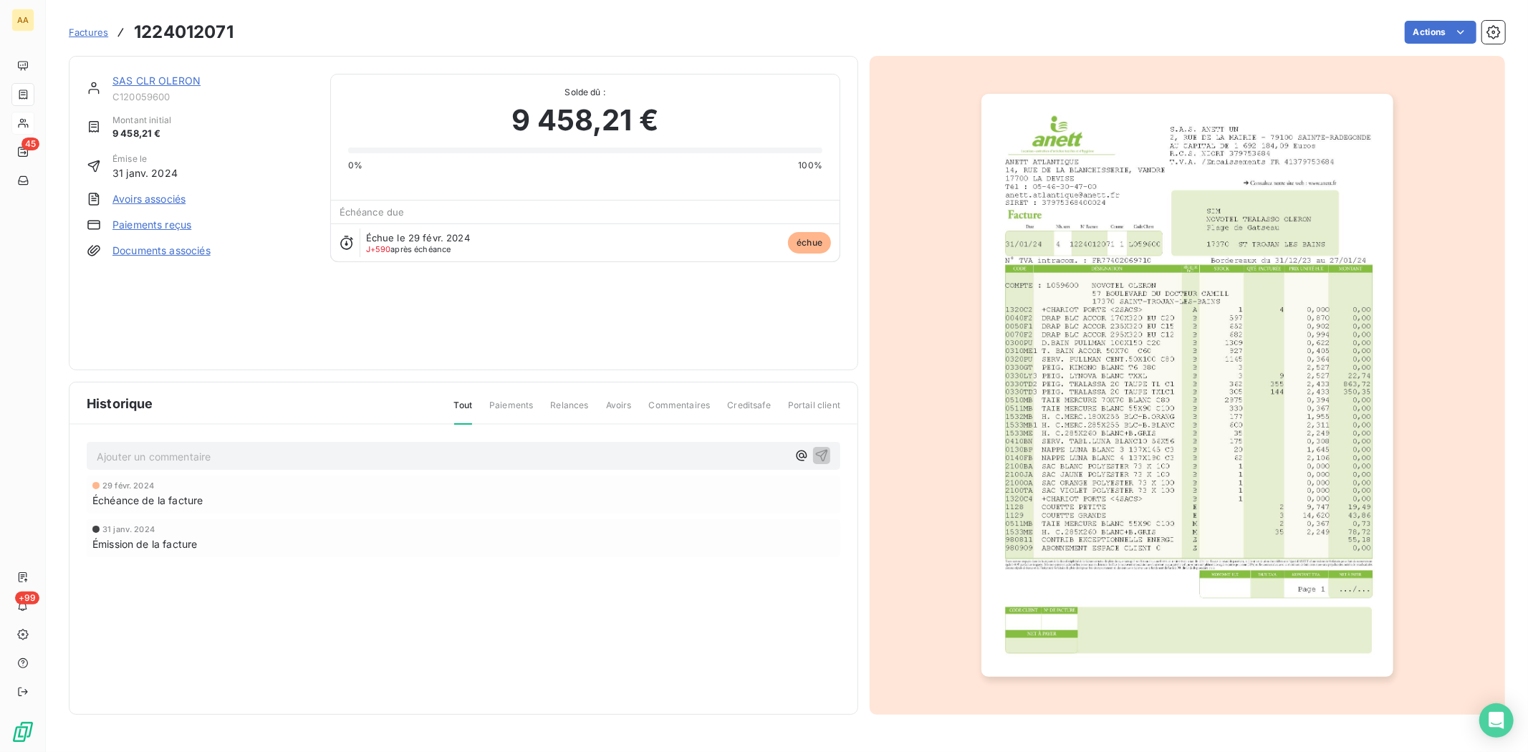
click at [1152, 460] on img "button" at bounding box center [1187, 385] width 412 height 583
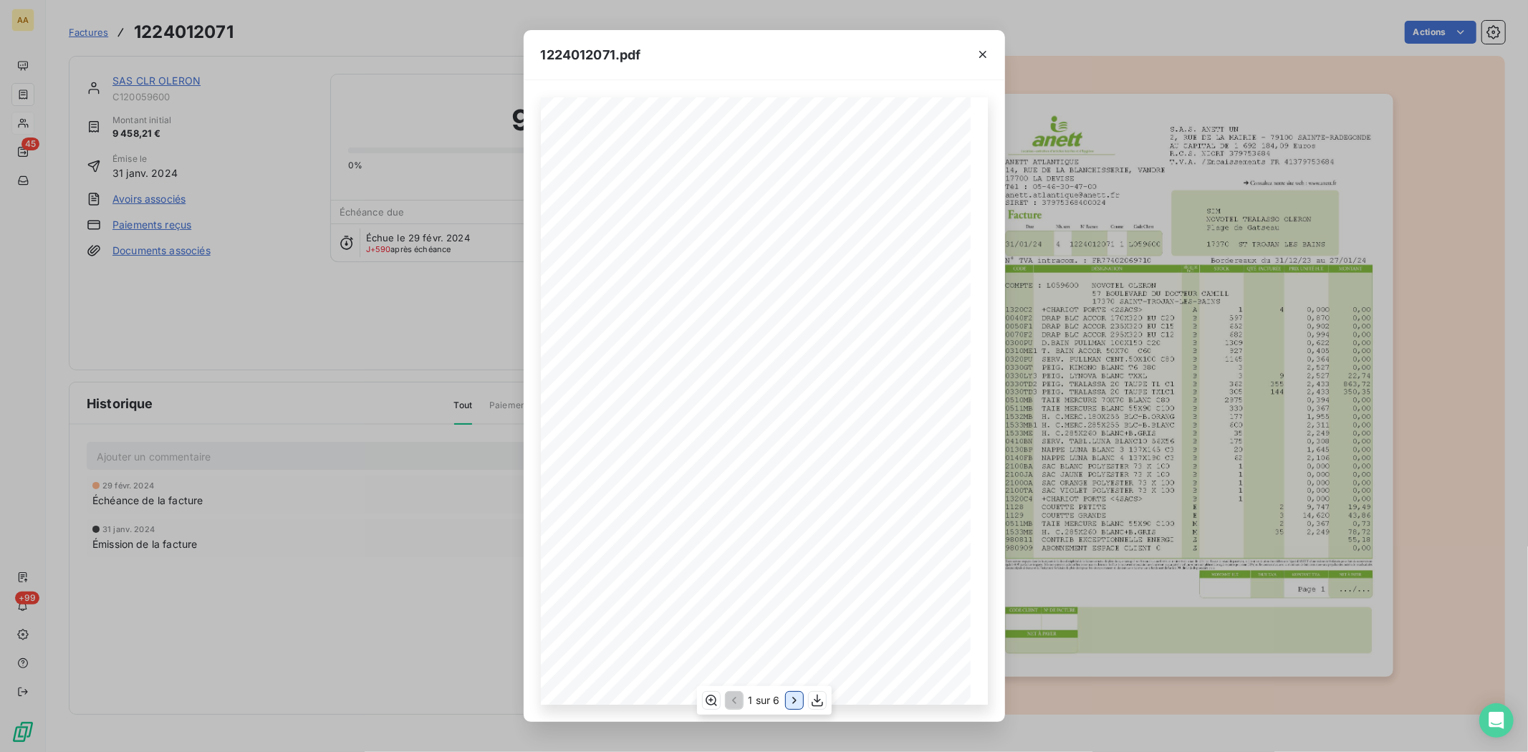
click at [793, 698] on icon "button" at bounding box center [794, 700] width 4 height 6
click at [793, 698] on icon "button" at bounding box center [795, 700] width 14 height 14
click at [794, 696] on icon "button" at bounding box center [795, 700] width 14 height 14
click at [705, 693] on icon "button" at bounding box center [710, 700] width 14 height 14
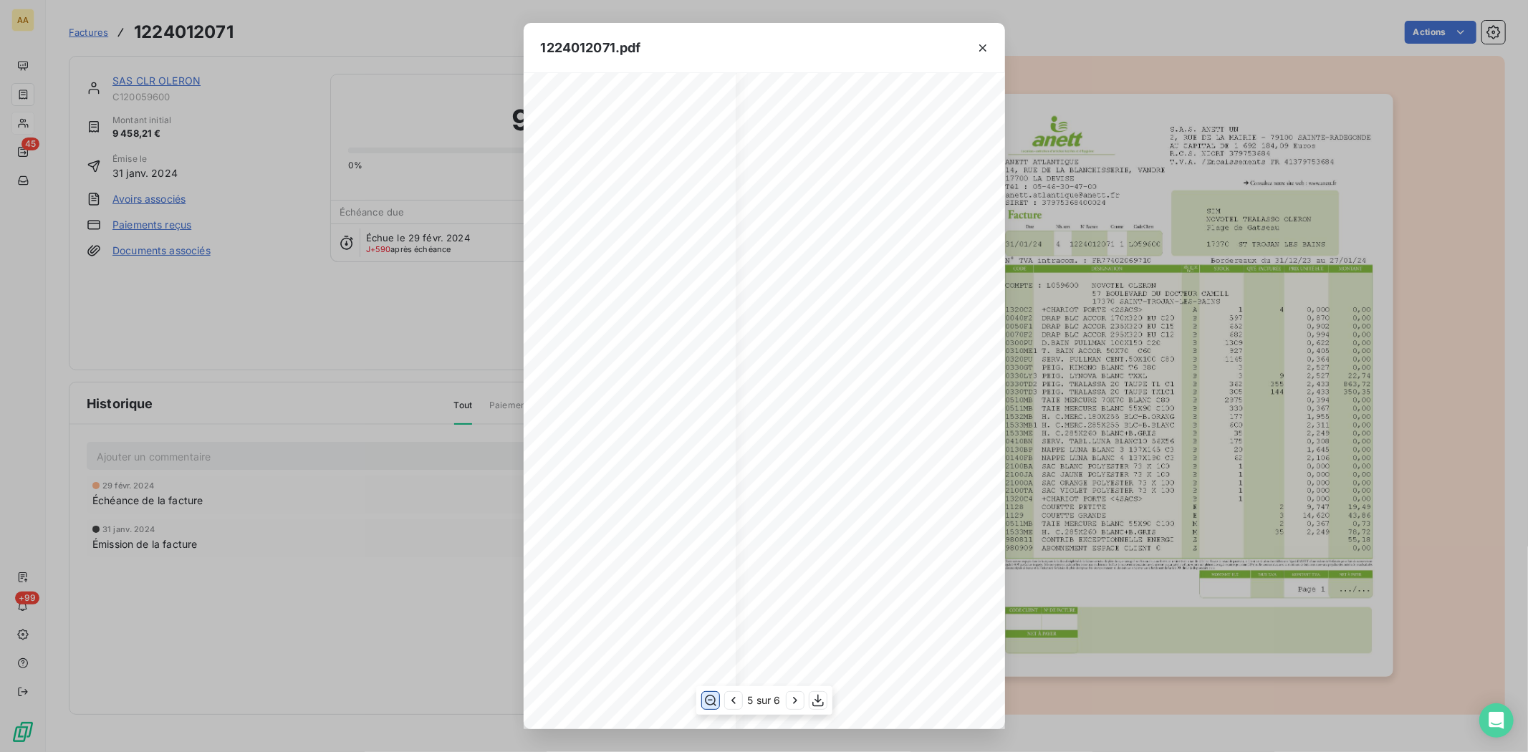
scroll to position [404, 264]
click at [1137, 603] on div "1224012071.pdf S.A.S. ANETT UN [STREET_ADDRESS] AU CAPITAL DE 1 692 184,09 Euro…" at bounding box center [764, 376] width 1528 height 752
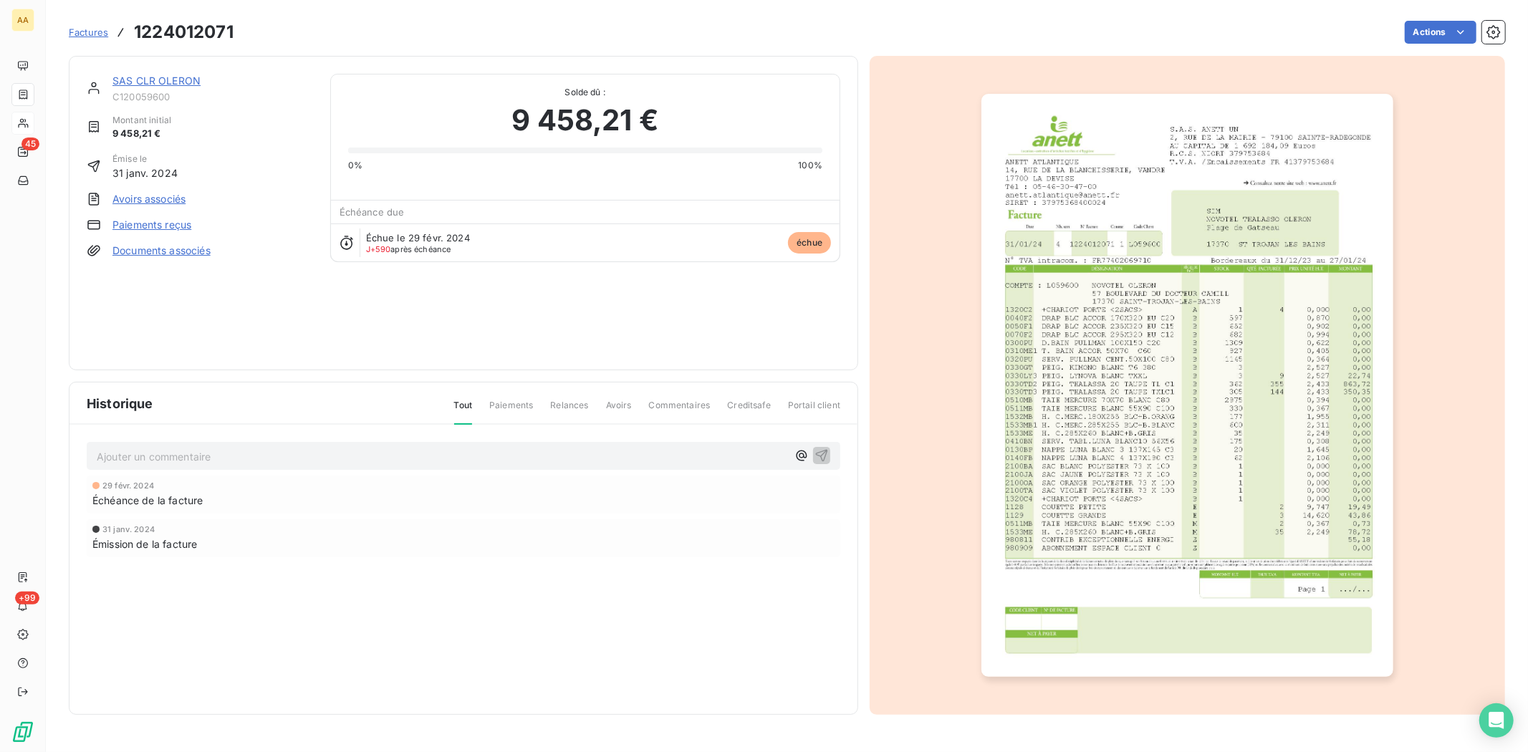
click at [142, 77] on link "SAS CLR OLERON" at bounding box center [156, 81] width 88 height 12
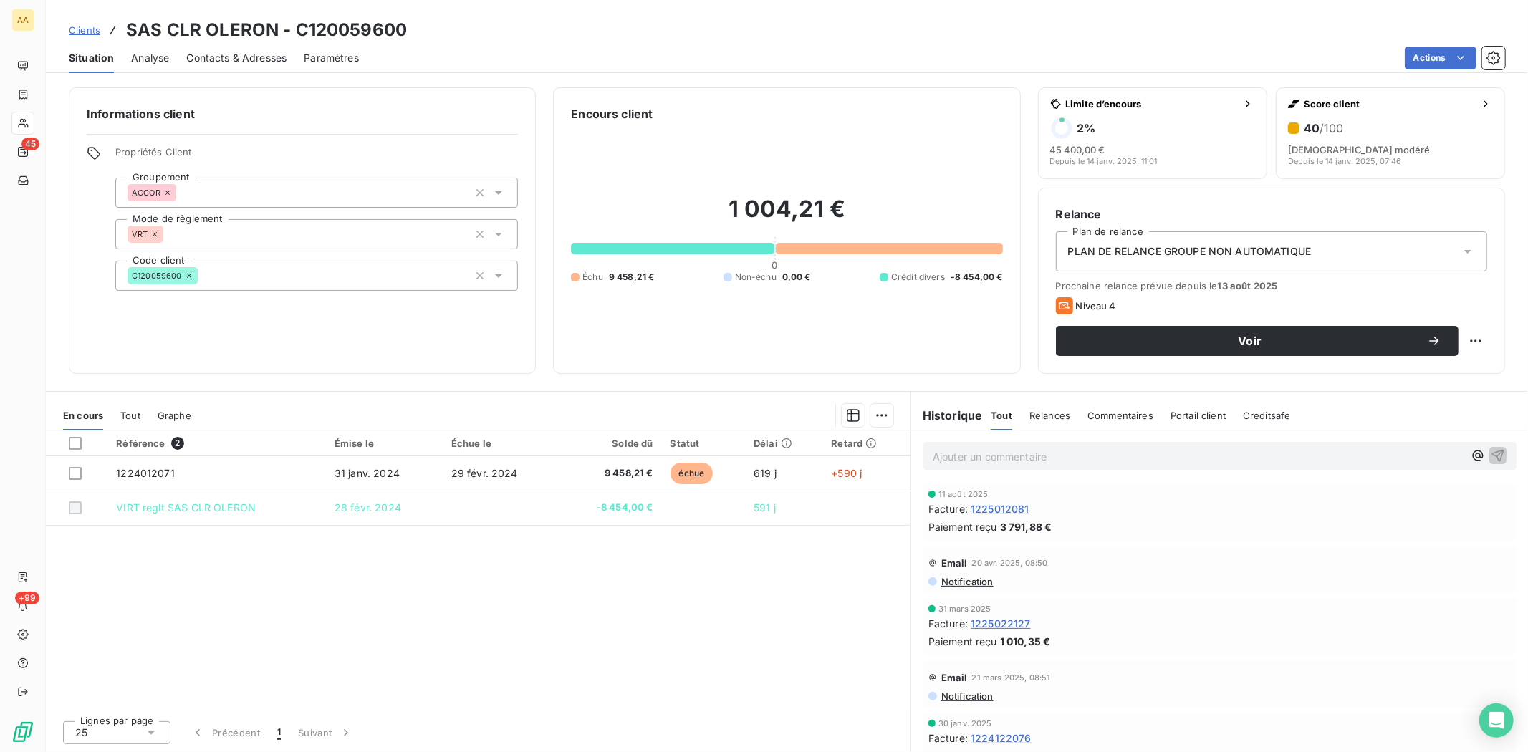
click at [344, 580] on div "Référence 2 Émise le Échue le Solde dû Statut Délai Retard 1224012071 31 janv. …" at bounding box center [478, 570] width 865 height 279
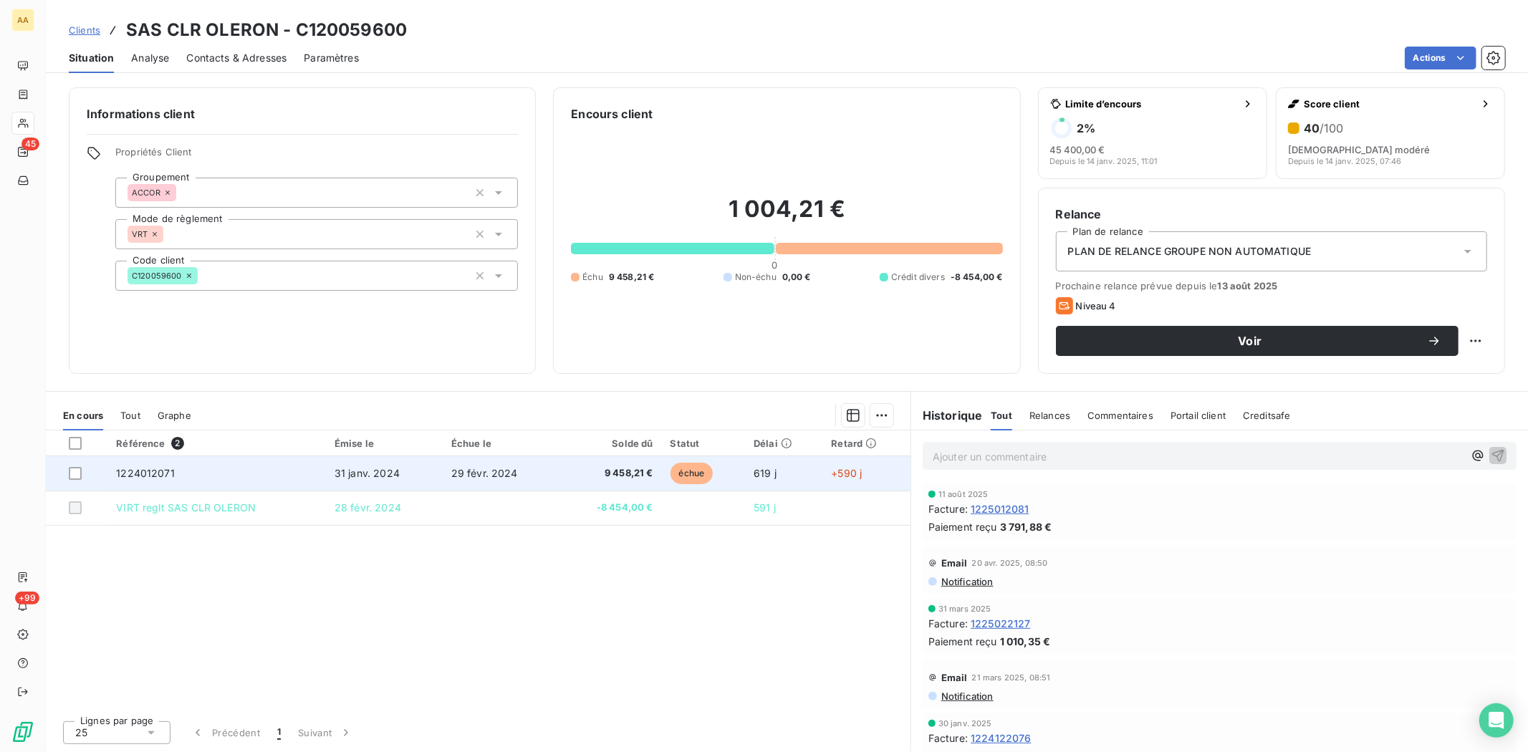
click at [153, 469] on span "1224012071" at bounding box center [145, 473] width 59 height 12
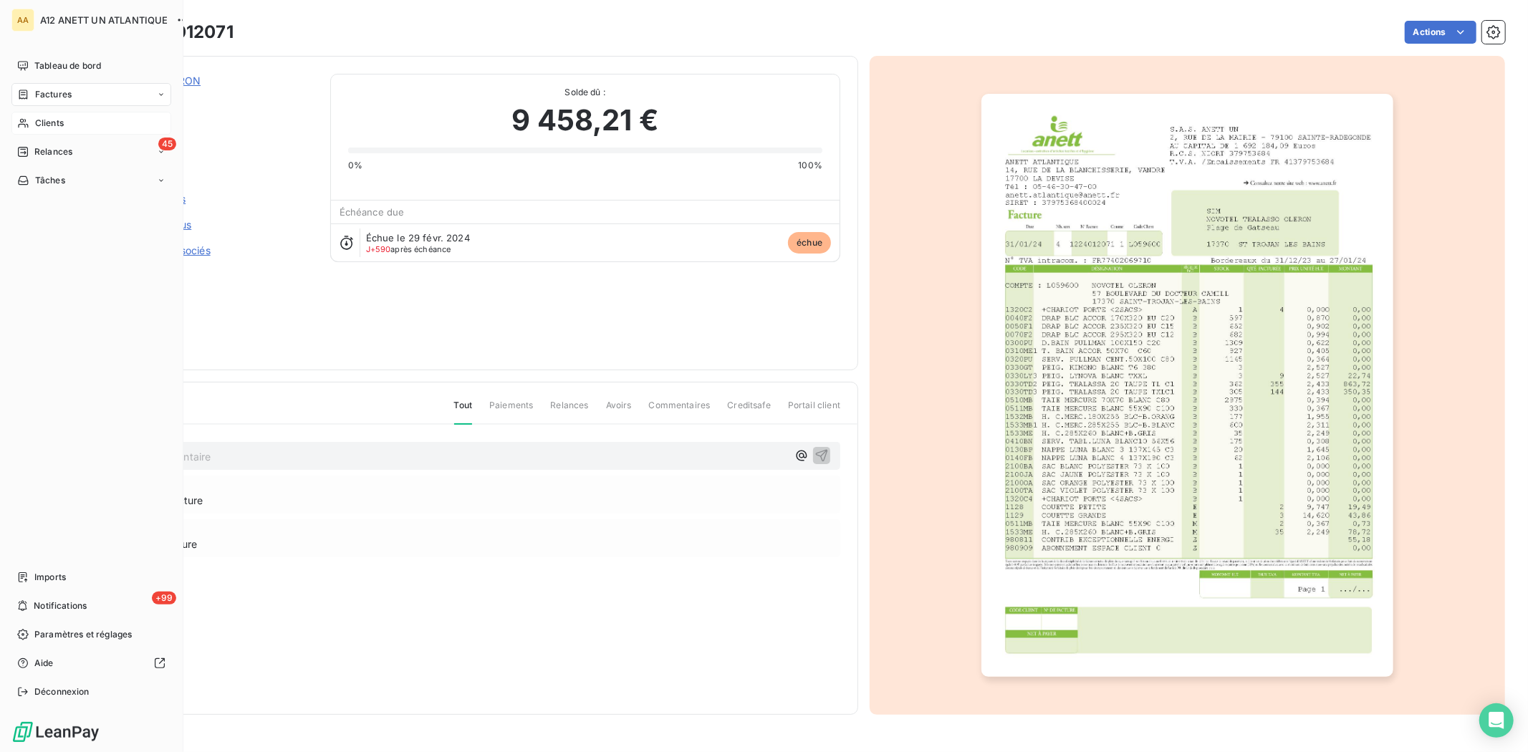
click at [42, 120] on span "Clients" at bounding box center [49, 123] width 29 height 13
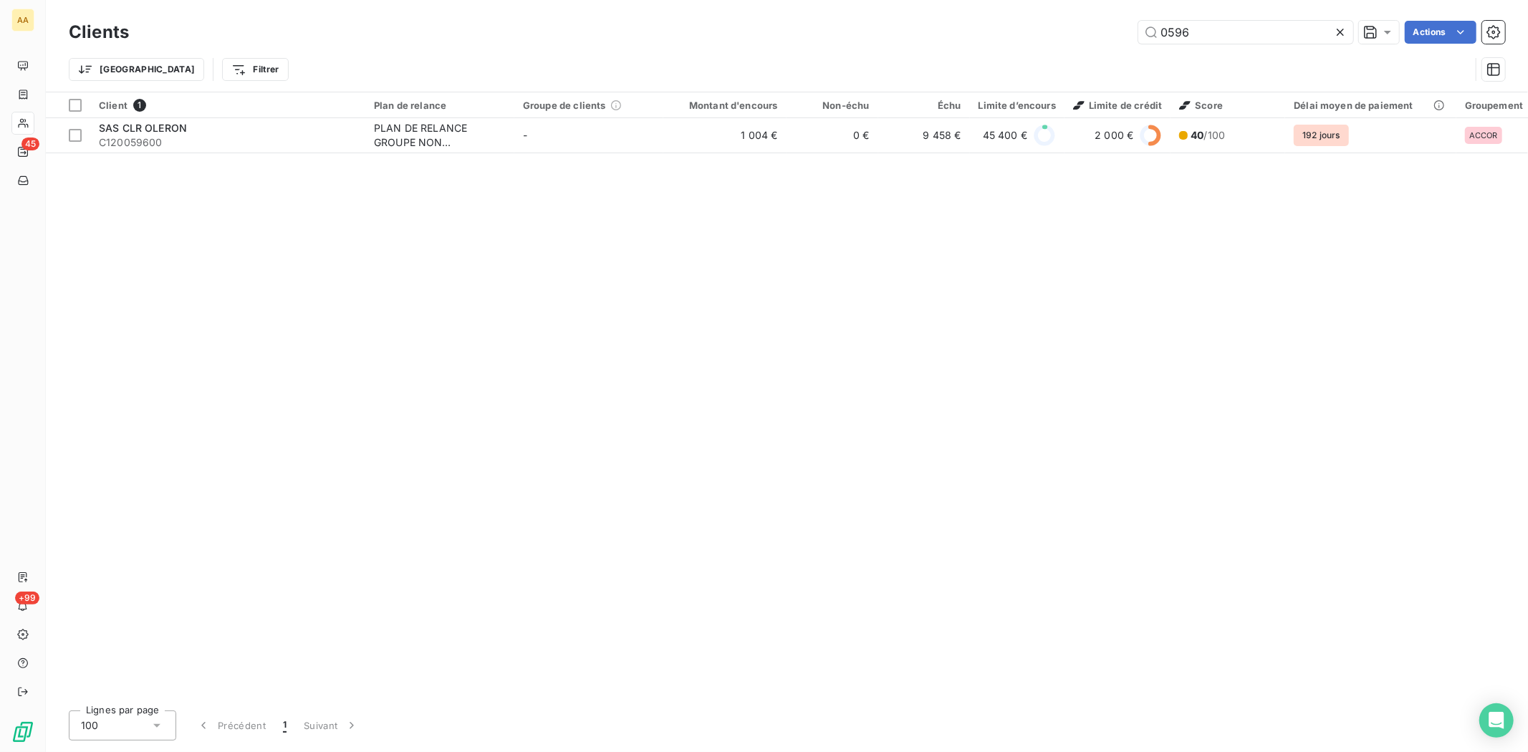
drag, startPoint x: 1203, startPoint y: 24, endPoint x: 1100, endPoint y: 32, distance: 104.2
click at [1100, 32] on div "0596 Actions" at bounding box center [825, 32] width 1359 height 23
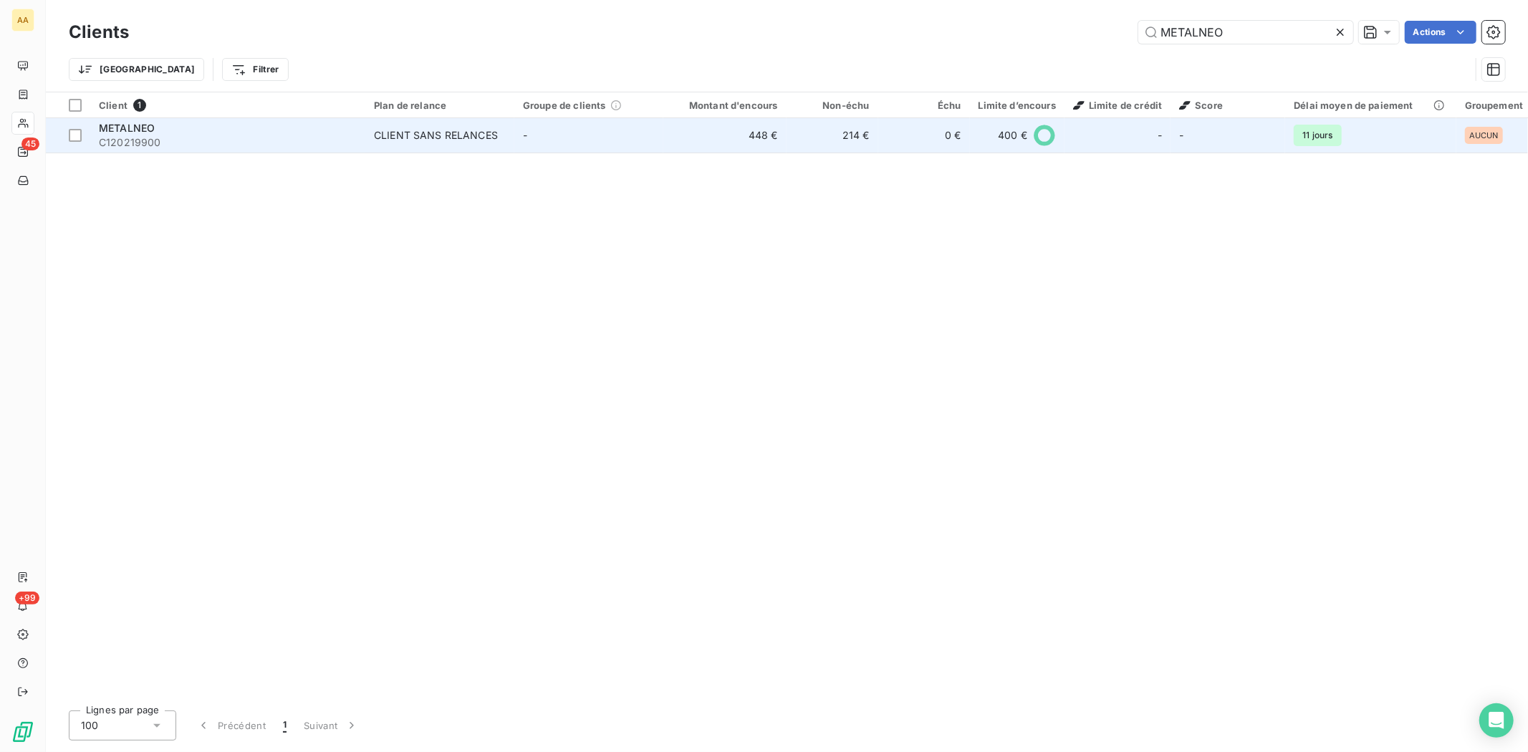
type input "METALNEO"
click at [129, 133] on div "METALNEO" at bounding box center [228, 128] width 258 height 14
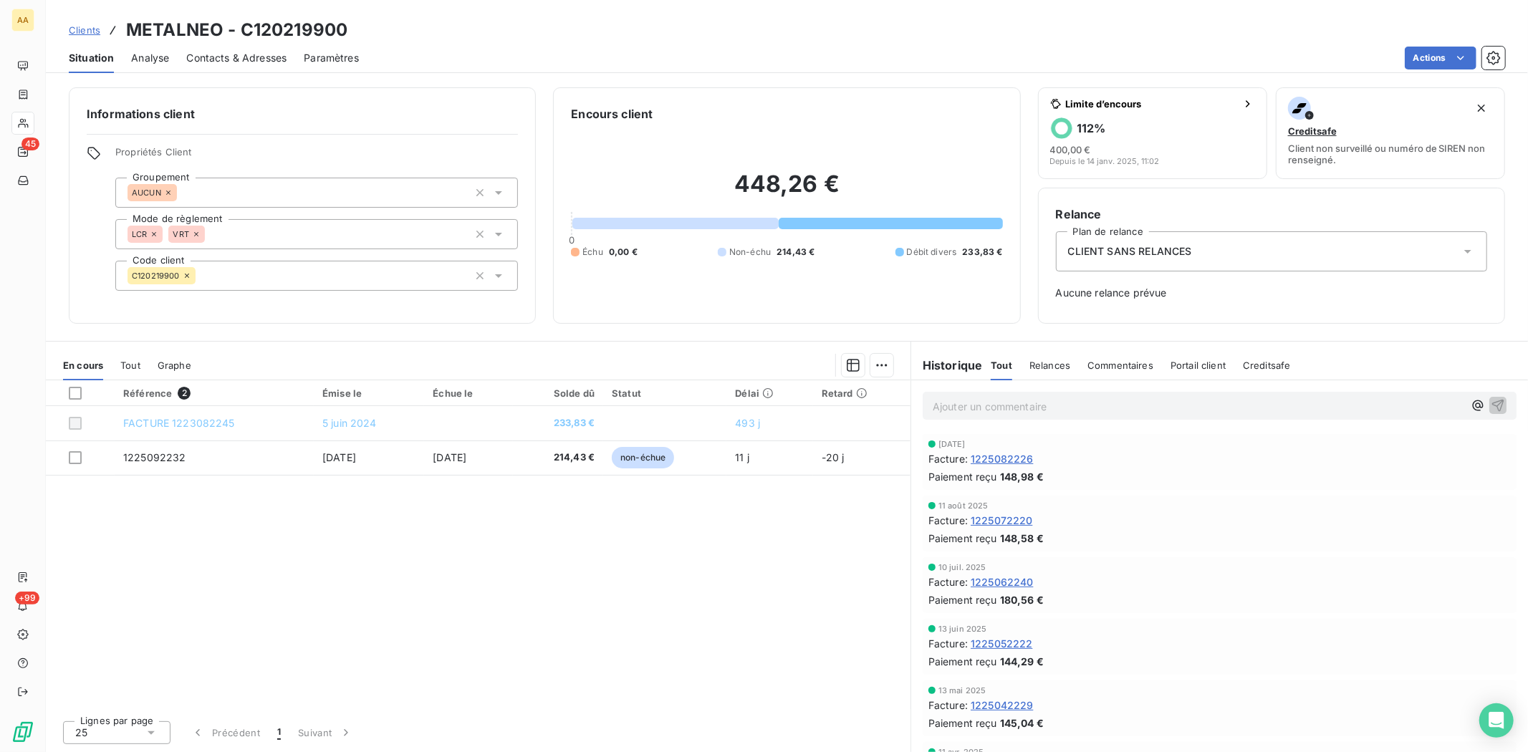
click at [724, 538] on div "Référence 2 Émise le Échue le Solde dû Statut Délai Retard FACTURE 1223082245 5…" at bounding box center [478, 544] width 865 height 329
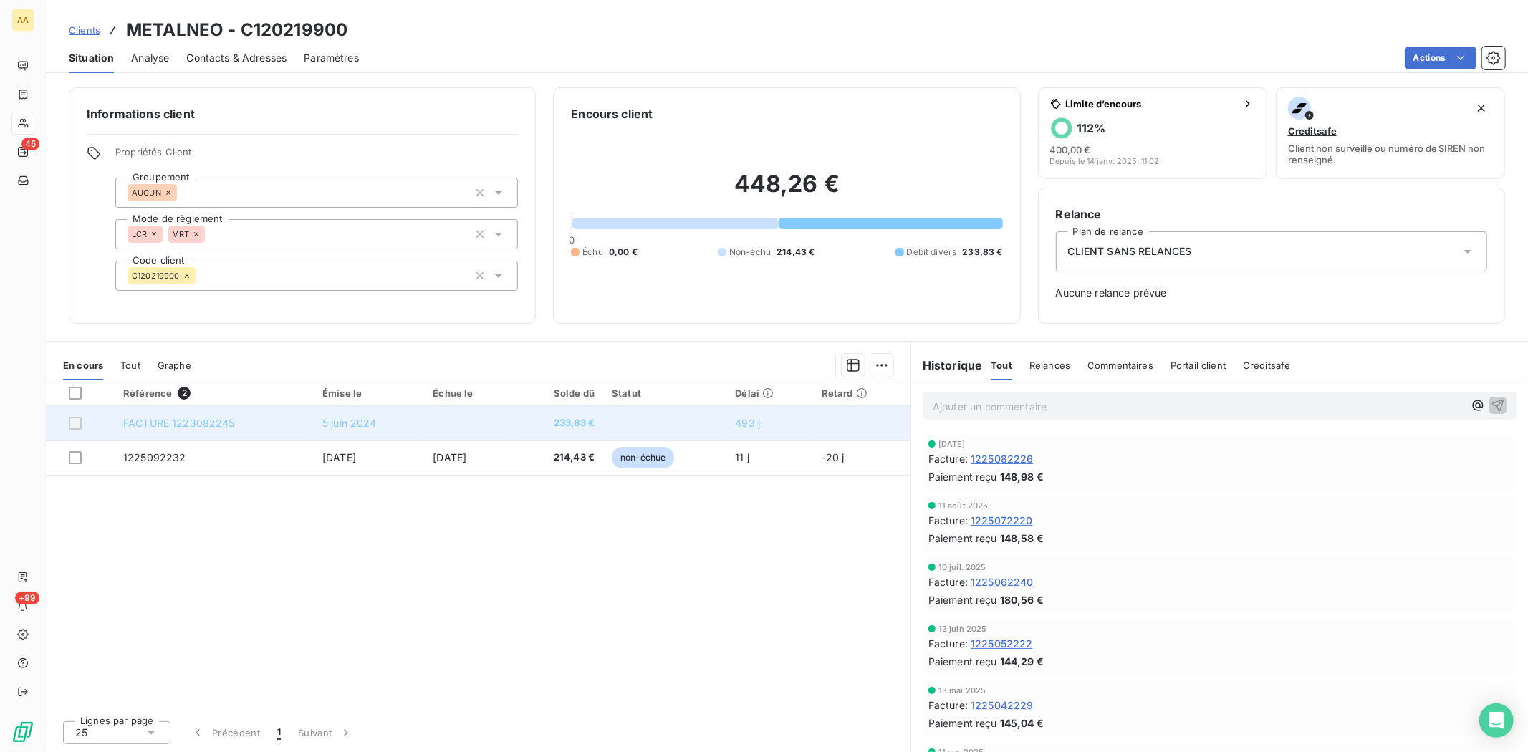
click at [328, 426] on span "5 juin 2024" at bounding box center [349, 423] width 54 height 12
click at [211, 423] on span "FACTURE 1223082245" at bounding box center [179, 423] width 112 height 12
click at [160, 420] on span "FACTURE 1223082245" at bounding box center [179, 423] width 112 height 12
click at [155, 421] on span "FACTURE 1223082245" at bounding box center [179, 423] width 112 height 12
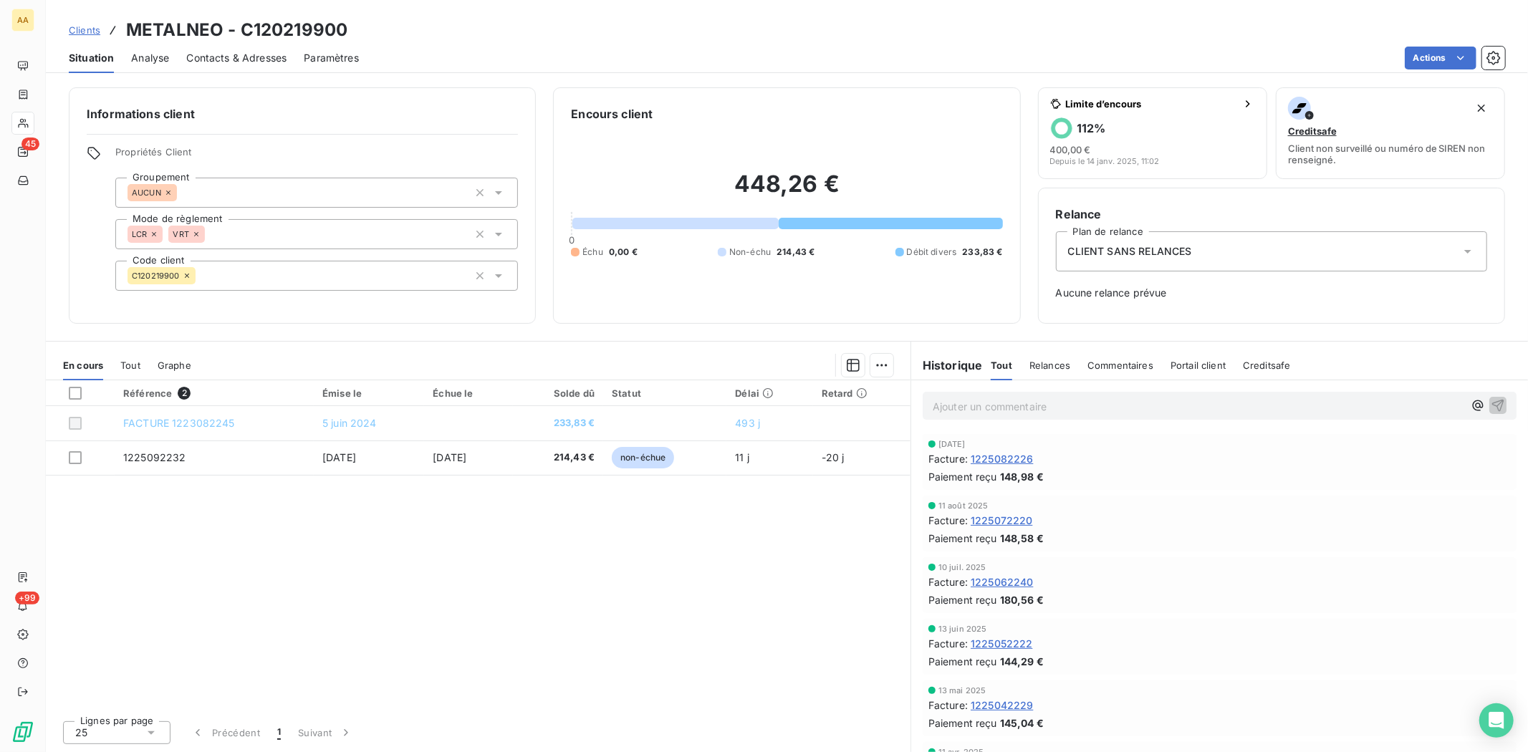
click at [224, 58] on span "Contacts & Adresses" at bounding box center [236, 58] width 100 height 14
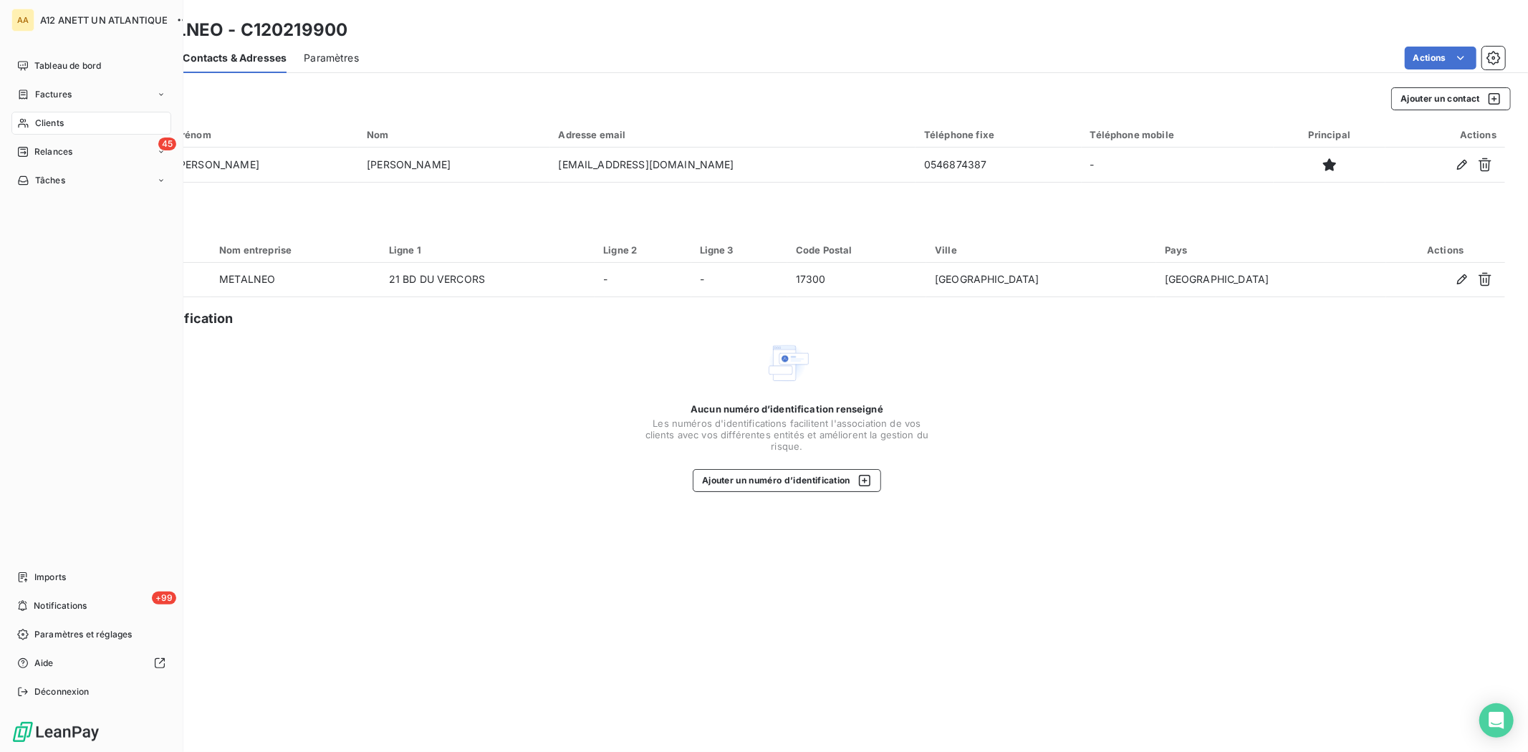
click at [47, 120] on span "Clients" at bounding box center [49, 123] width 29 height 13
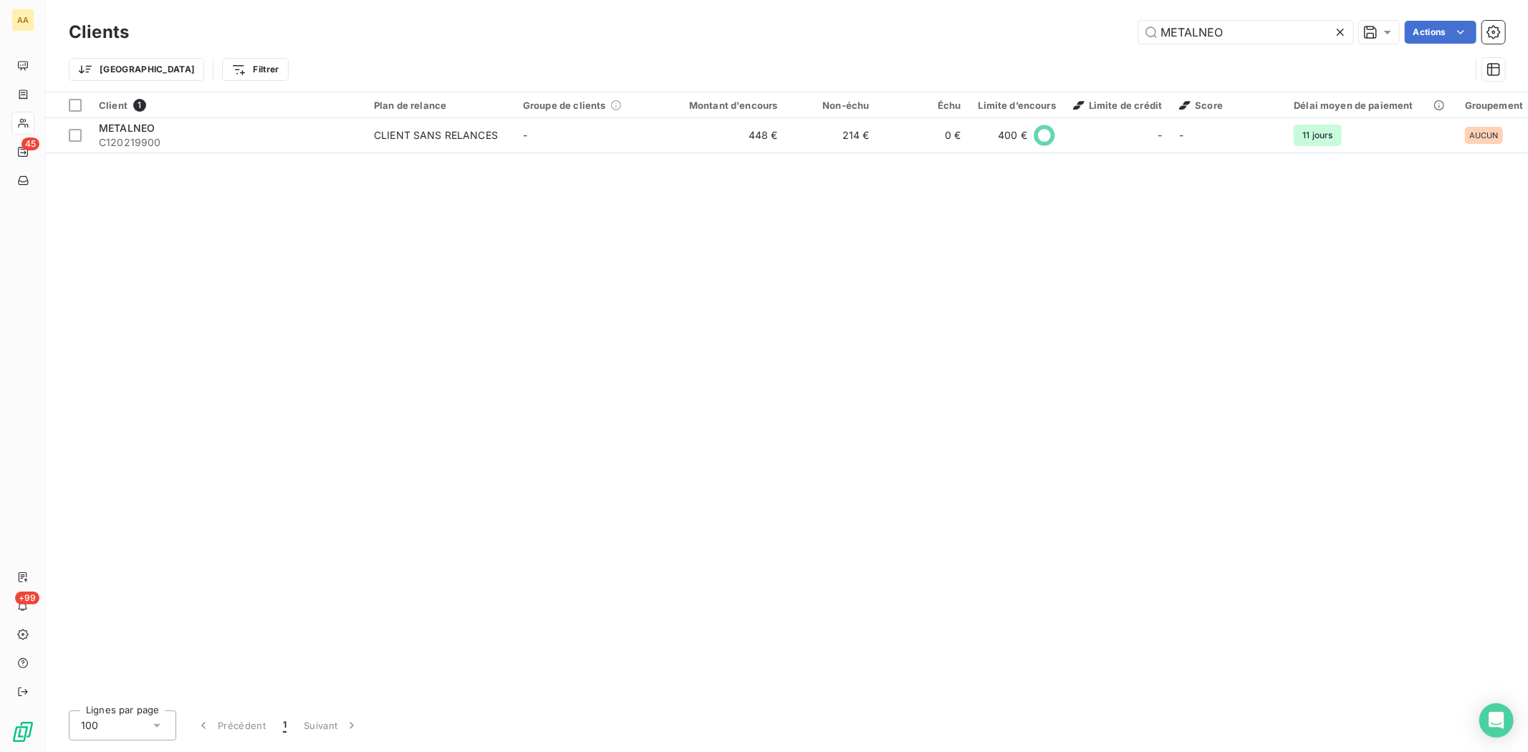
drag, startPoint x: 1240, startPoint y: 33, endPoint x: 1087, endPoint y: 32, distance: 152.6
click at [1087, 32] on div "METALNEO Actions" at bounding box center [825, 32] width 1359 height 23
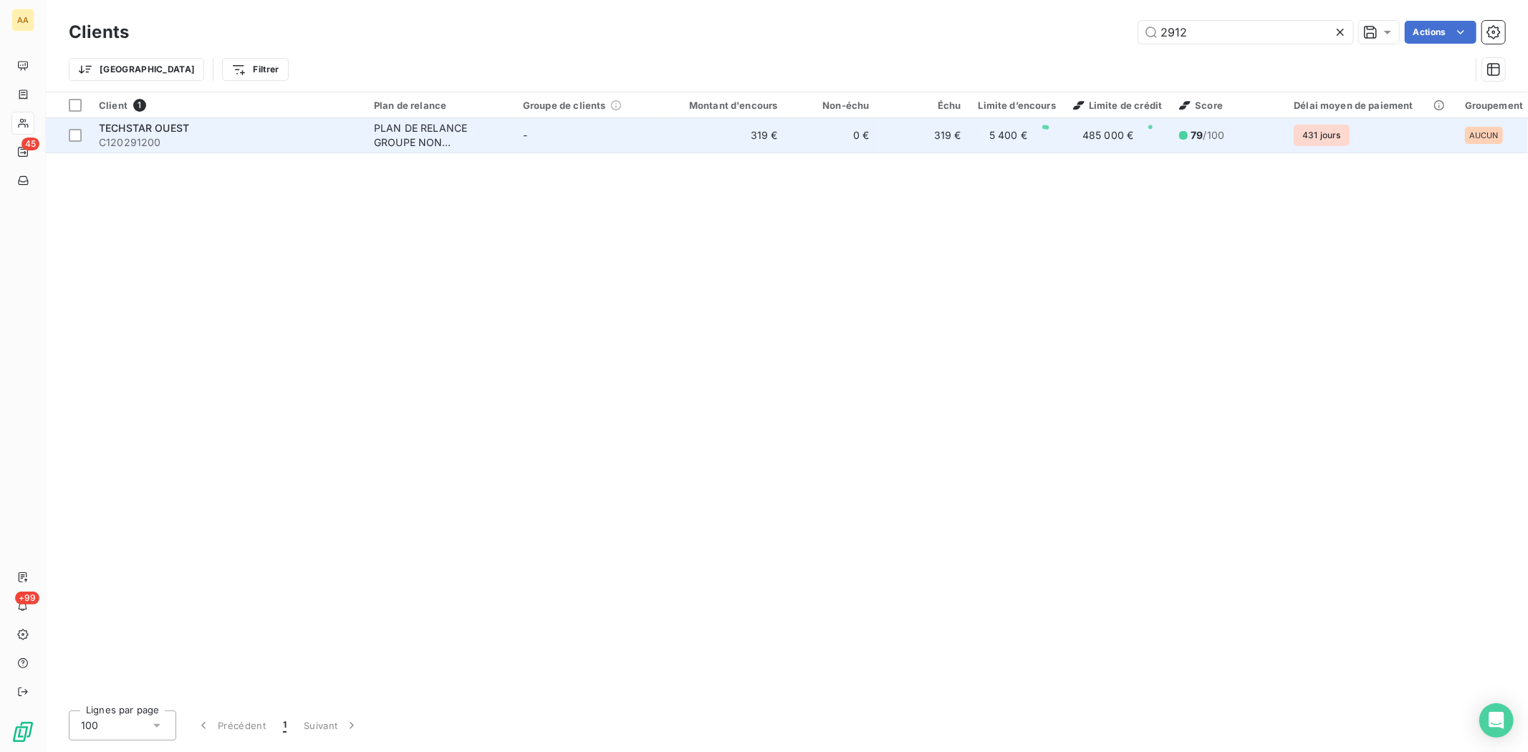
type input "2912"
click at [144, 140] on span "C120291200" at bounding box center [228, 142] width 258 height 14
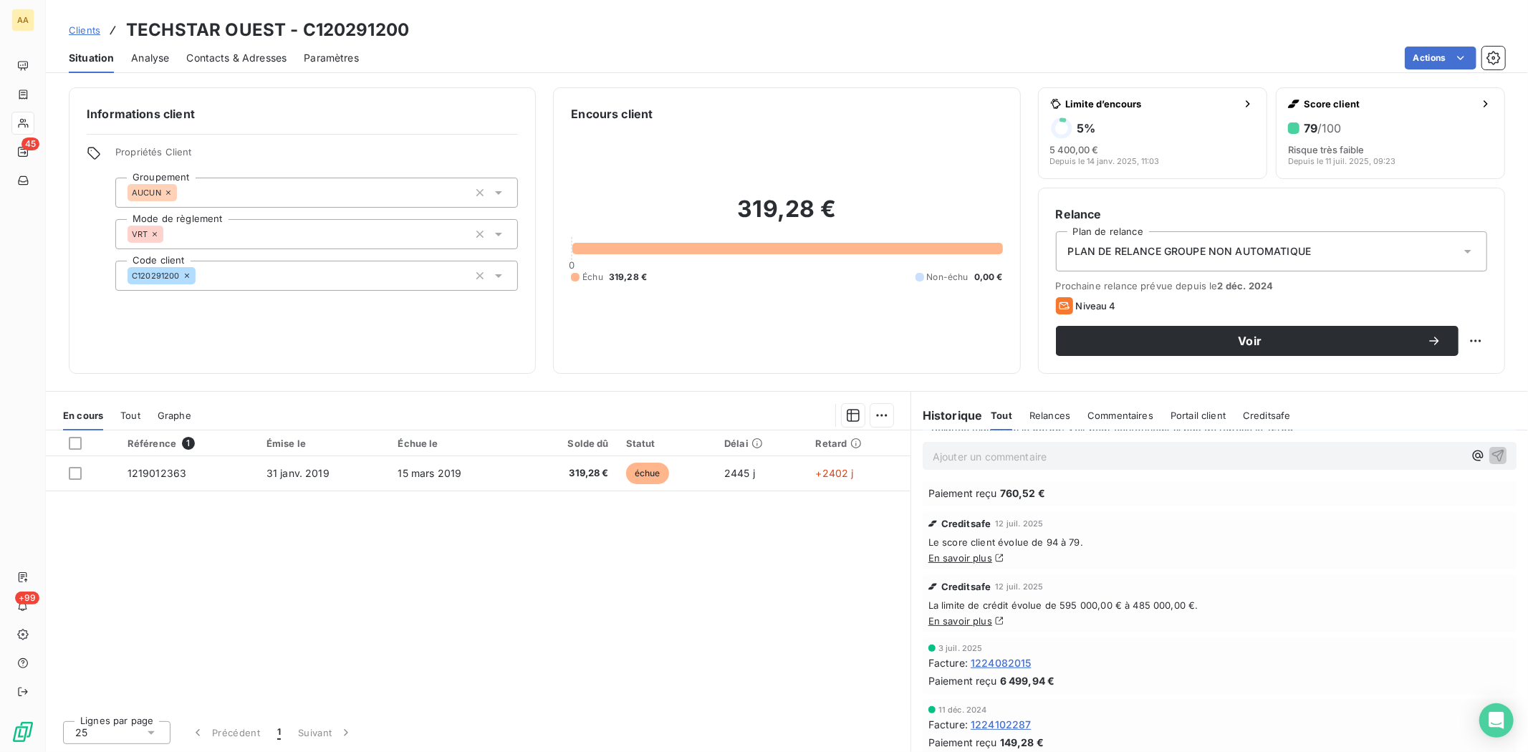
scroll to position [239, 0]
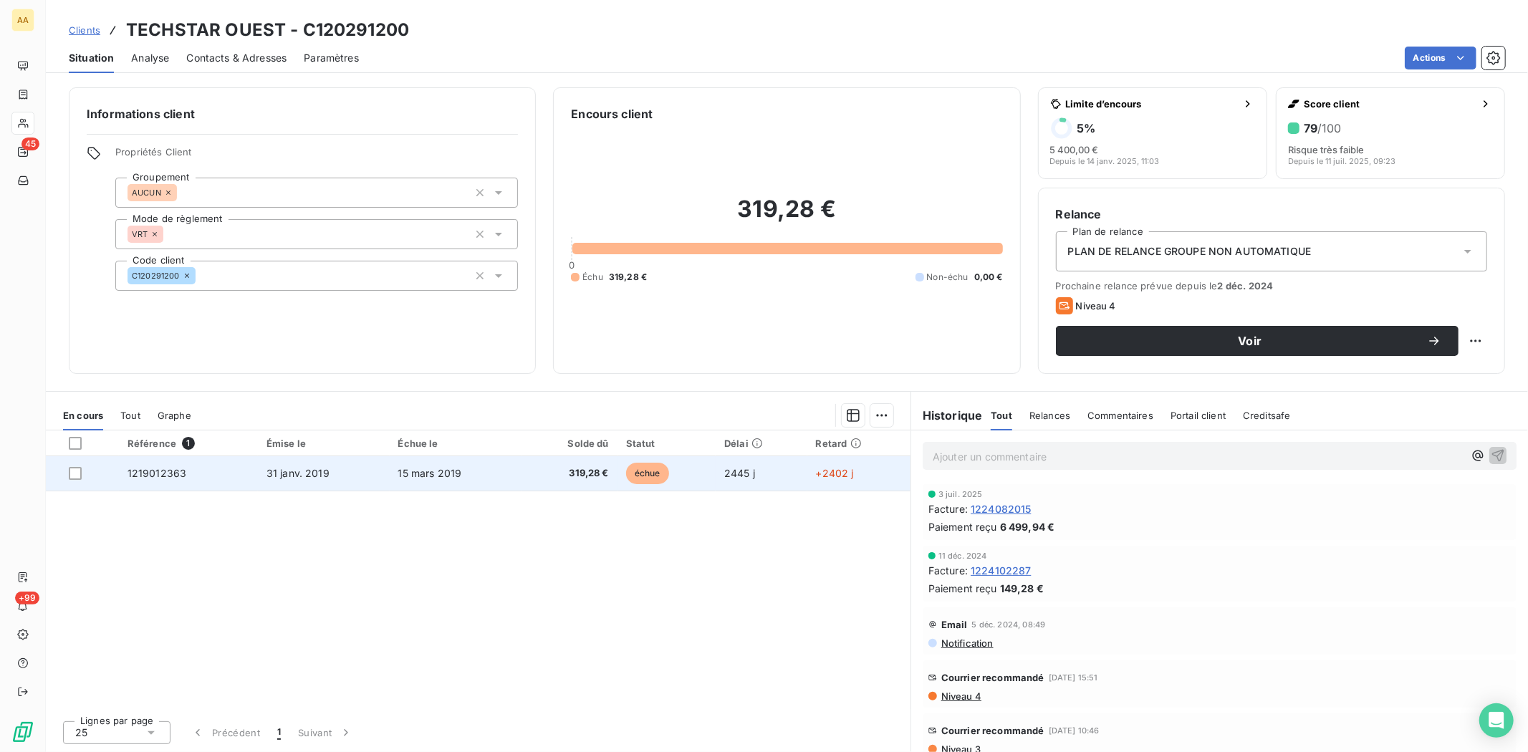
click at [145, 474] on span "1219012363" at bounding box center [157, 473] width 59 height 12
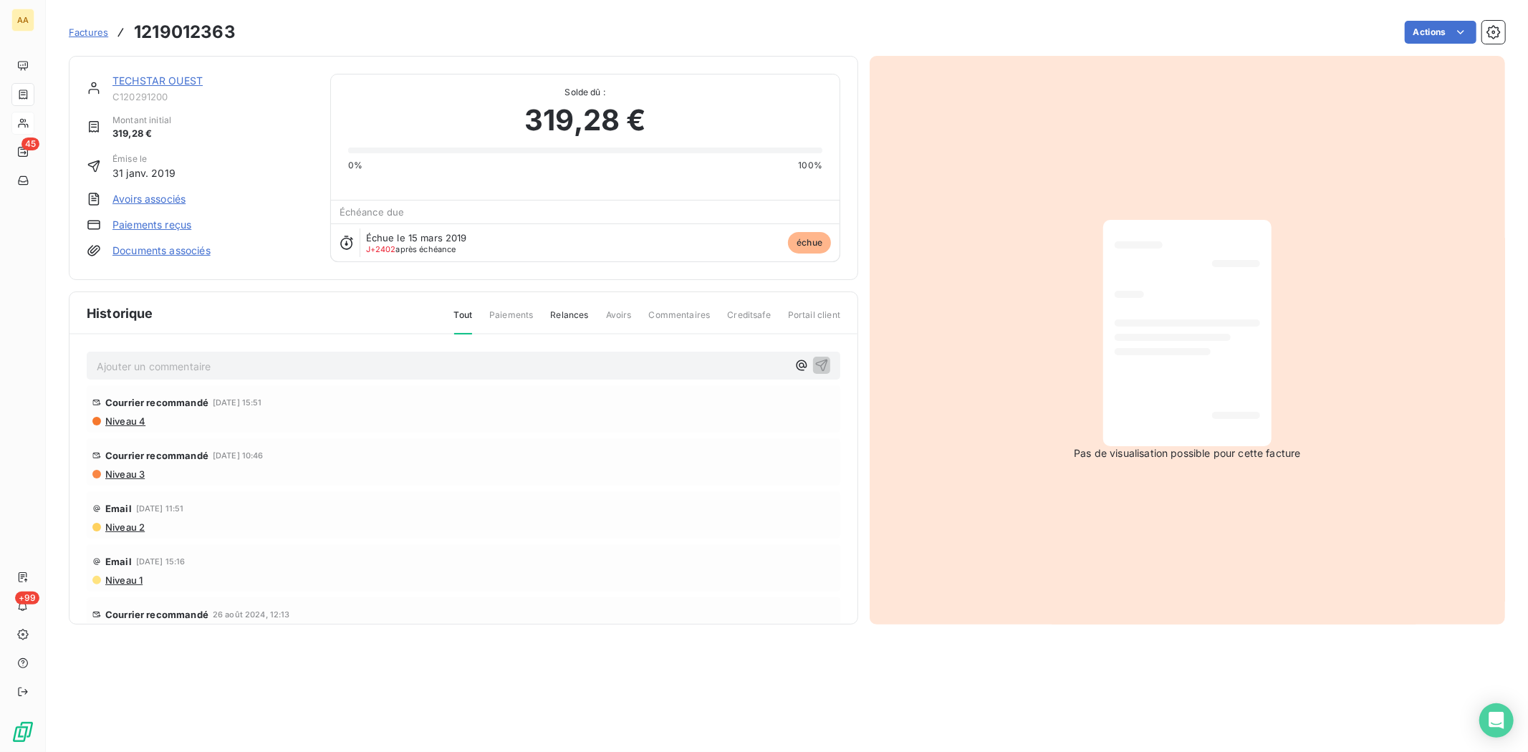
click at [146, 81] on link "TECHSTAR OUEST" at bounding box center [157, 81] width 90 height 12
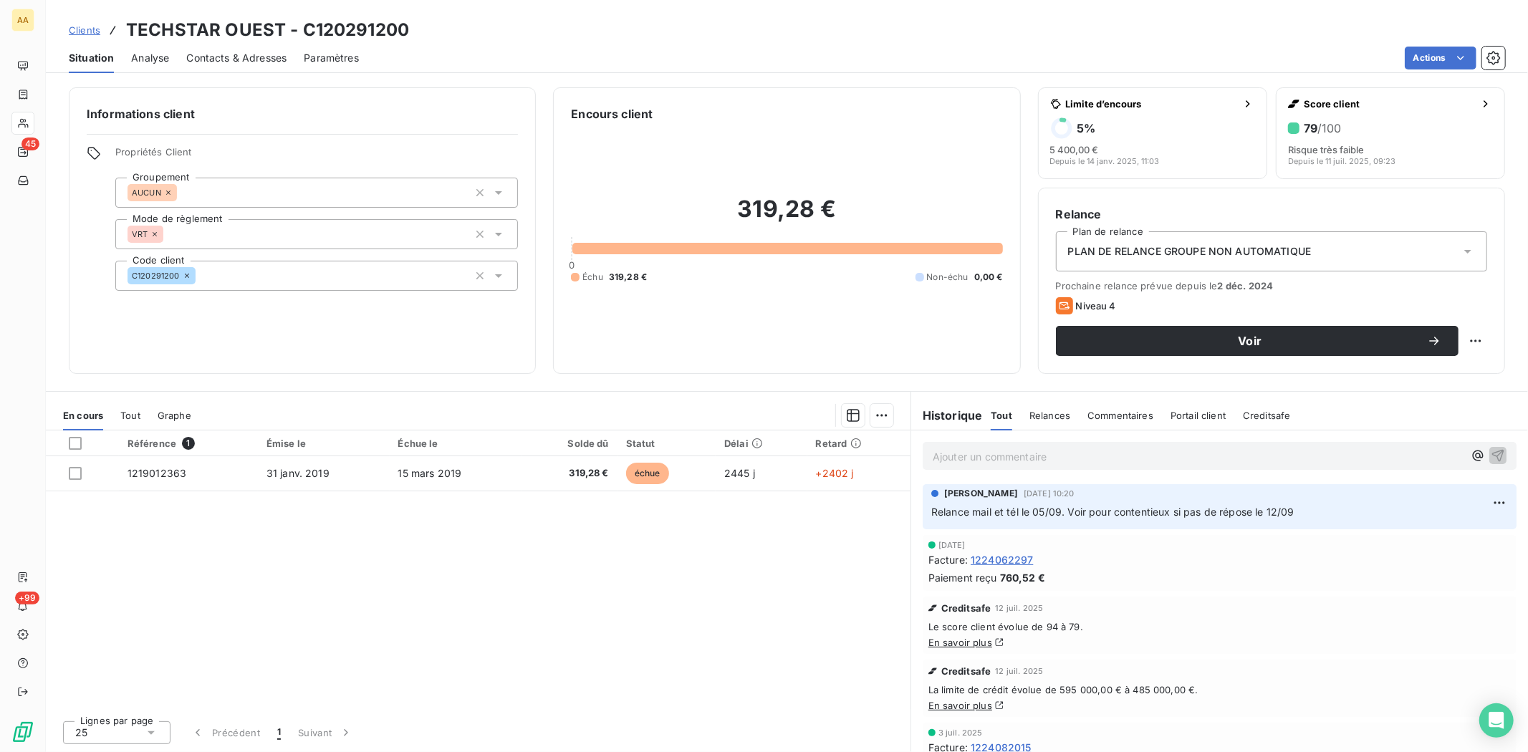
click at [232, 62] on span "Contacts & Adresses" at bounding box center [236, 58] width 100 height 14
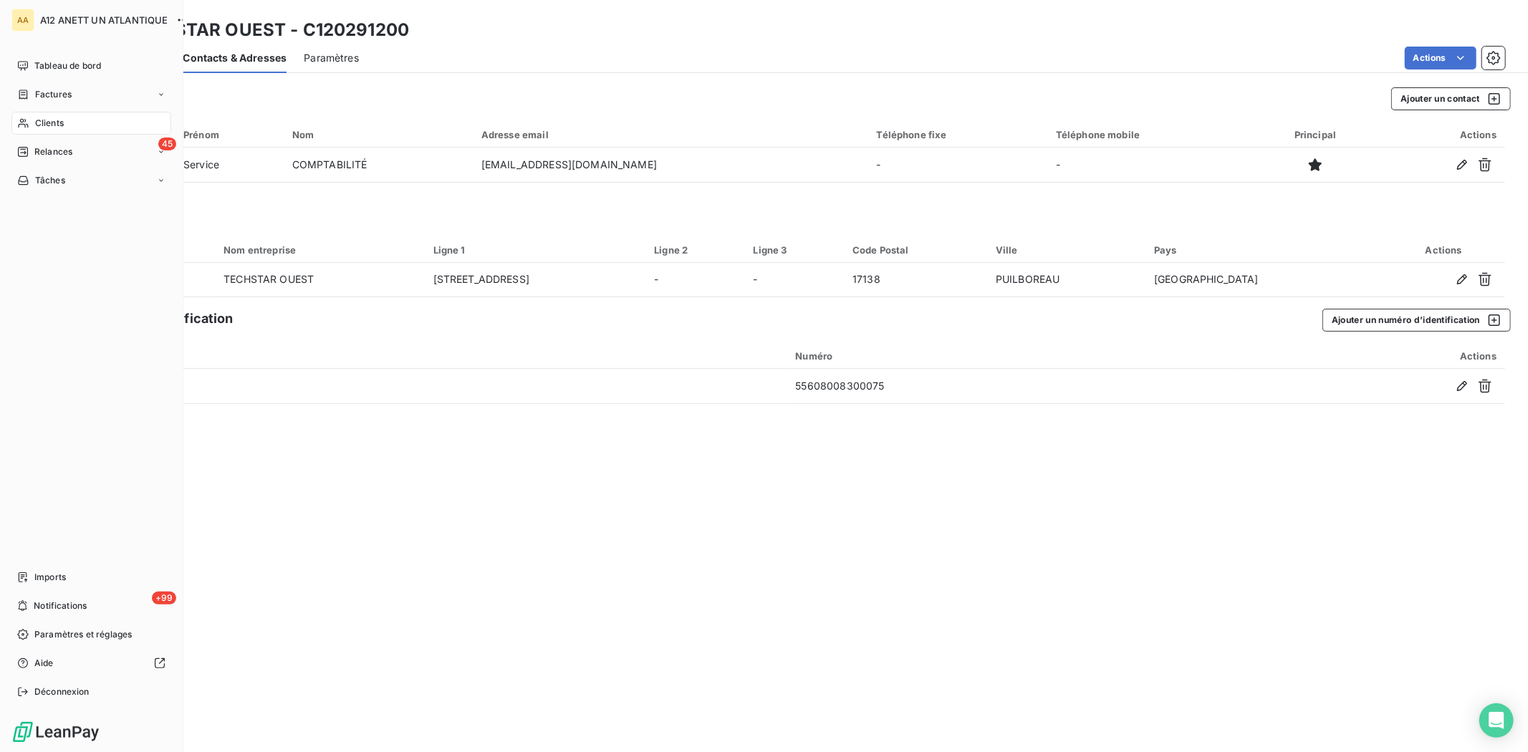
click at [52, 120] on span "Clients" at bounding box center [49, 123] width 29 height 13
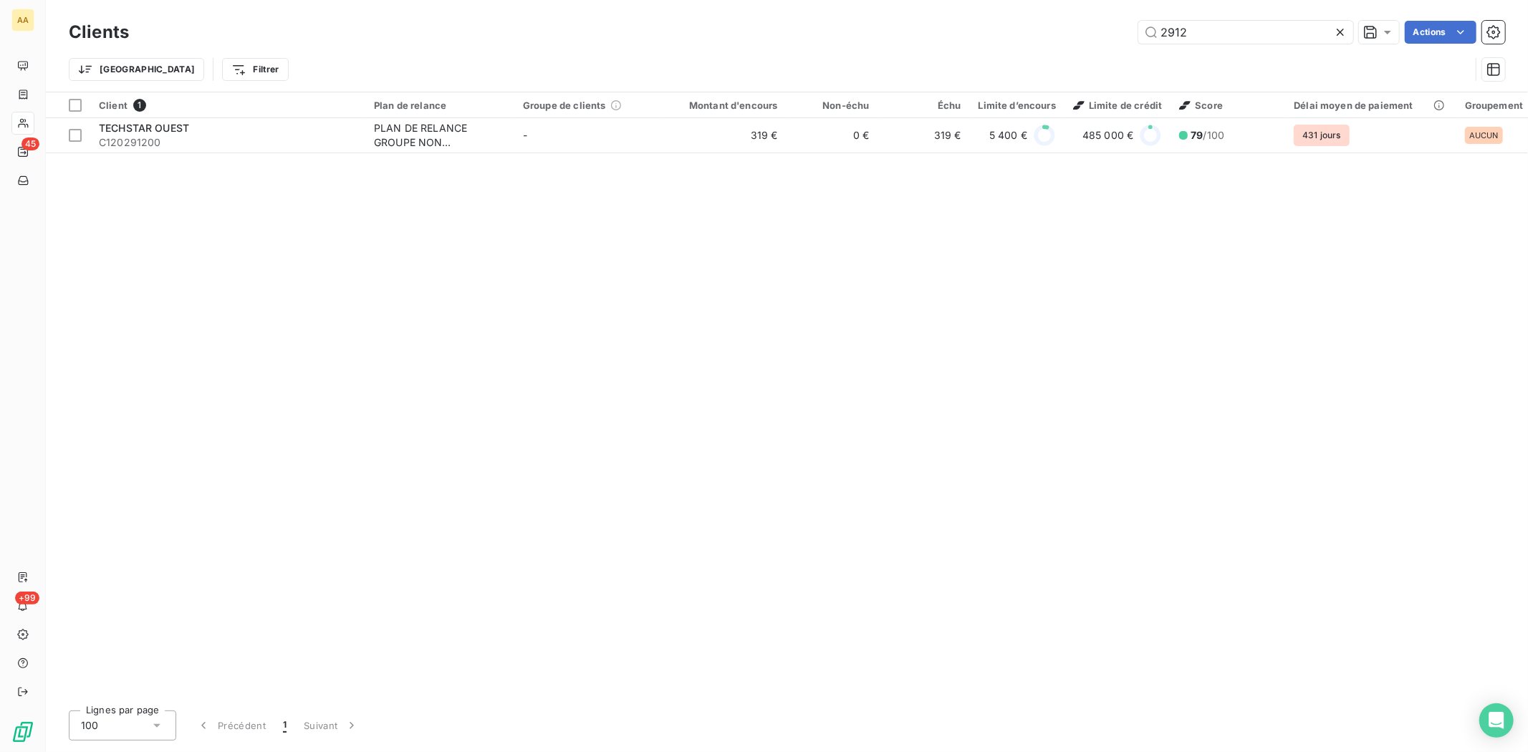
drag, startPoint x: 1209, startPoint y: 37, endPoint x: 1122, endPoint y: 36, distance: 87.4
click at [1122, 36] on div "2912 Actions" at bounding box center [825, 32] width 1359 height 23
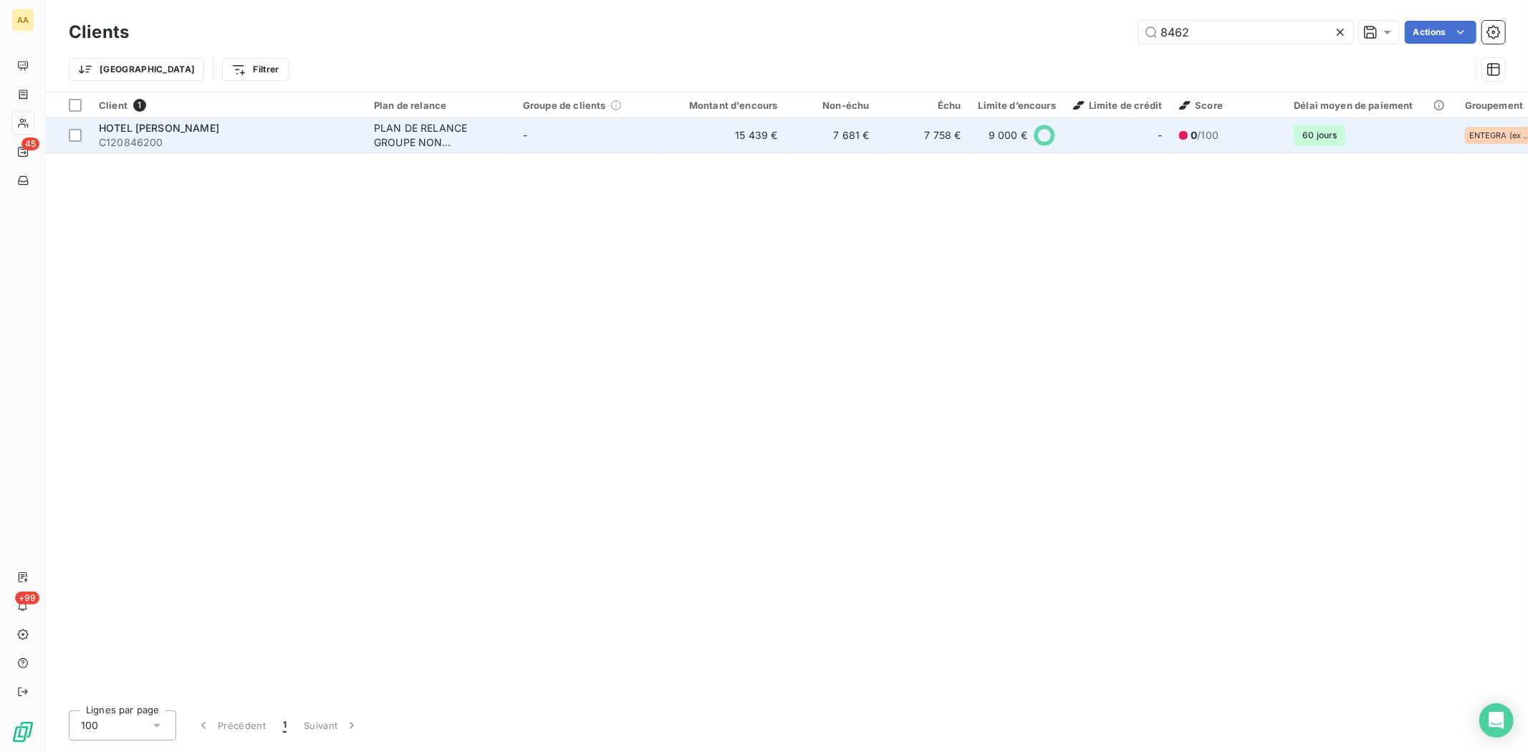
type input "8462"
click at [165, 144] on span "C120846200" at bounding box center [228, 142] width 258 height 14
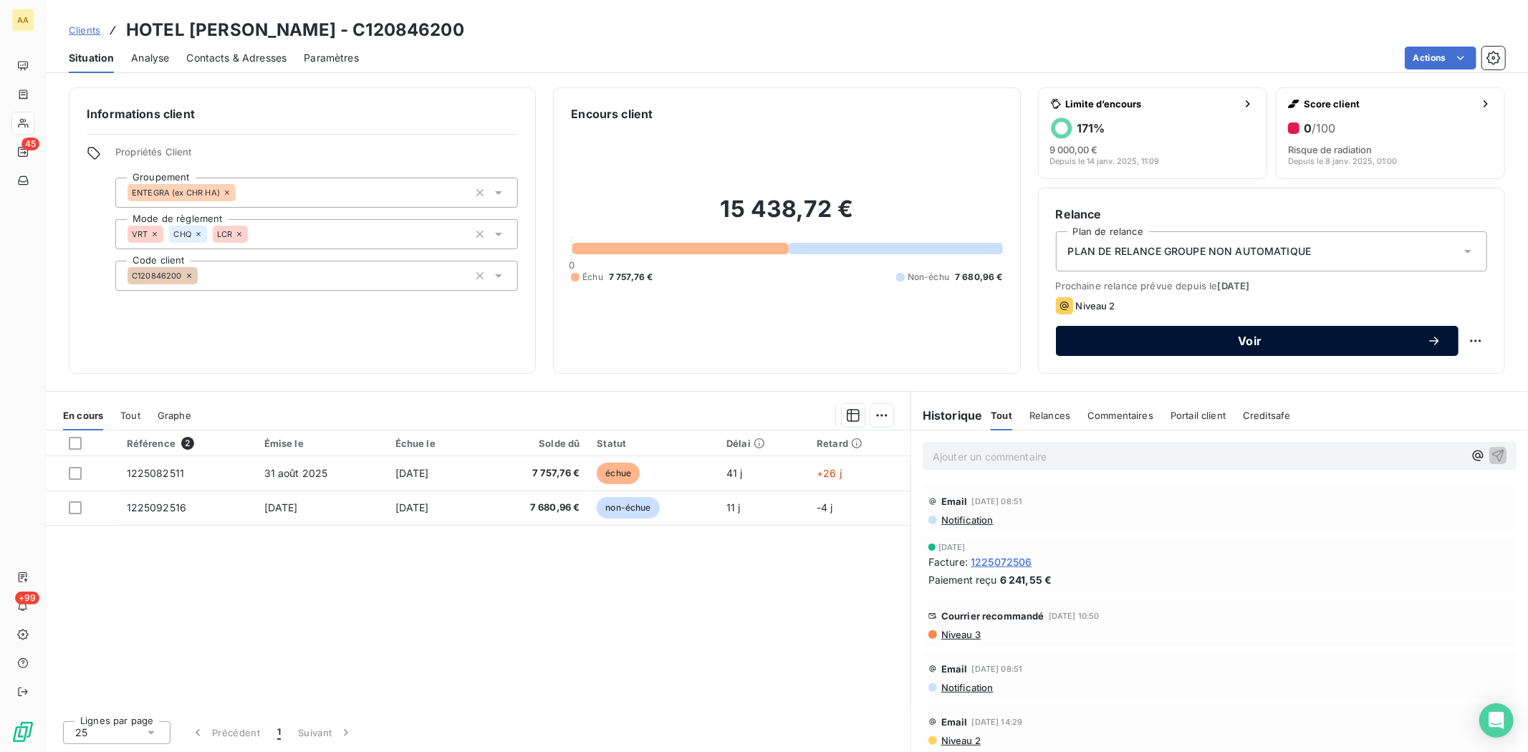
click at [1259, 342] on span "Voir" at bounding box center [1250, 340] width 354 height 11
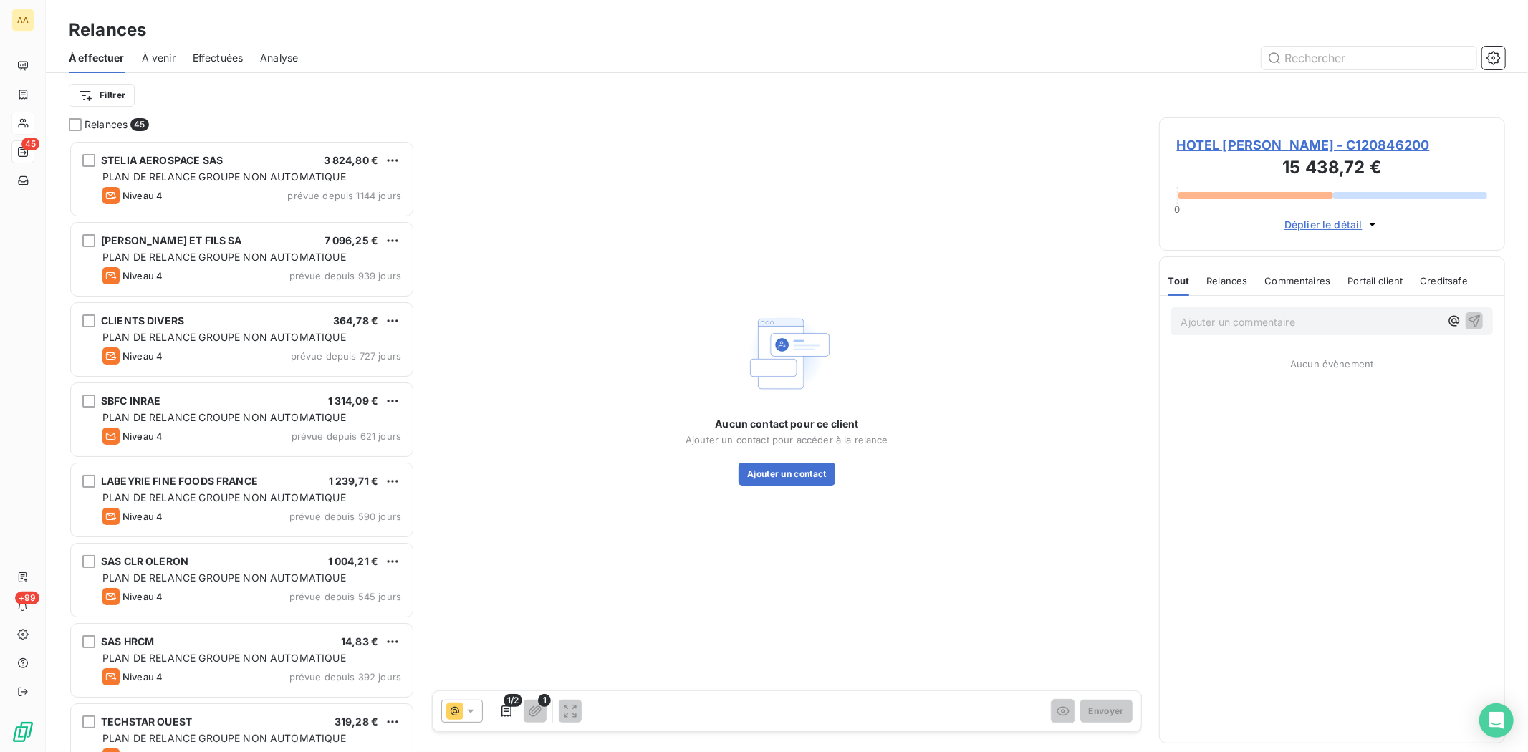
scroll to position [599, 334]
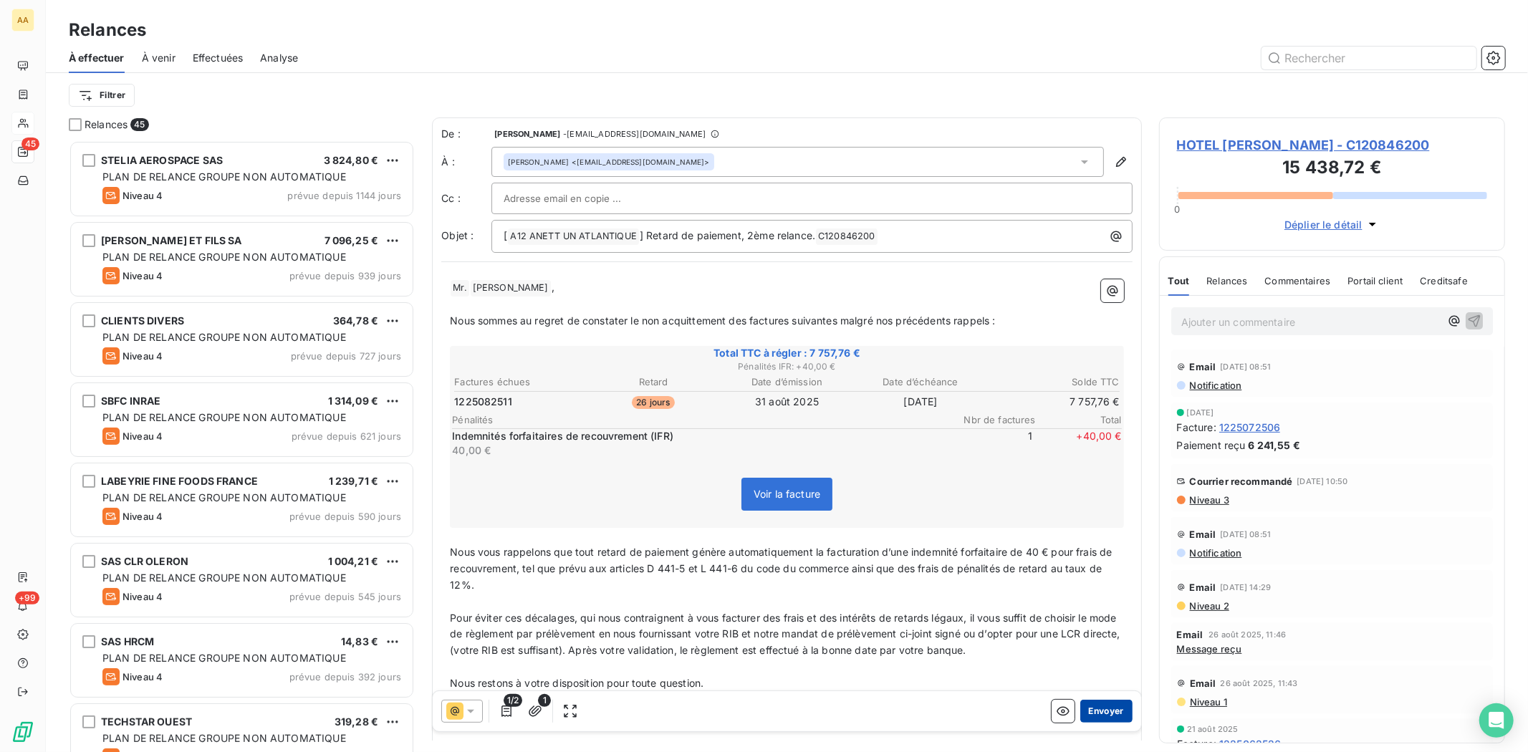
click at [1097, 709] on button "Envoyer" at bounding box center [1106, 711] width 52 height 23
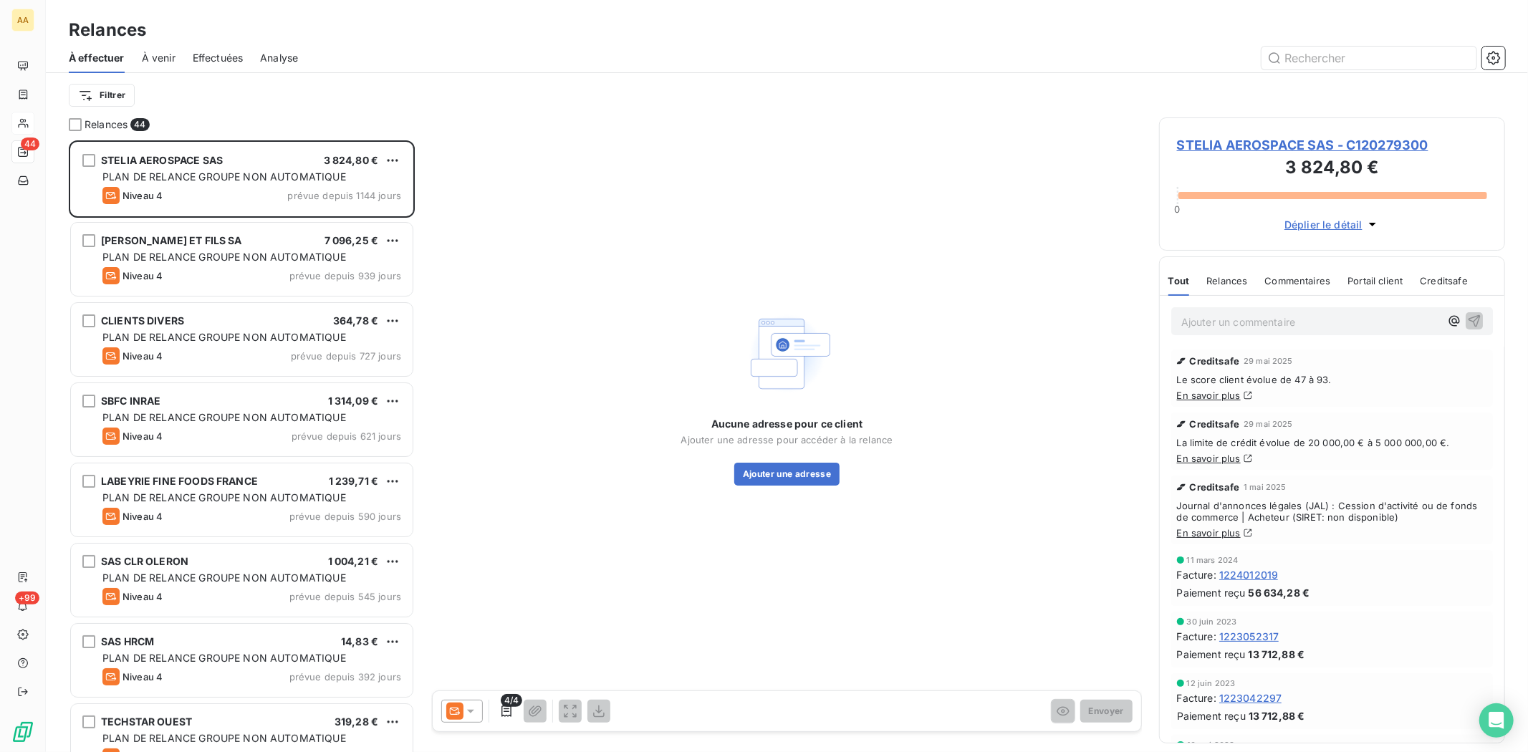
scroll to position [599, 334]
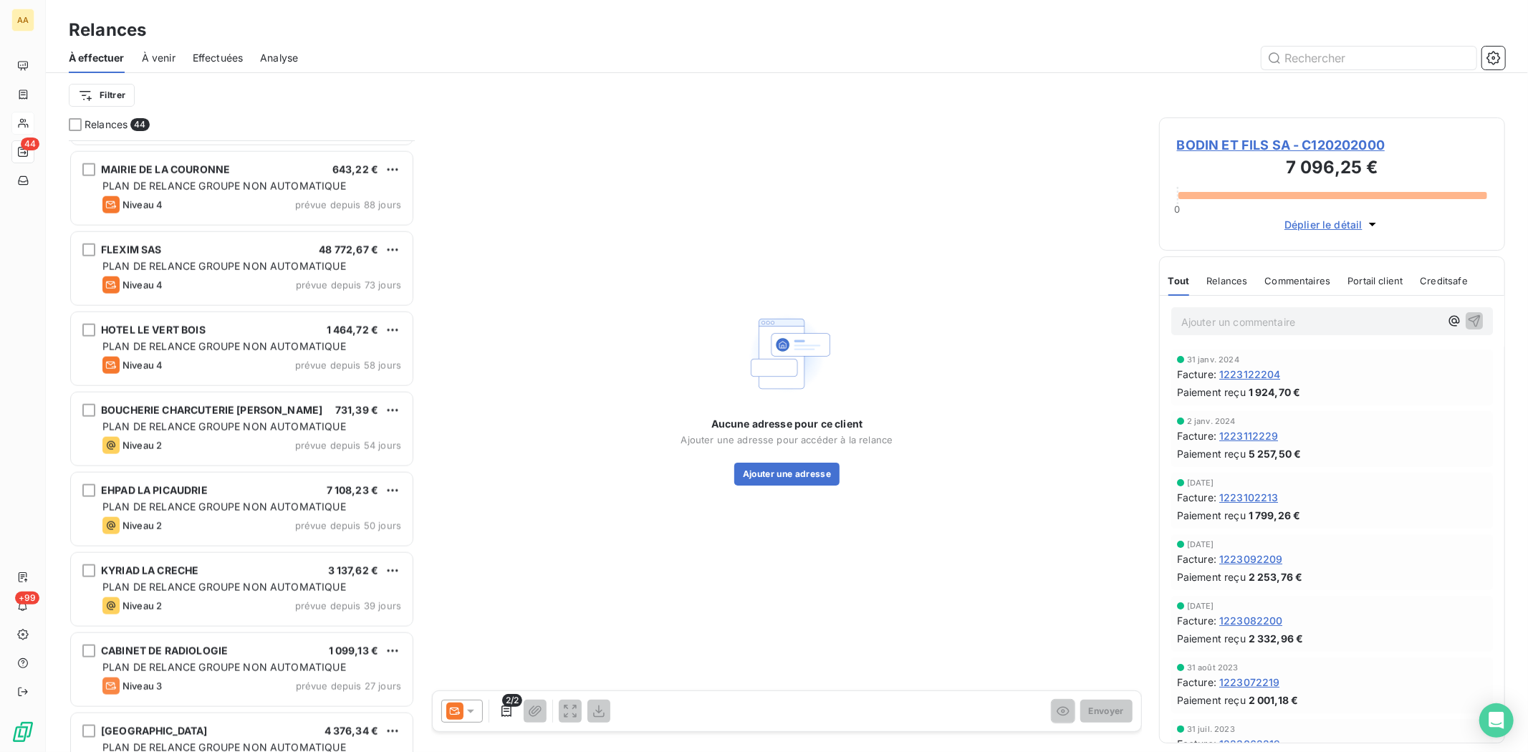
scroll to position [1433, 0]
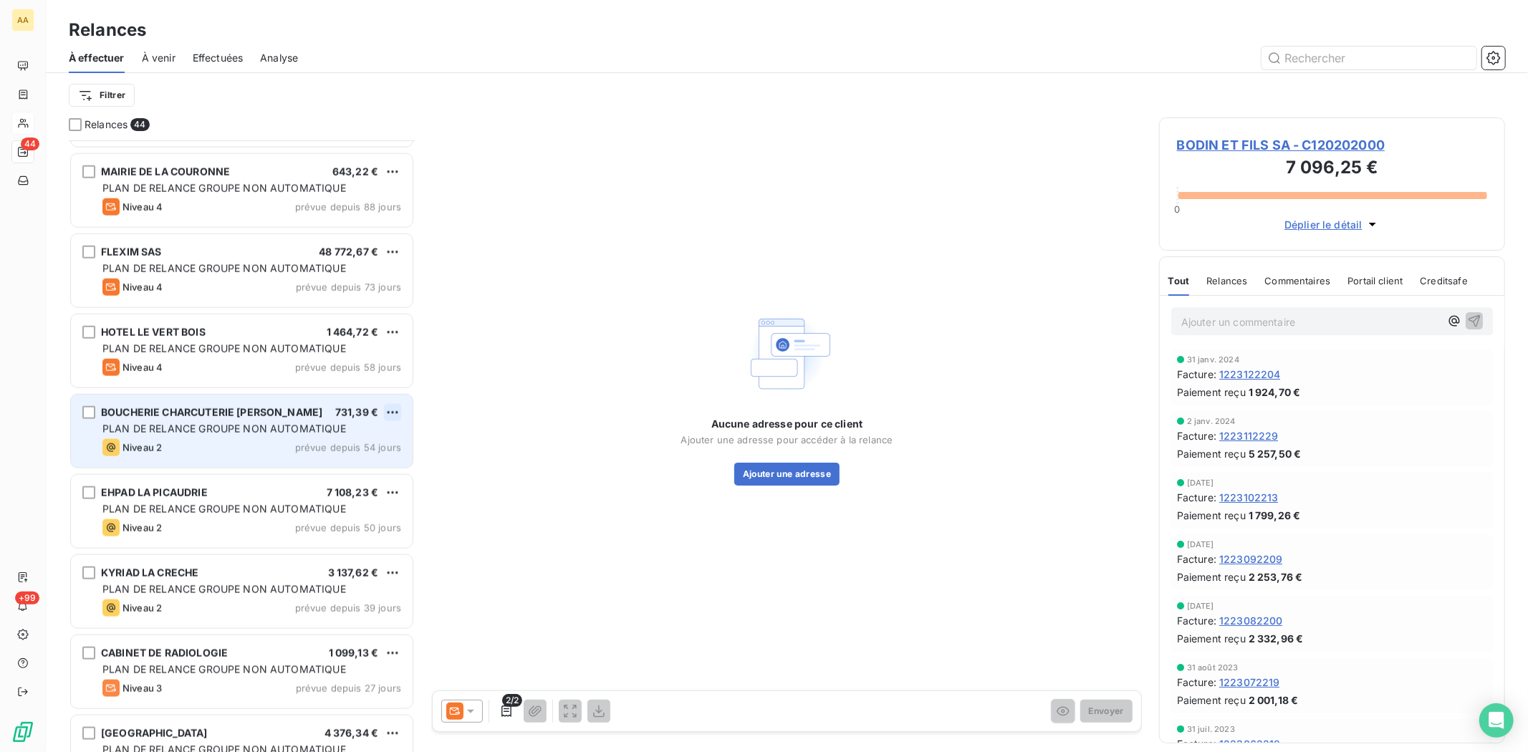
click at [398, 407] on html "AA 44 +99 Relances À effectuer À venir Effectuées Analyse Filtrer Relances 44 T…" at bounding box center [764, 376] width 1528 height 752
click at [358, 466] on div "Passer cette action" at bounding box center [330, 467] width 128 height 23
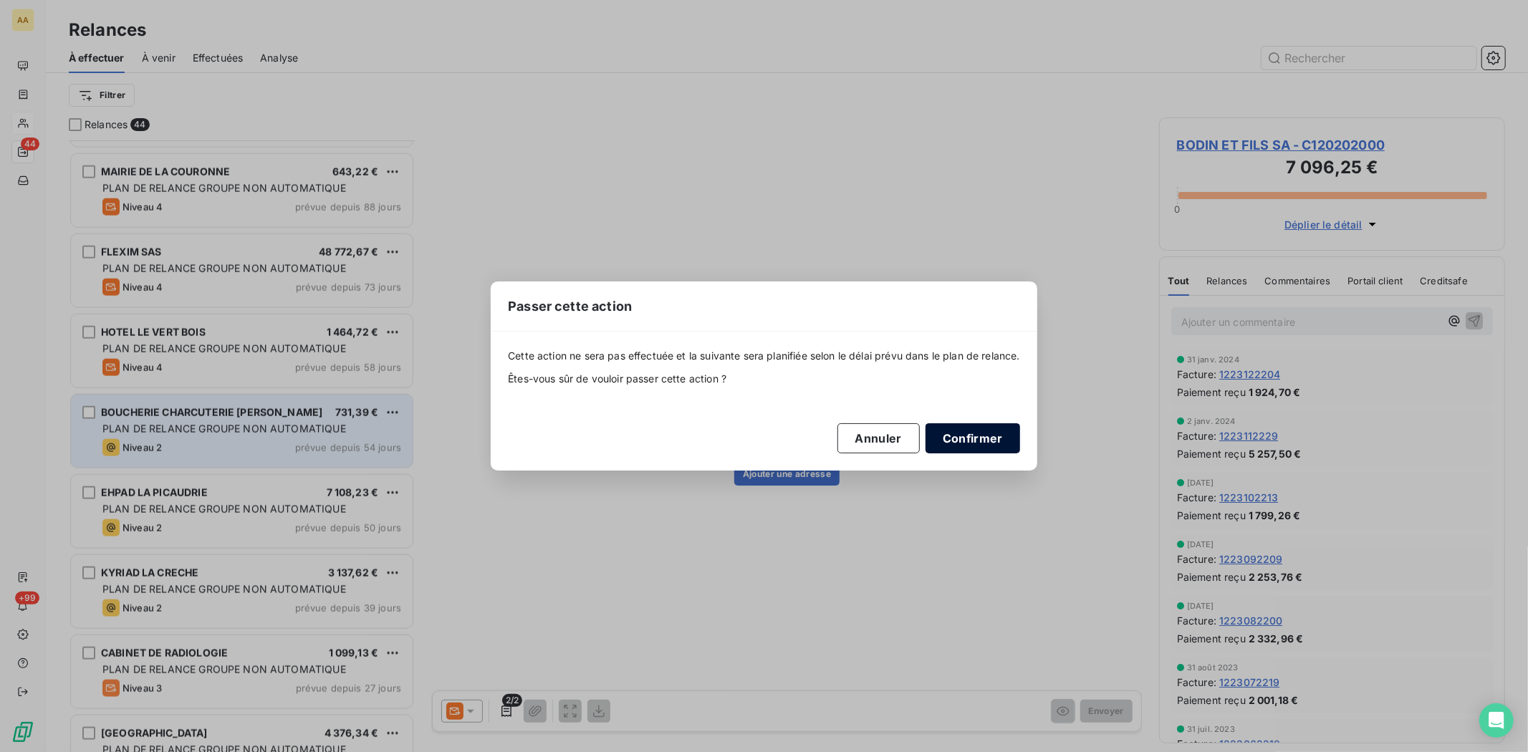
click at [980, 428] on button "Confirmer" at bounding box center [973, 438] width 95 height 30
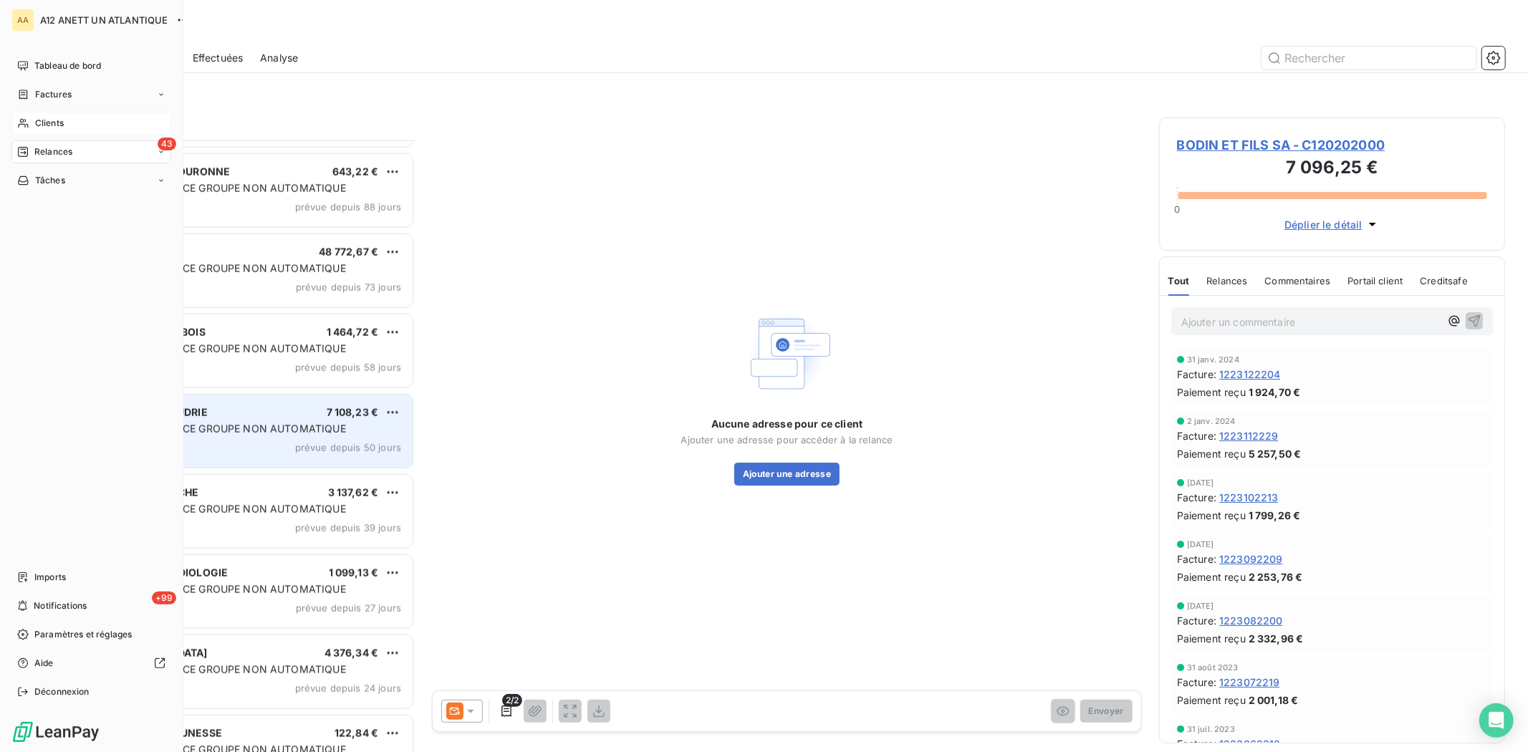
click at [52, 120] on span "Clients" at bounding box center [49, 123] width 29 height 13
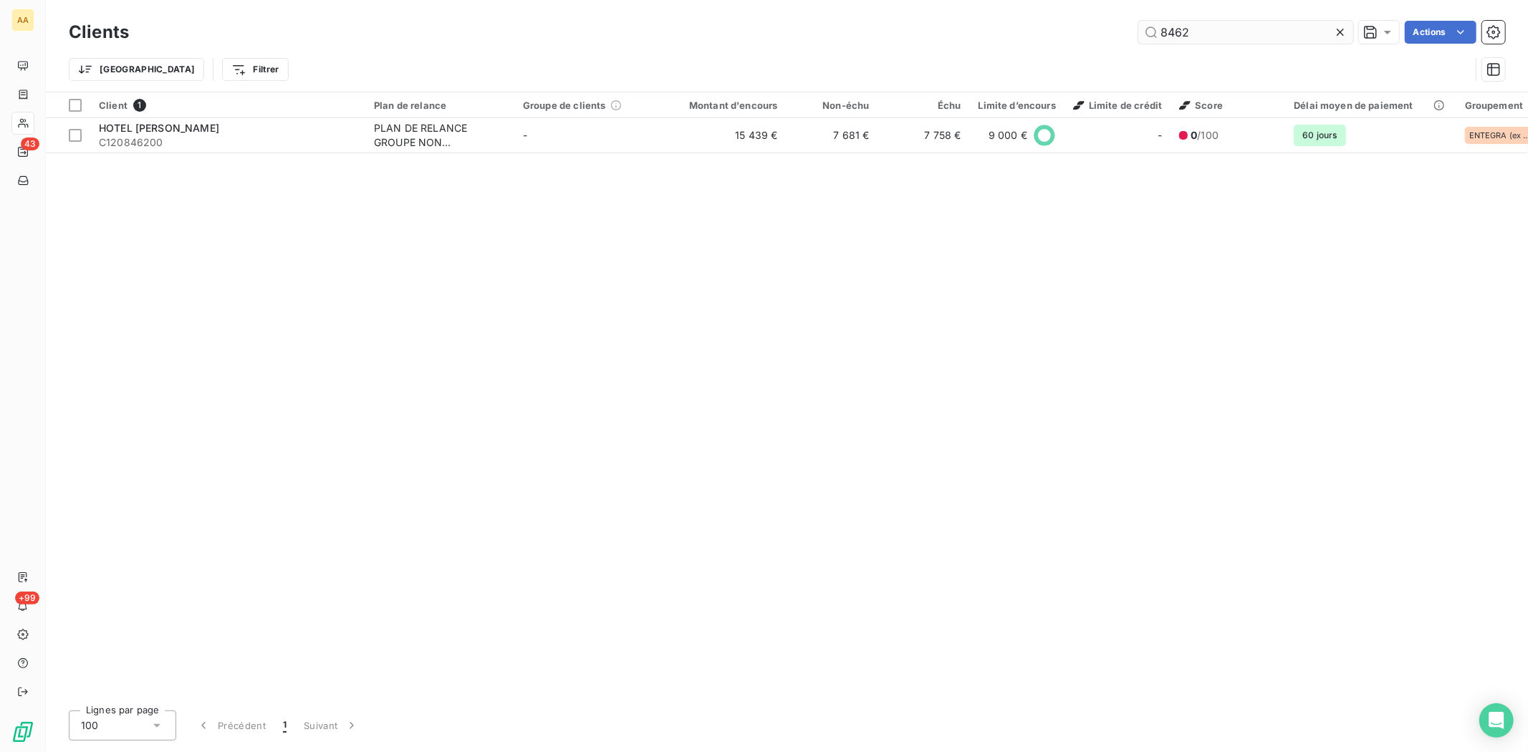
drag, startPoint x: 1206, startPoint y: 36, endPoint x: 1155, endPoint y: 36, distance: 50.9
click at [1155, 36] on input "8462" at bounding box center [1245, 32] width 215 height 23
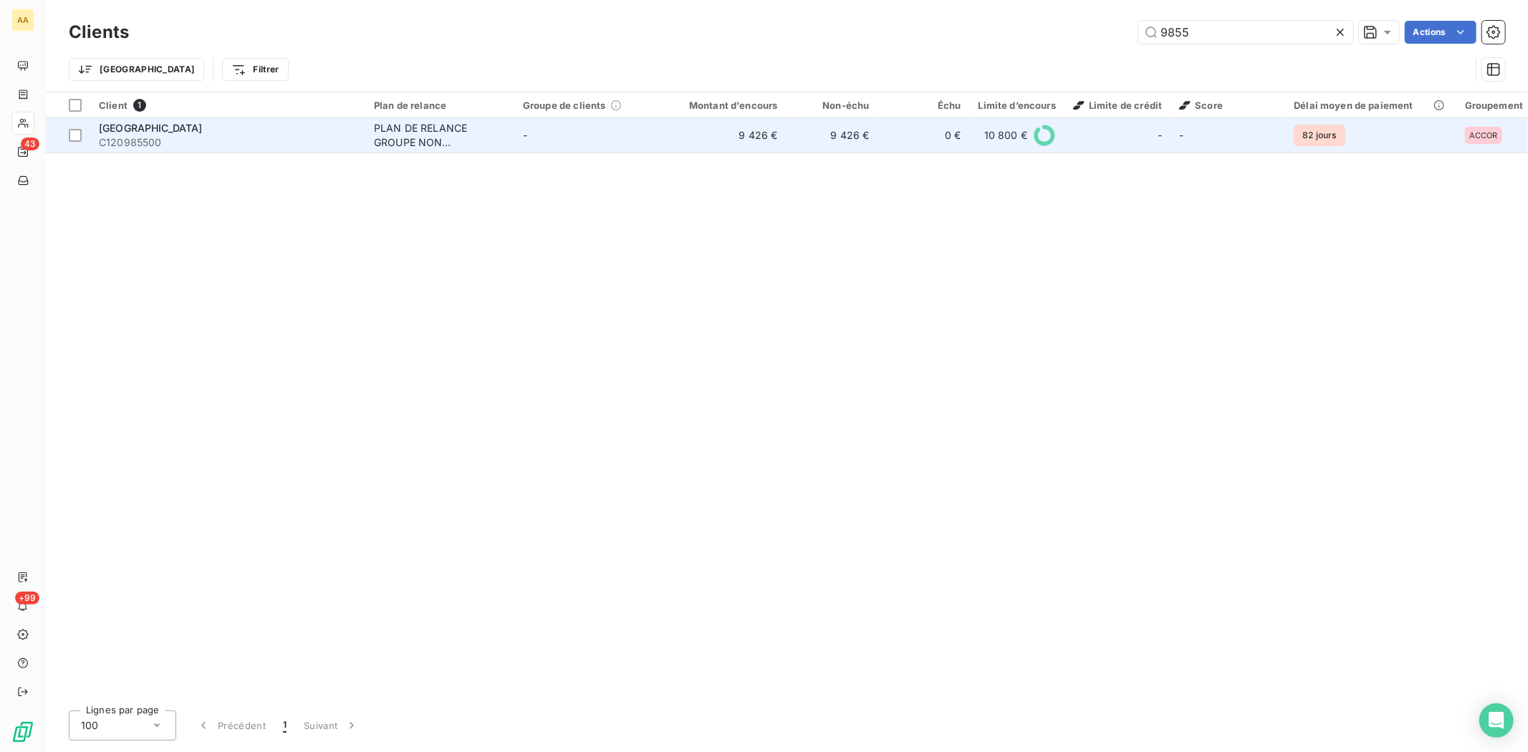
type input "9855"
click at [147, 141] on span "C120985500" at bounding box center [228, 142] width 258 height 14
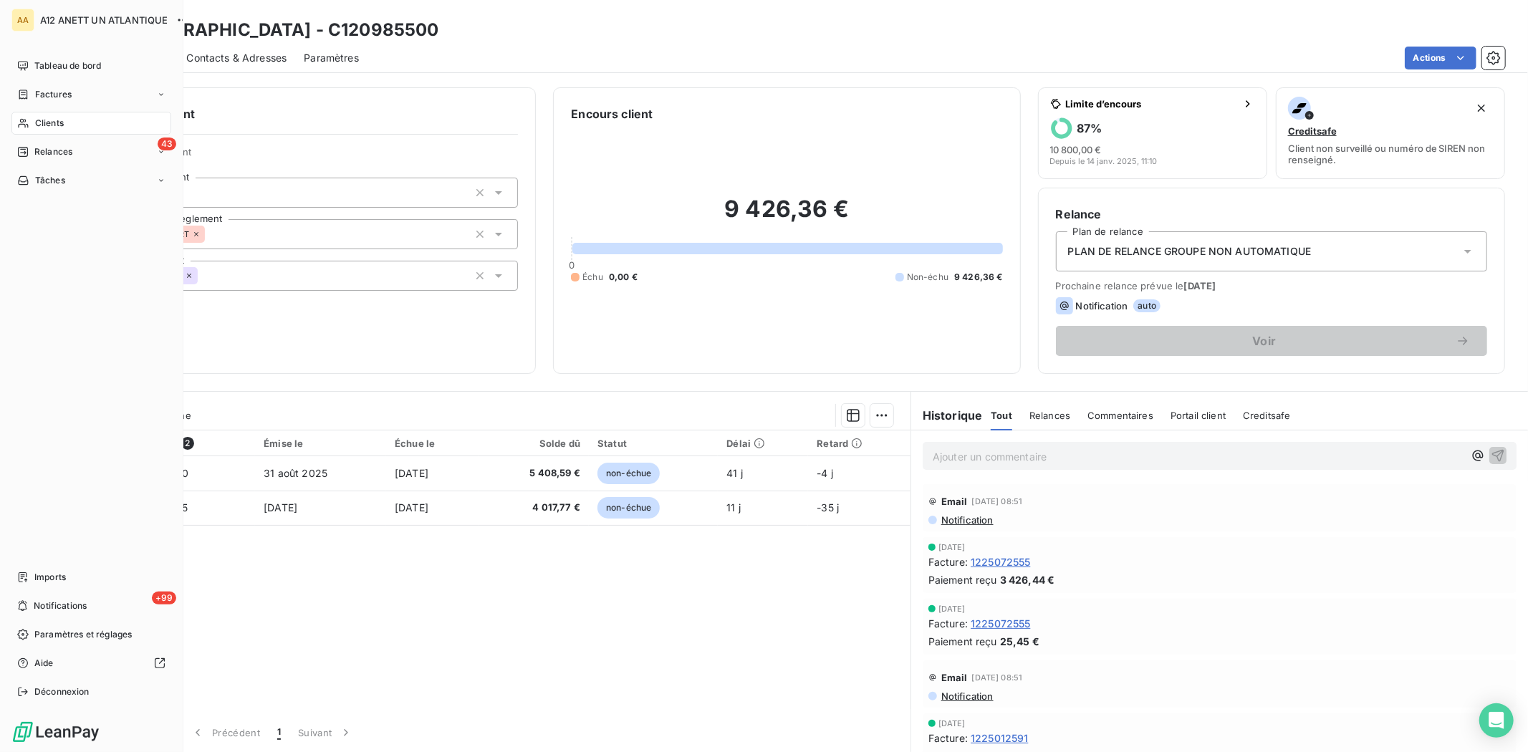
click at [47, 127] on span "Clients" at bounding box center [49, 123] width 29 height 13
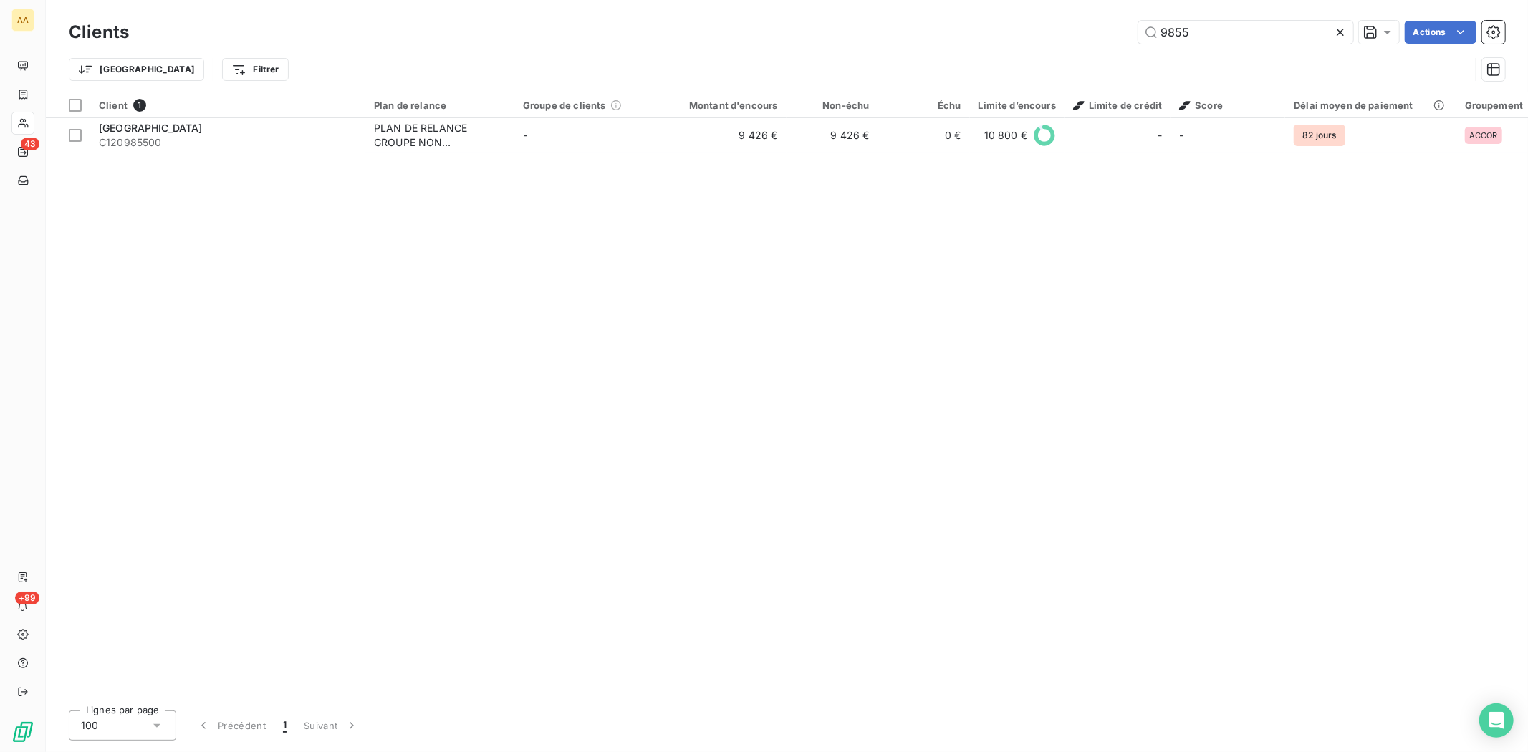
drag, startPoint x: 1251, startPoint y: 32, endPoint x: 1057, endPoint y: 44, distance: 194.5
click at [1079, 32] on div "9855 Actions" at bounding box center [825, 32] width 1359 height 23
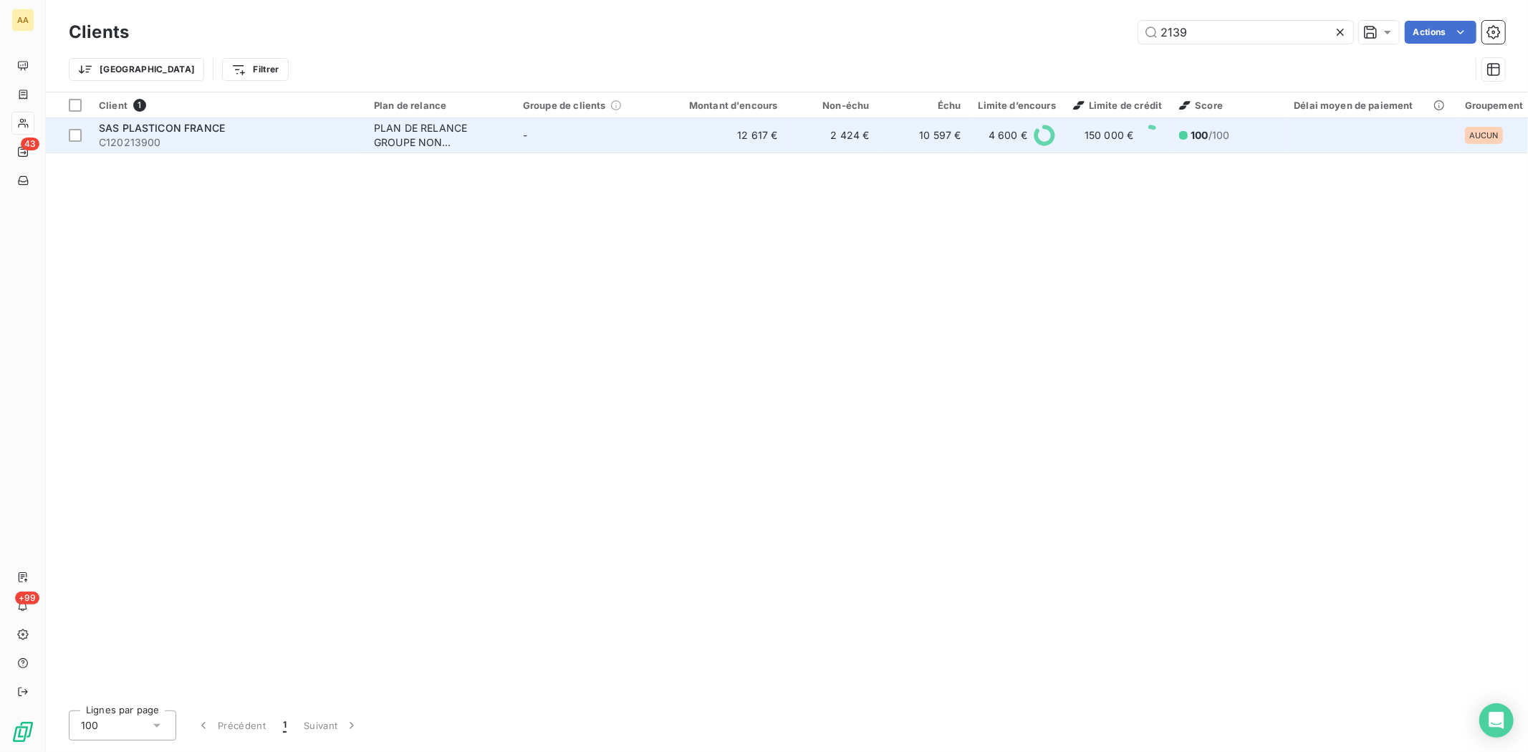
type input "2139"
click at [136, 140] on span "C120213900" at bounding box center [228, 142] width 258 height 14
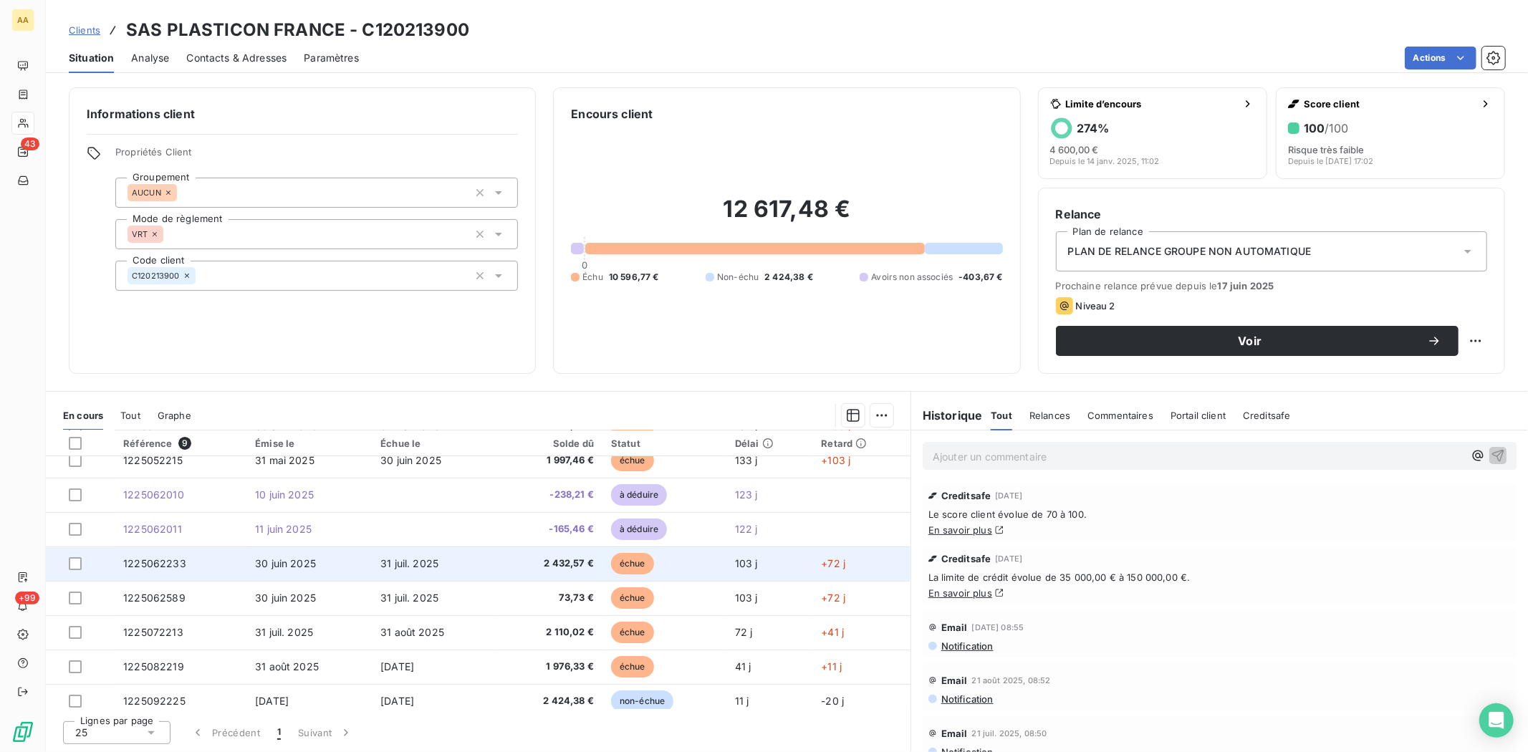
scroll to position [57, 0]
